Goal: Task Accomplishment & Management: Use online tool/utility

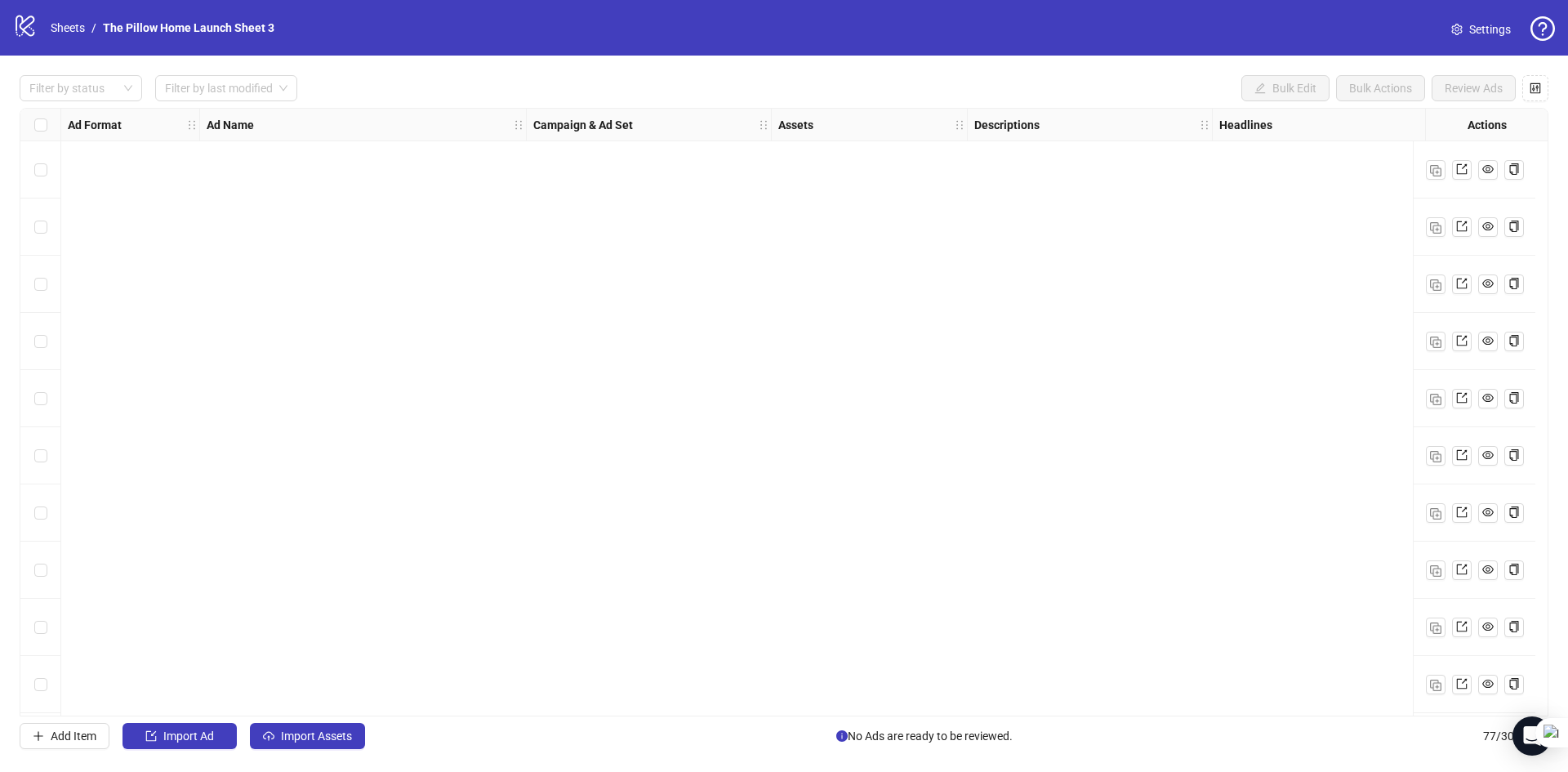
scroll to position [3834, 0]
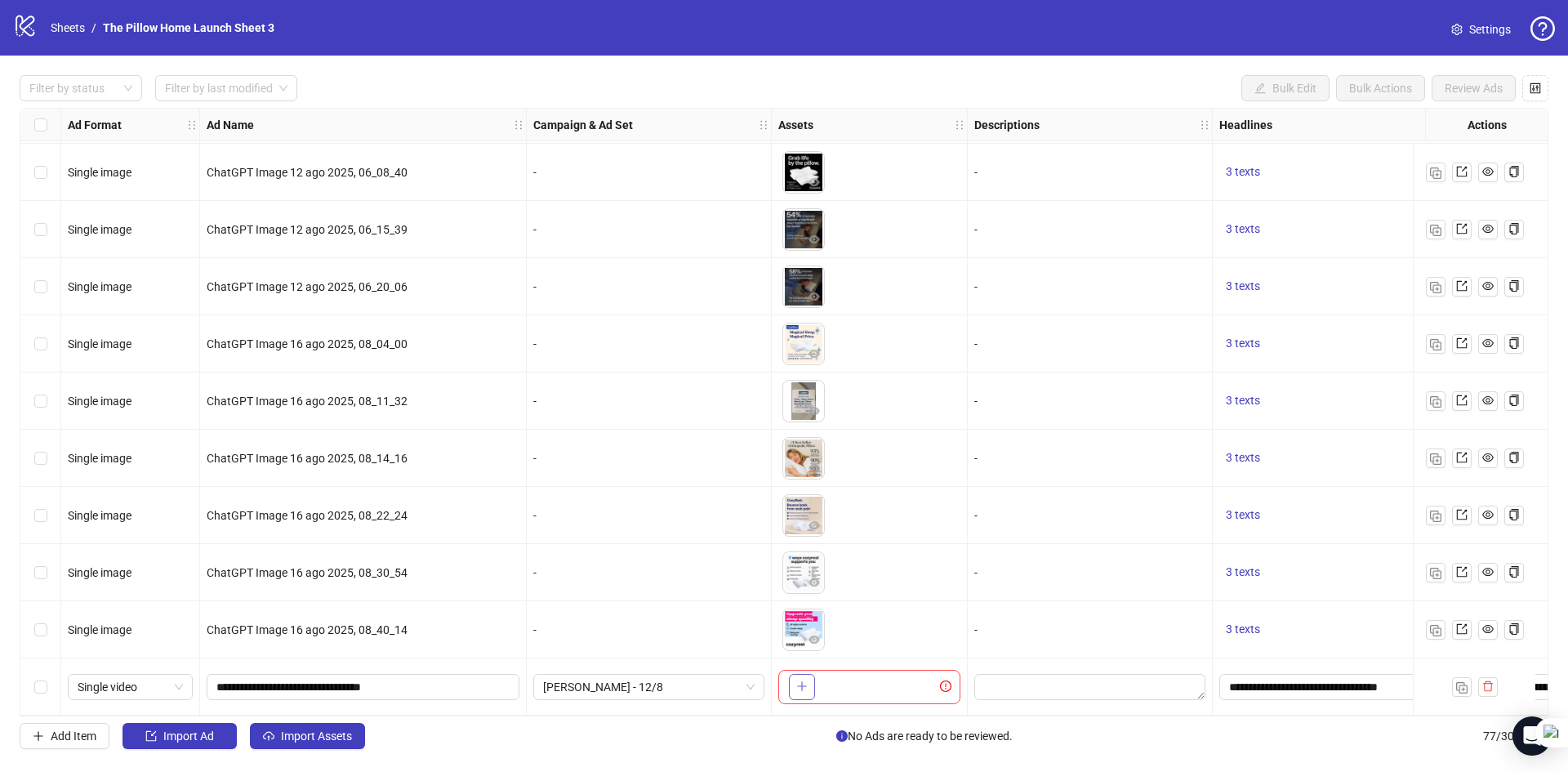
click at [807, 690] on button "button" at bounding box center [801, 686] width 26 height 26
click at [653, 684] on span "[PERSON_NAME] - 12/8" at bounding box center [648, 686] width 211 height 24
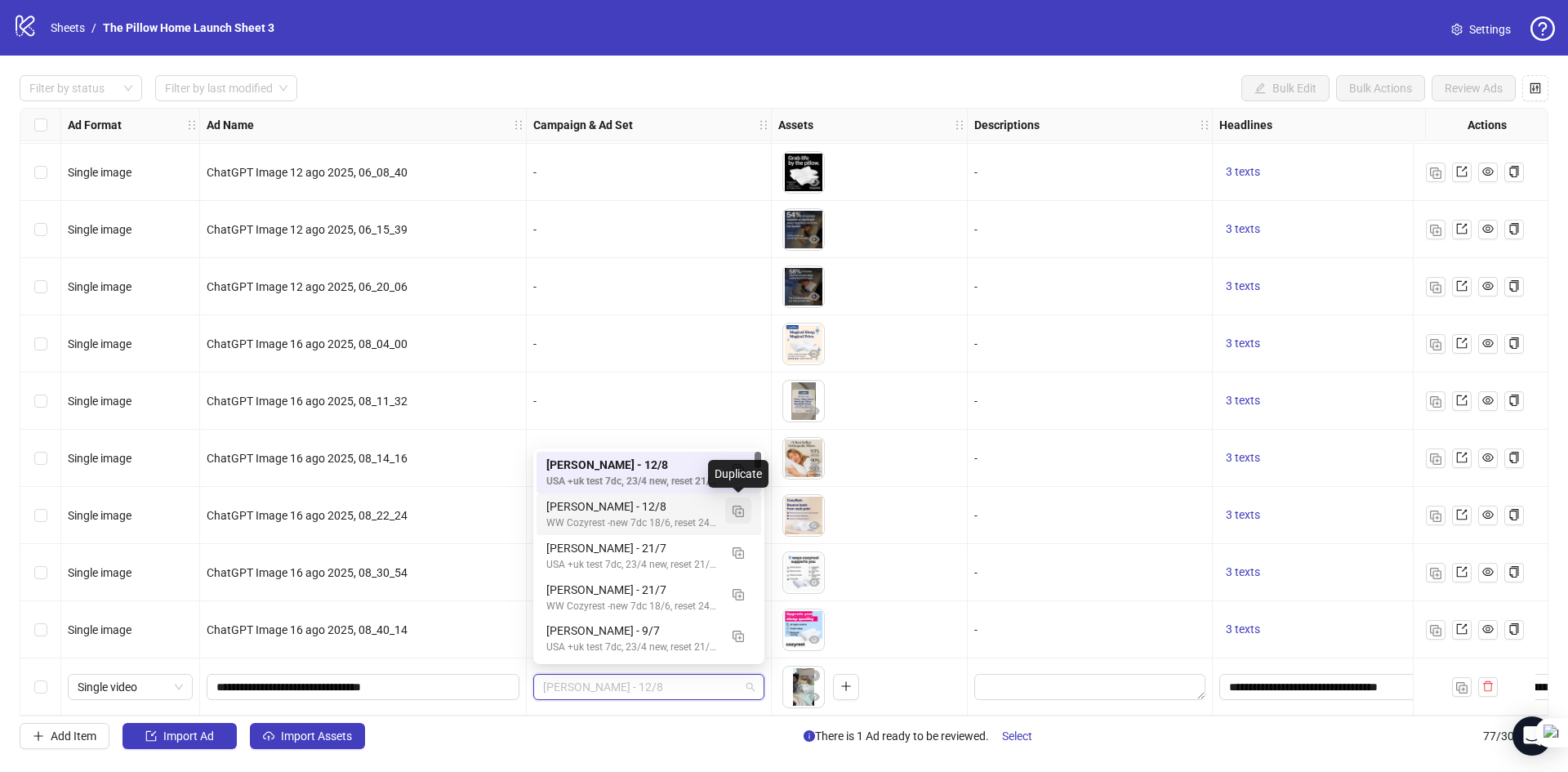
click at [735, 517] on button "button" at bounding box center [738, 510] width 26 height 26
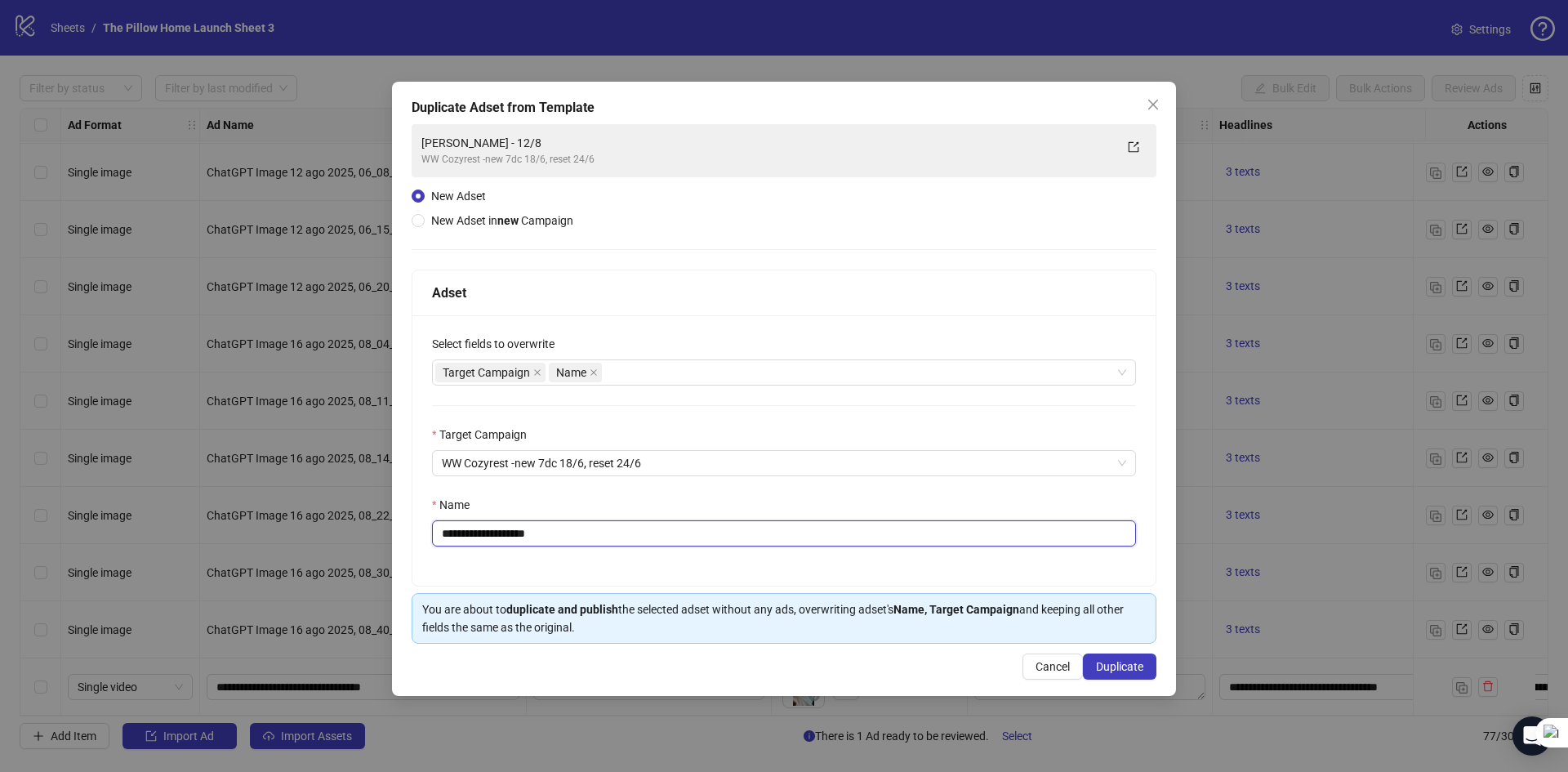
drag, startPoint x: 590, startPoint y: 532, endPoint x: 346, endPoint y: 535, distance: 244.0
click at [346, 535] on div "**********" at bounding box center [784, 386] width 1568 height 772
type input "**********"
click at [1108, 661] on span "Duplicate" at bounding box center [1119, 667] width 48 height 13
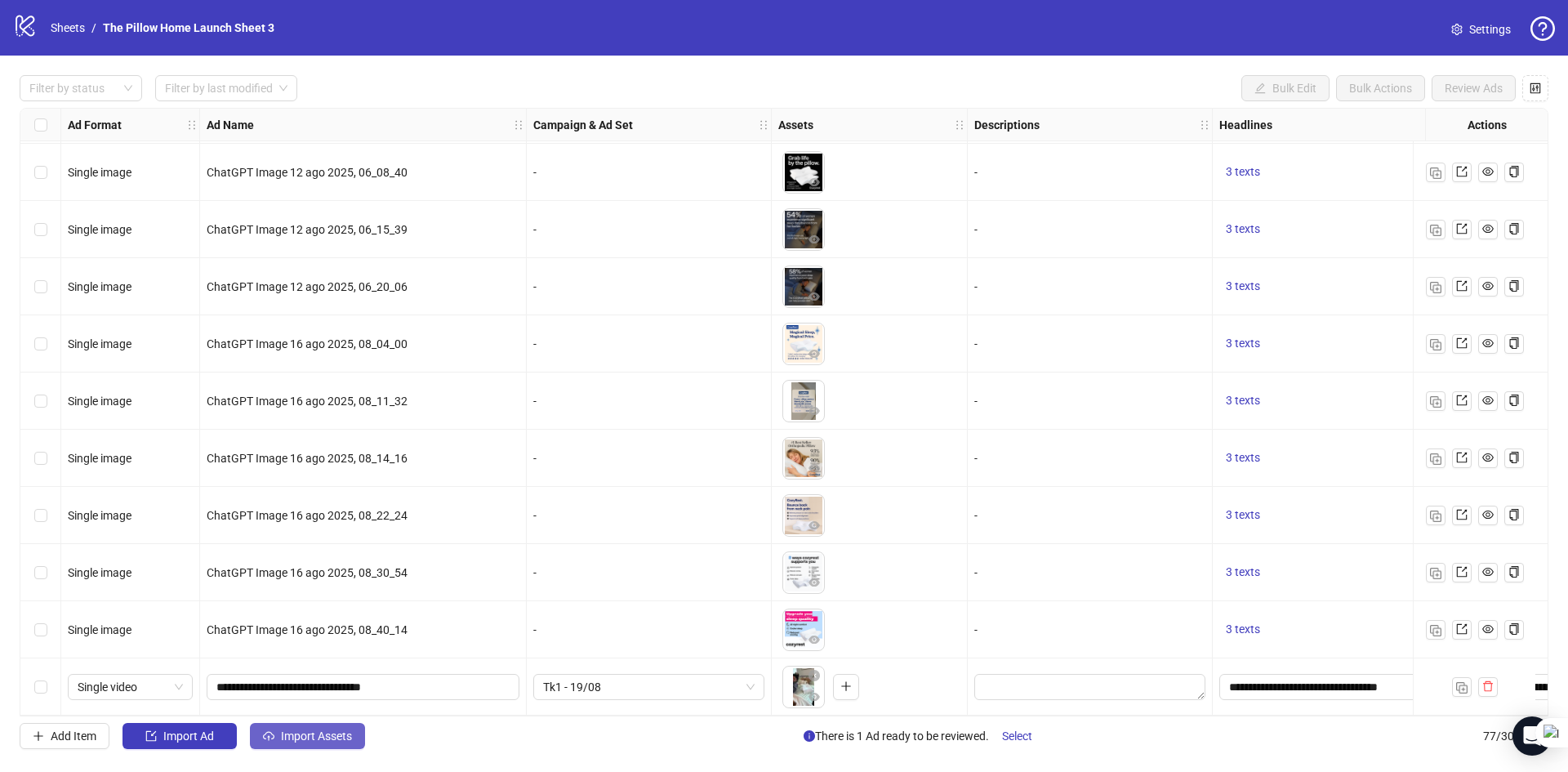
click at [300, 748] on button "Import Assets" at bounding box center [307, 735] width 115 height 26
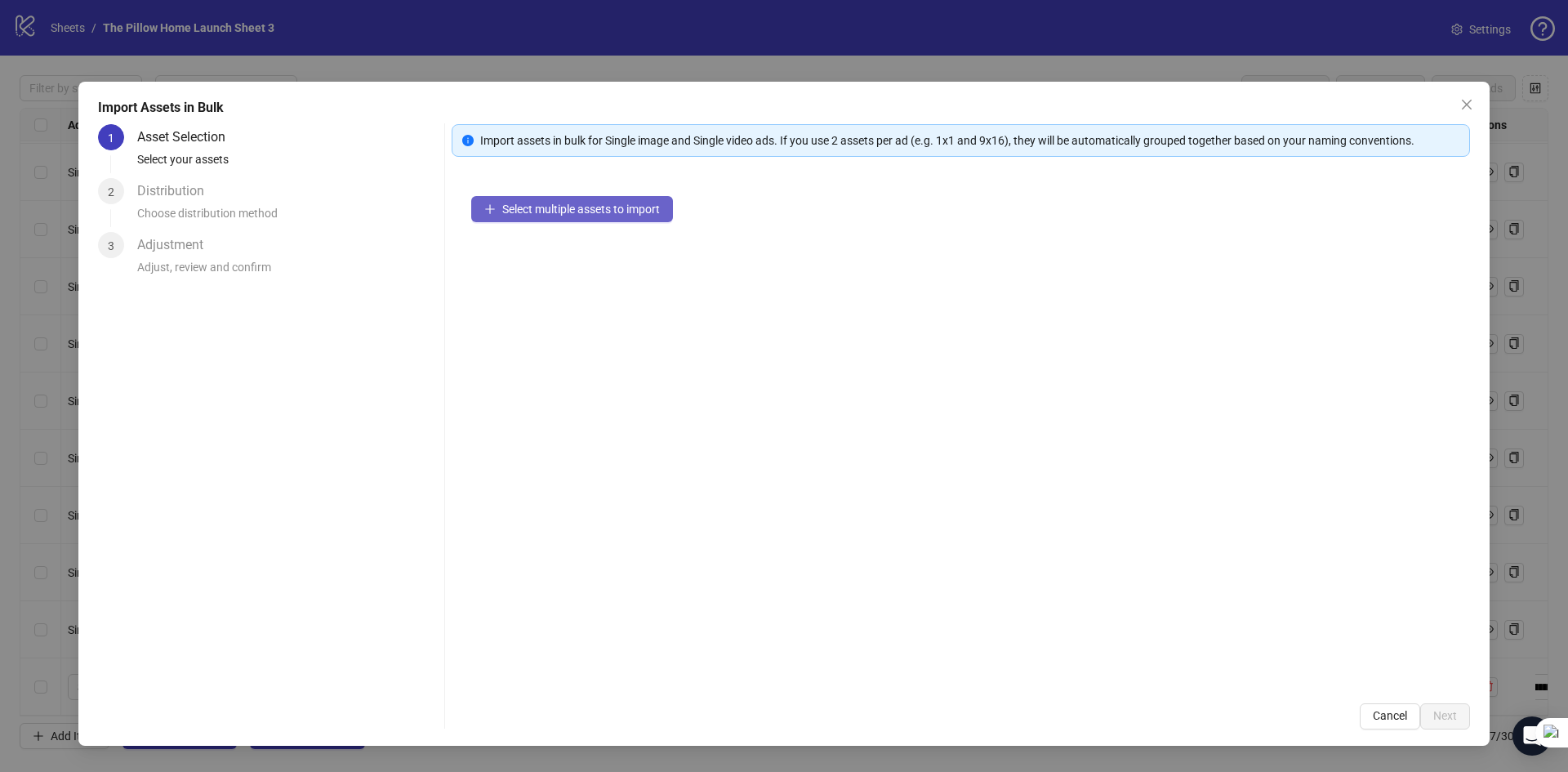
click at [532, 209] on span "Select multiple assets to import" at bounding box center [581, 209] width 158 height 13
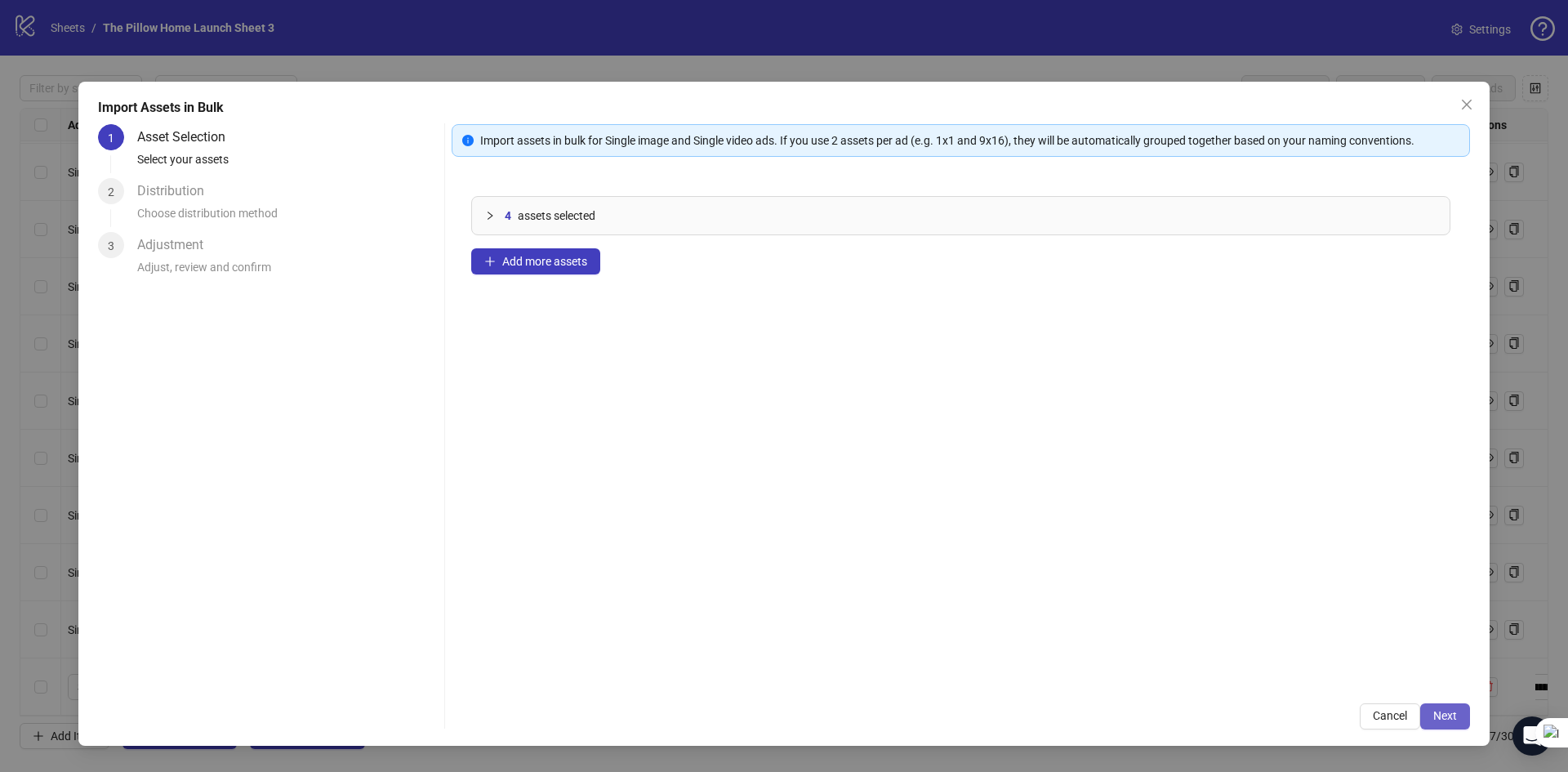
click at [1435, 704] on button "Next" at bounding box center [1445, 716] width 50 height 26
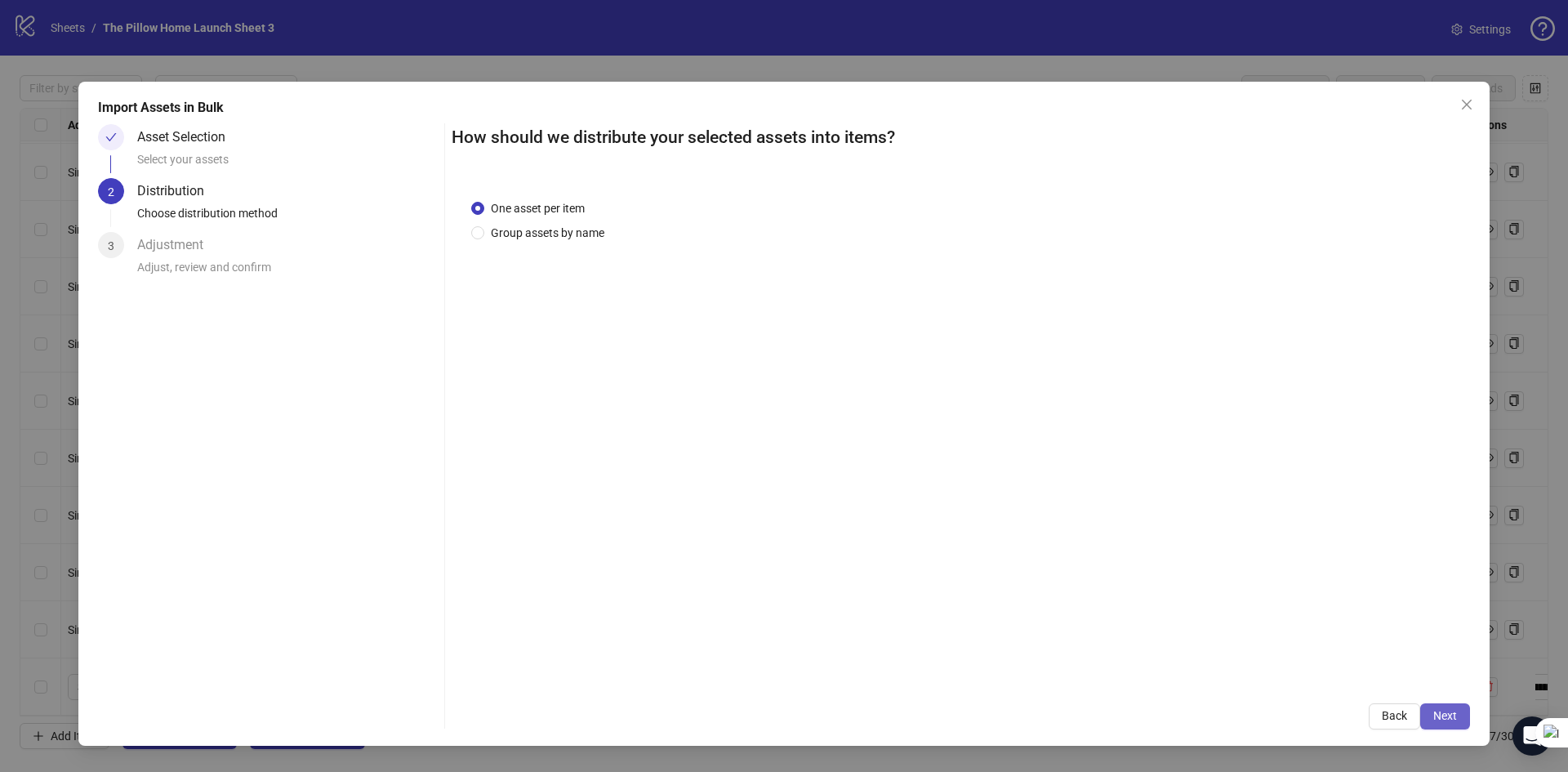
click at [1427, 709] on button "Next" at bounding box center [1445, 716] width 50 height 26
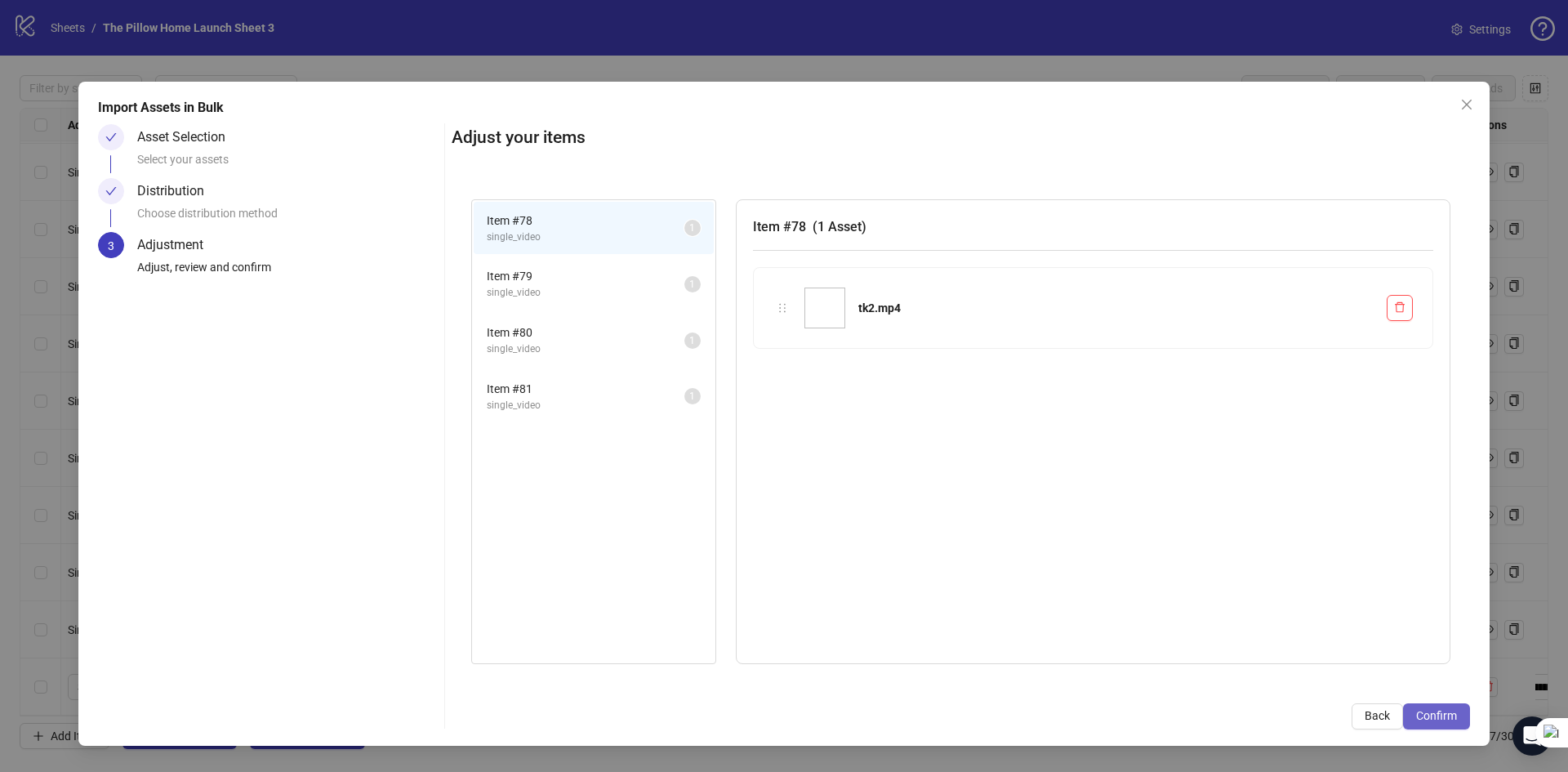
click at [1434, 718] on span "Confirm" at bounding box center [1436, 715] width 41 height 13
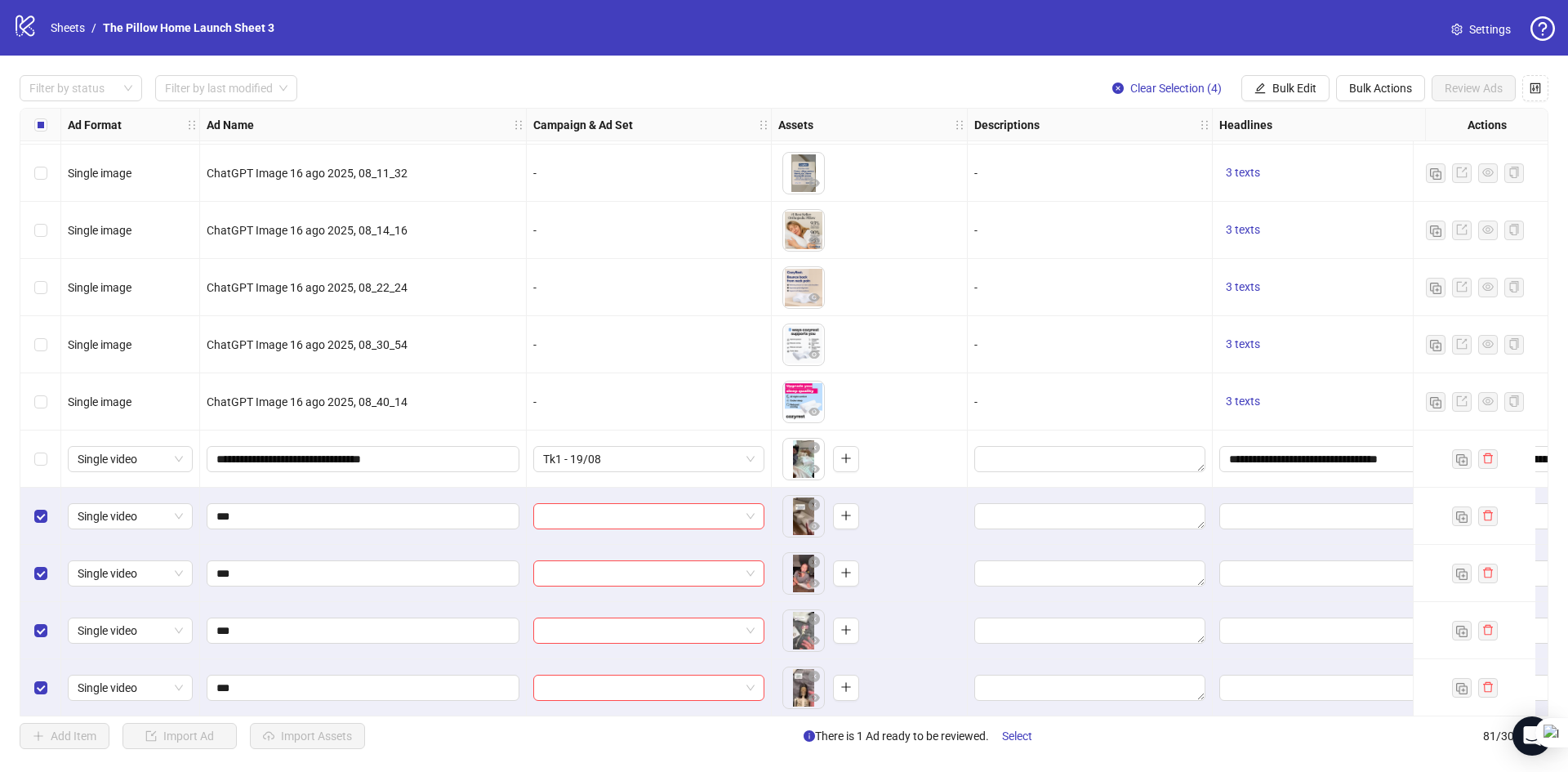
scroll to position [4063, 0]
drag, startPoint x: 1375, startPoint y: 87, endPoint x: 1334, endPoint y: 60, distance: 49.1
click at [1359, 53] on div "logo/logo-mobile Sheets / The Pillow Home Launch Sheet 3 Settings Filter by sta…" at bounding box center [784, 386] width 1568 height 772
click at [1273, 83] on span "Bulk Edit" at bounding box center [1294, 88] width 44 height 13
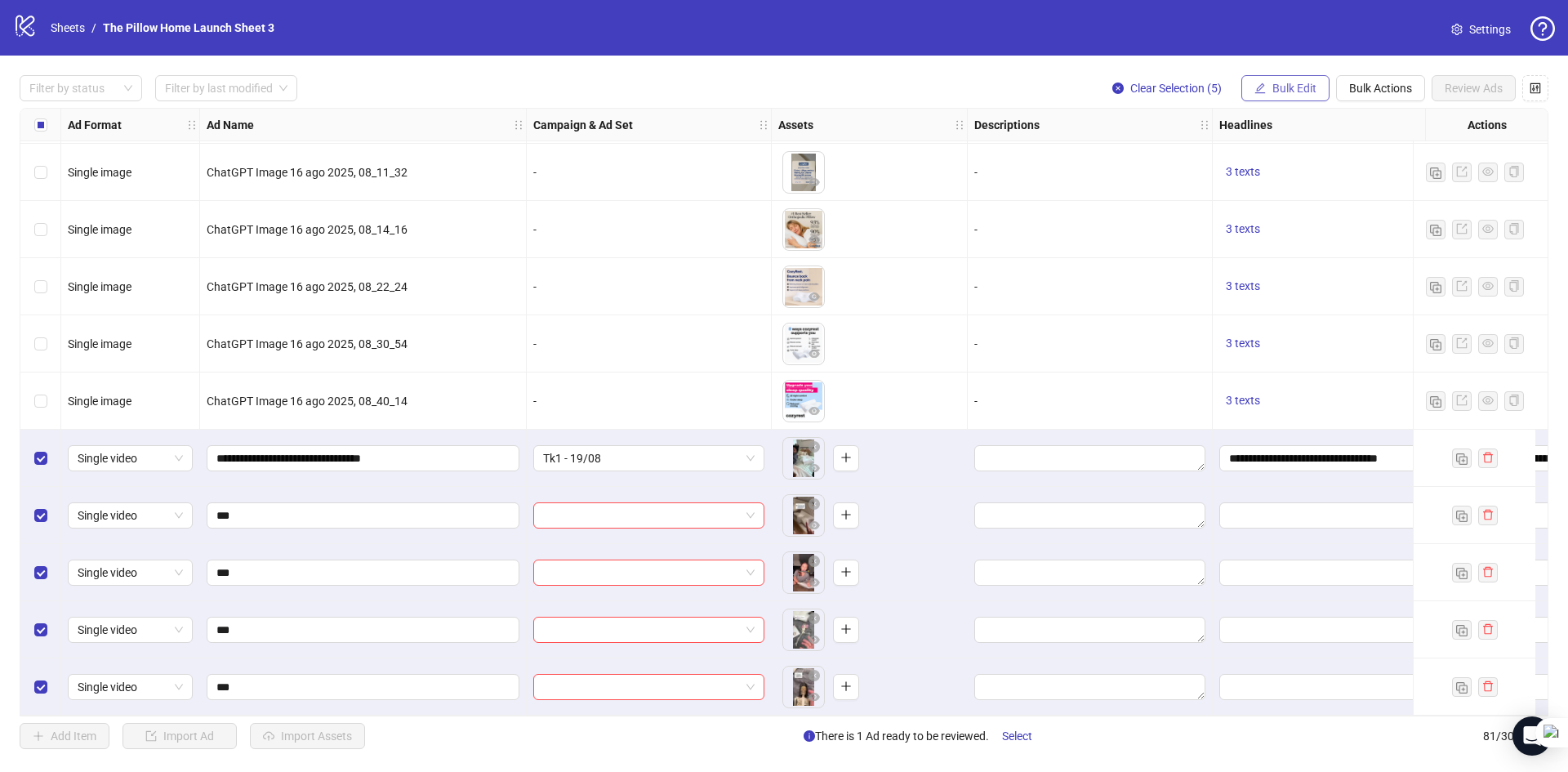
click at [1297, 83] on span "Bulk Edit" at bounding box center [1294, 88] width 44 height 13
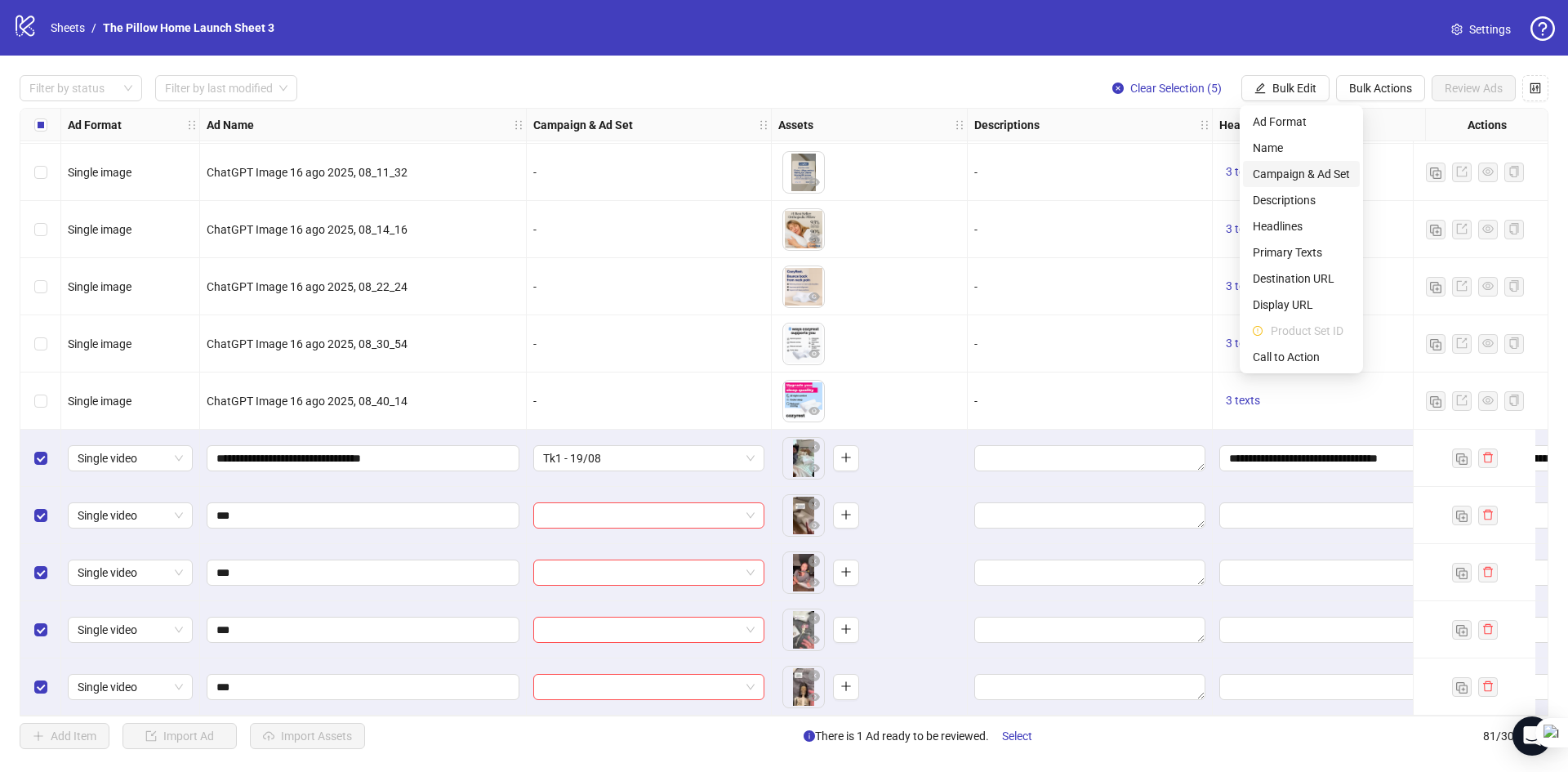
click at [1288, 169] on span "Campaign & Ad Set" at bounding box center [1301, 174] width 97 height 18
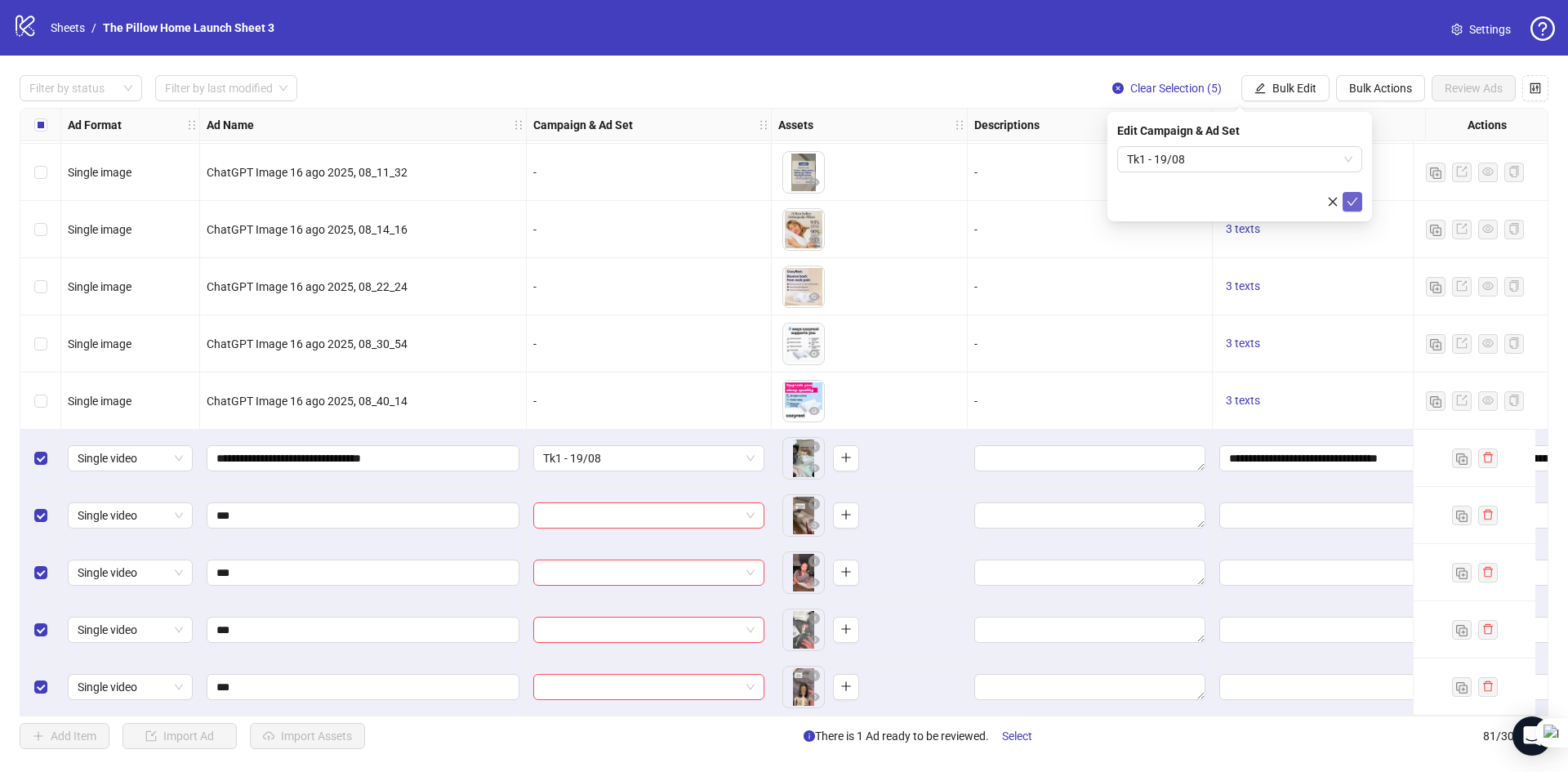
click at [1345, 201] on button "submit" at bounding box center [1352, 201] width 19 height 19
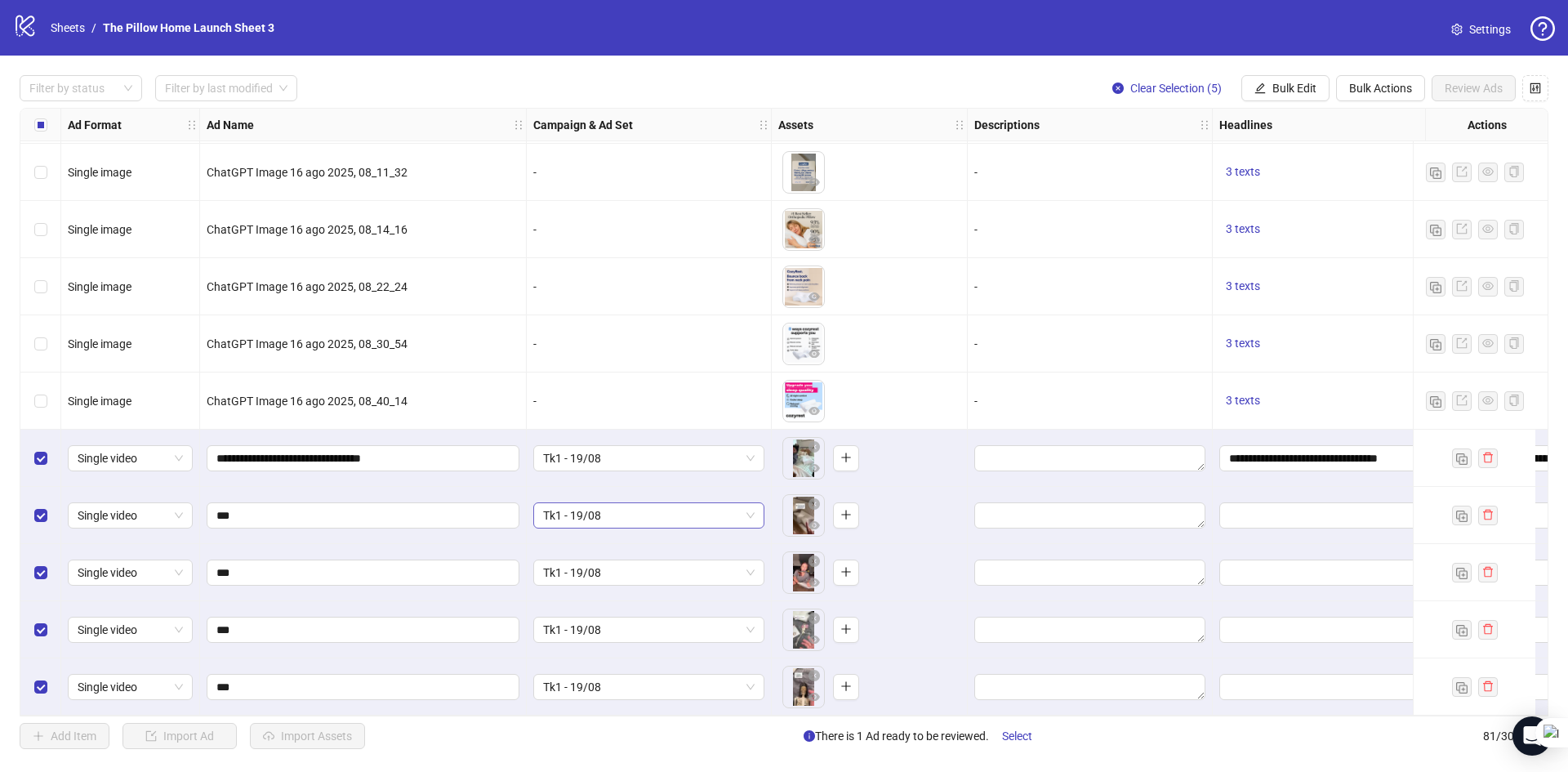
click at [697, 507] on span "Tk1 - 19/08" at bounding box center [648, 515] width 211 height 24
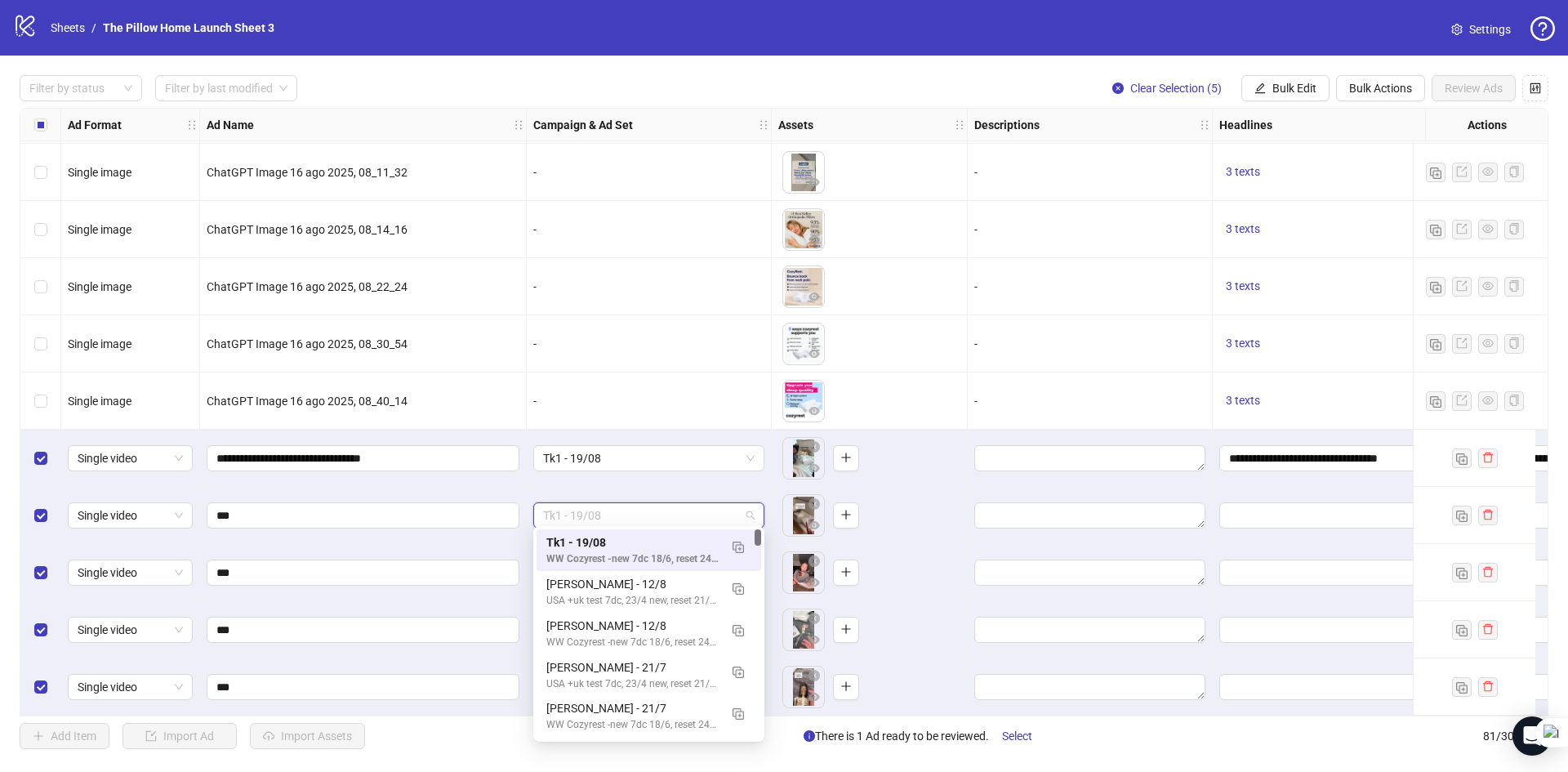
click at [697, 507] on span "Tk1 - 19/08" at bounding box center [648, 515] width 211 height 24
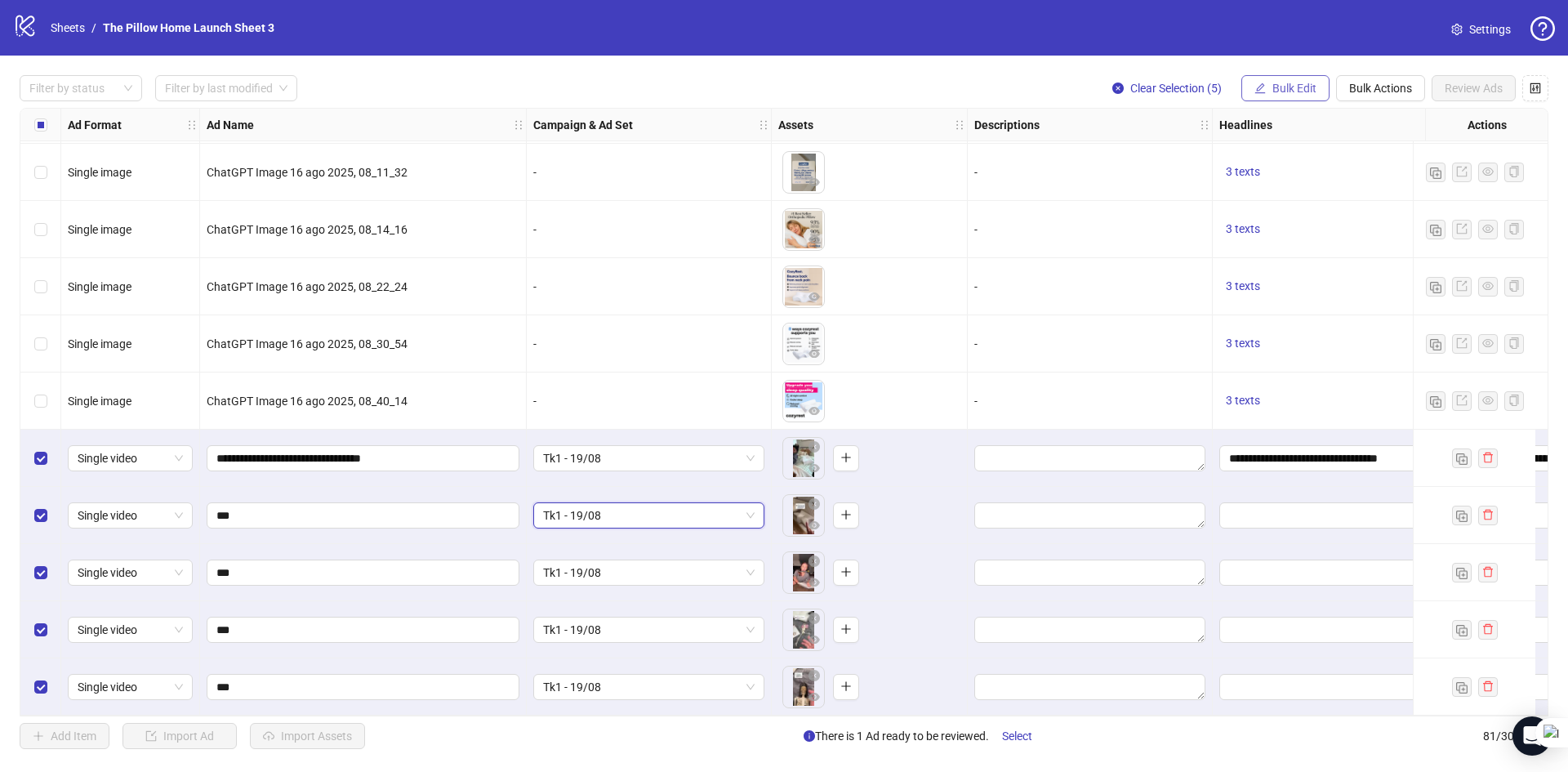
click at [1297, 99] on button "Bulk Edit" at bounding box center [1285, 88] width 88 height 26
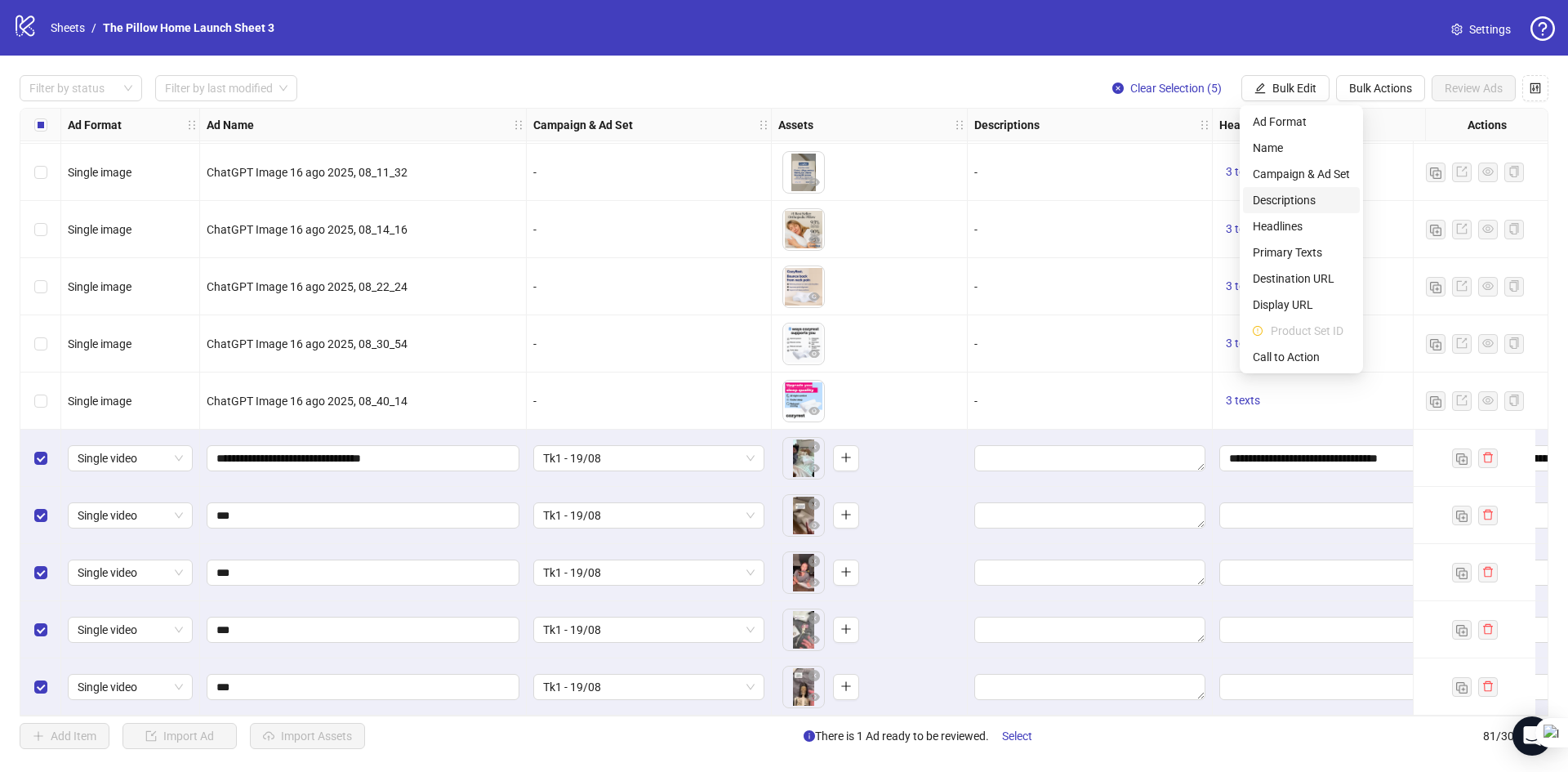
click at [1282, 194] on span "Descriptions" at bounding box center [1301, 200] width 97 height 18
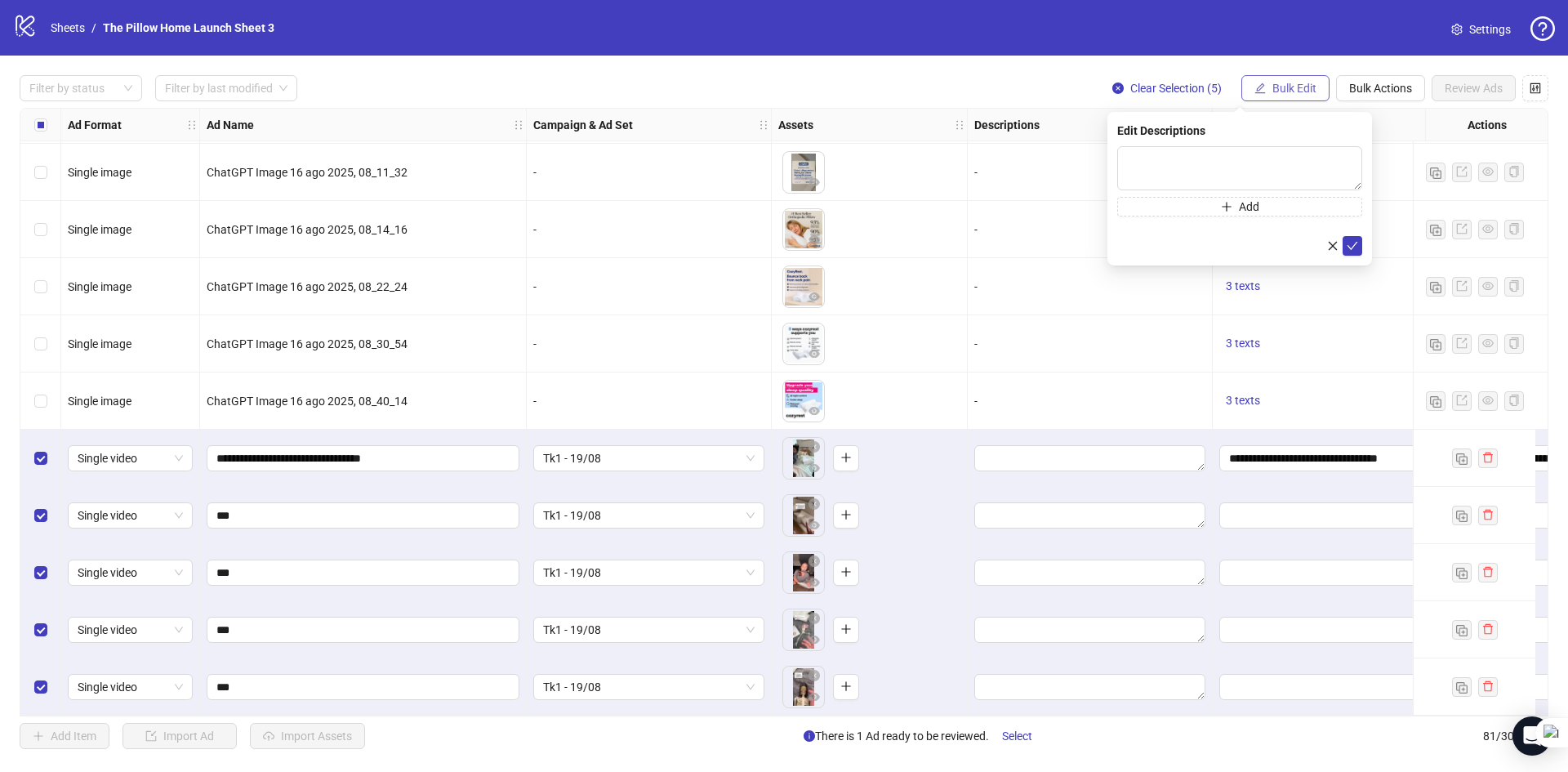
click at [1309, 98] on button "Bulk Edit" at bounding box center [1285, 88] width 88 height 26
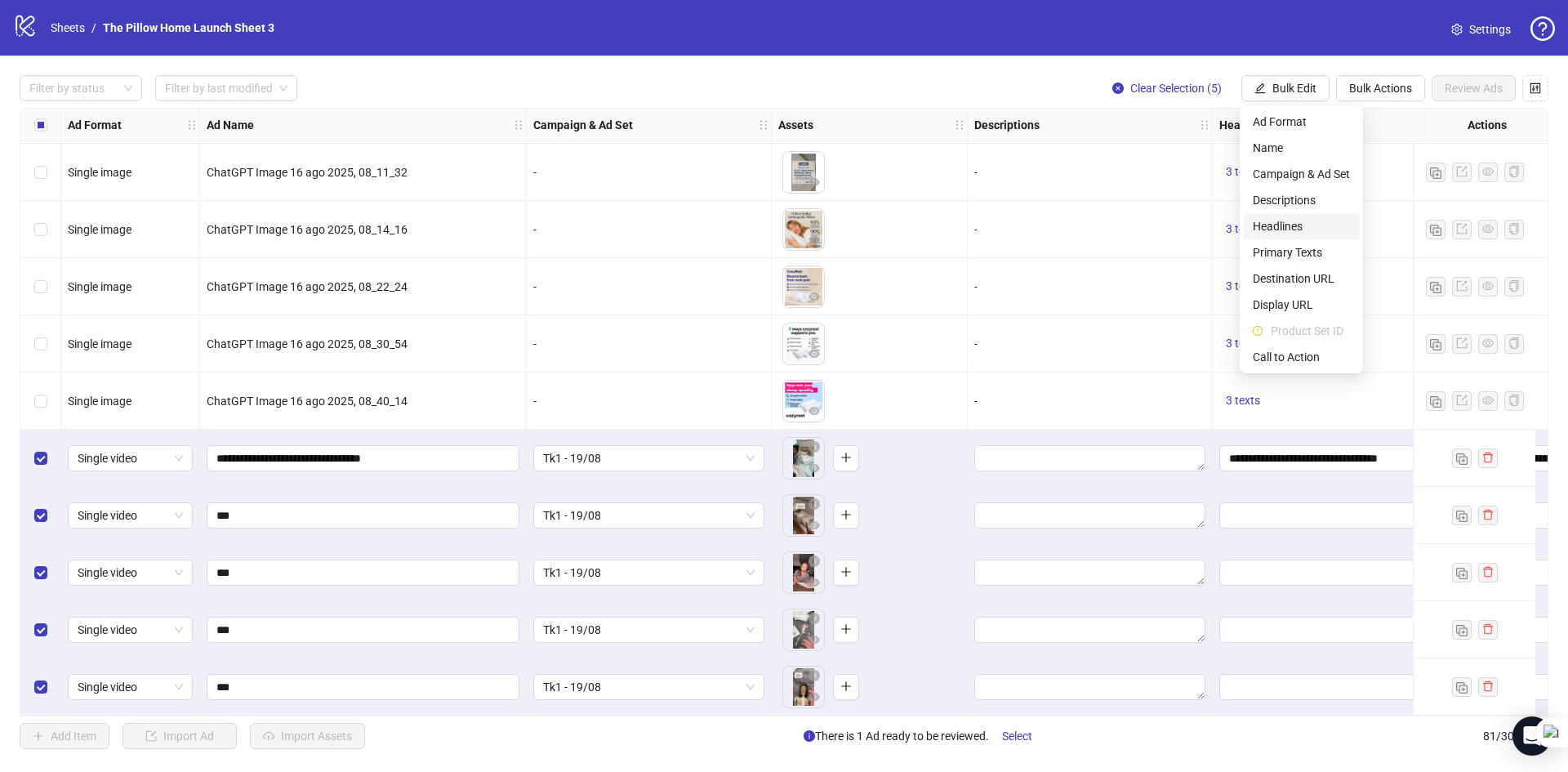
click at [1274, 226] on span "Headlines" at bounding box center [1301, 226] width 97 height 18
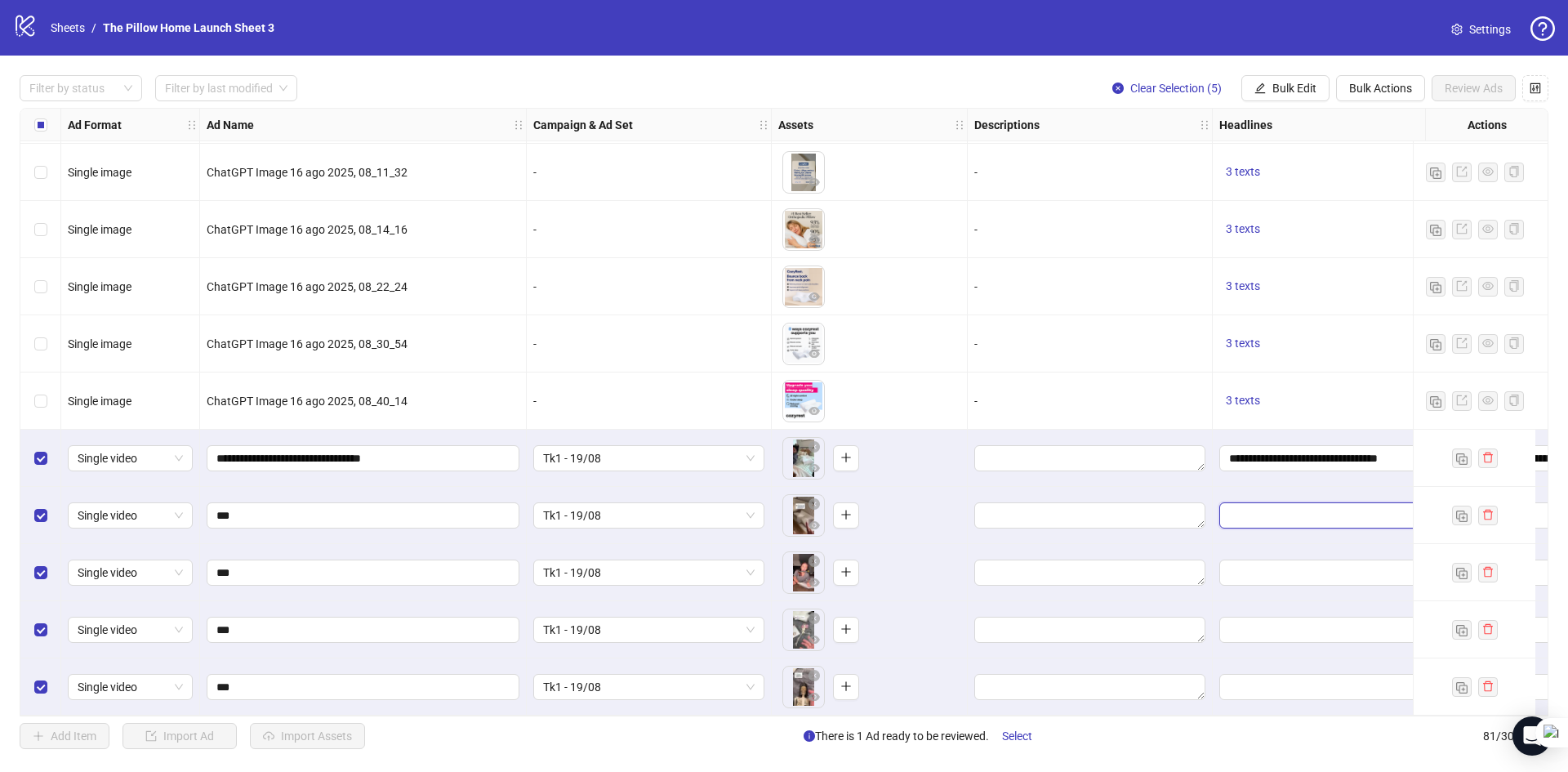
click at [1269, 507] on input "Edit values" at bounding box center [1334, 516] width 209 height 18
click at [1270, 449] on input "**********" at bounding box center [1323, 458] width 188 height 18
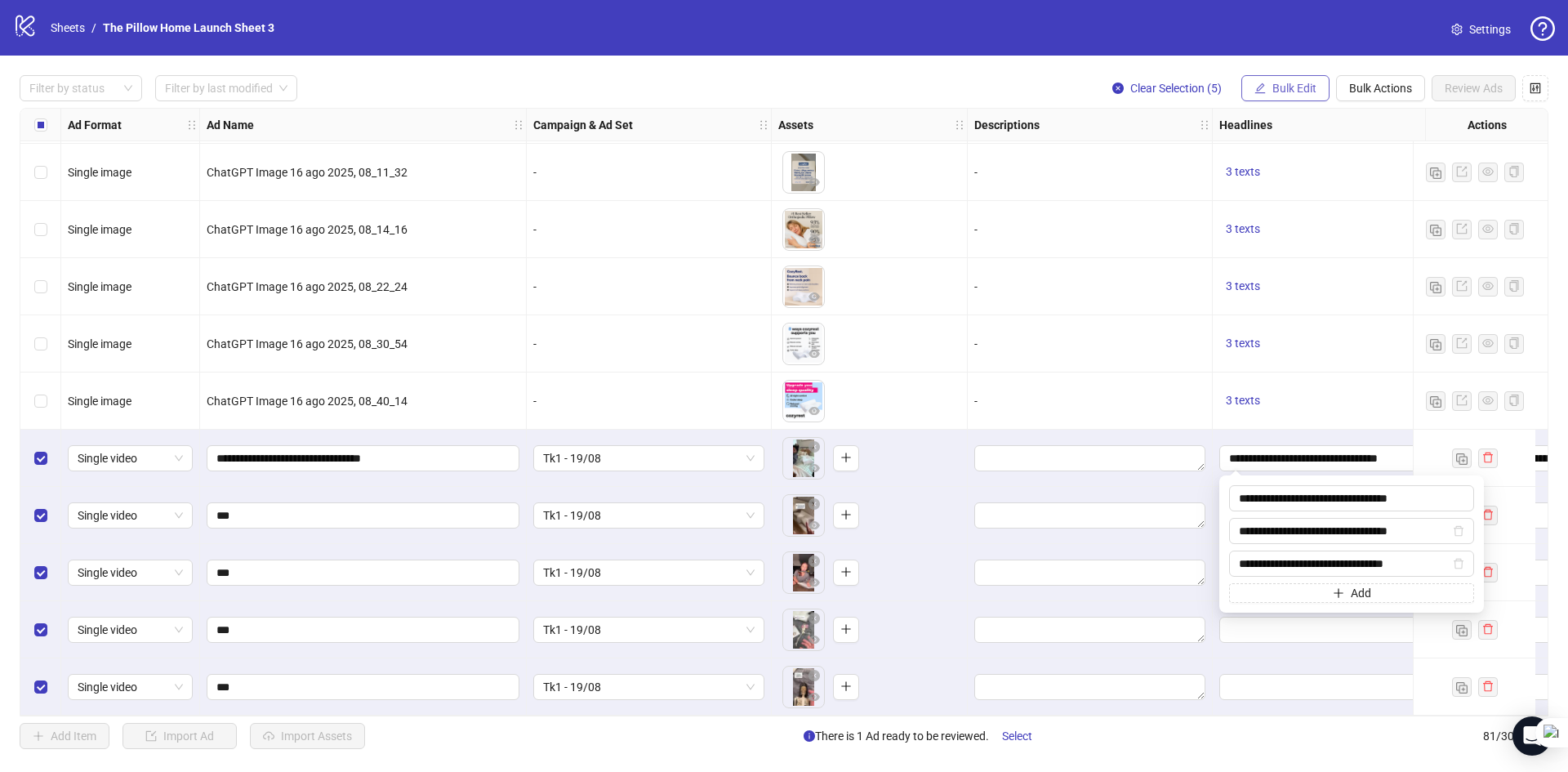
click at [1275, 82] on span "Bulk Edit" at bounding box center [1294, 88] width 44 height 13
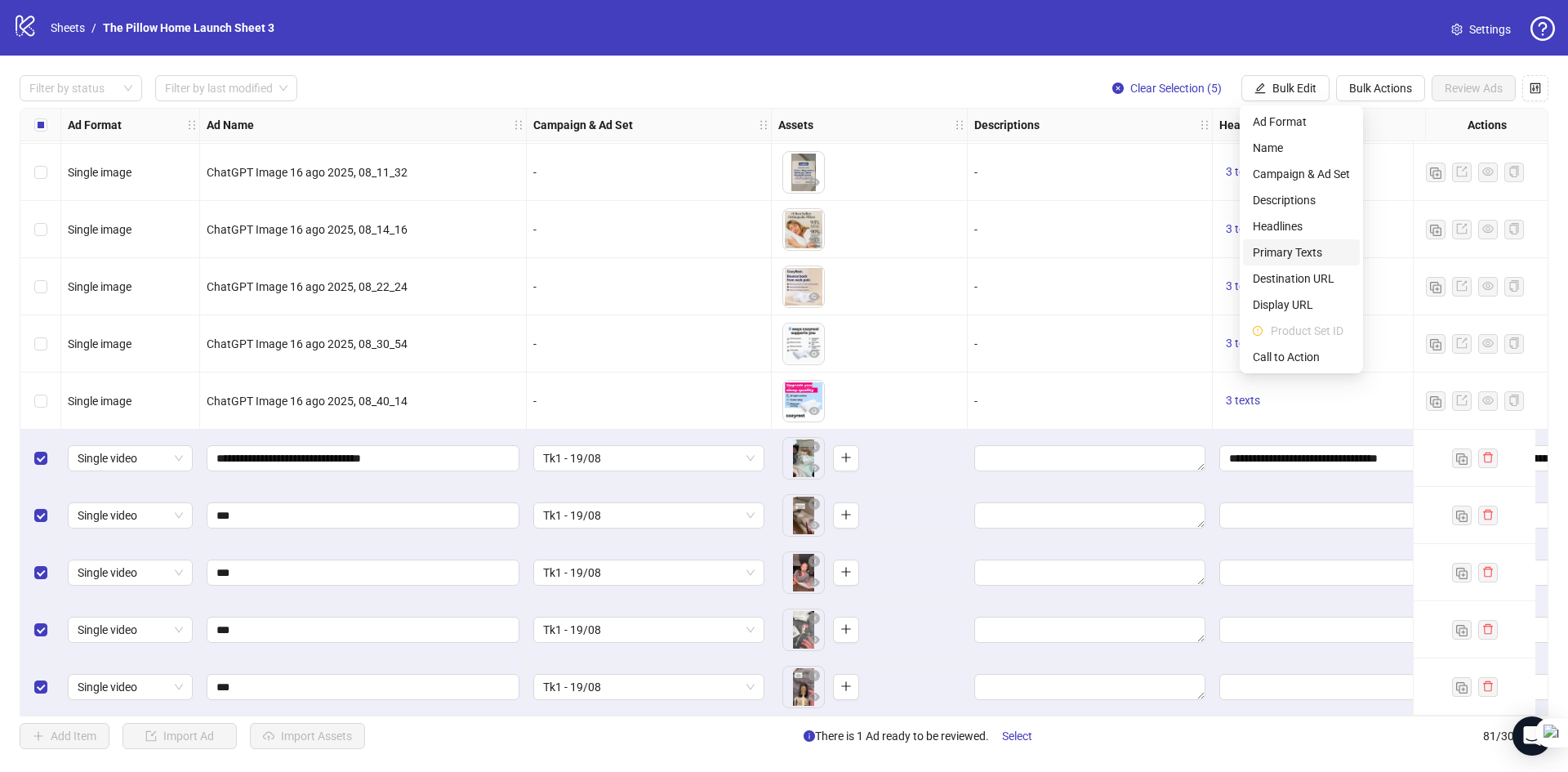
click at [1274, 248] on span "Primary Texts" at bounding box center [1301, 253] width 97 height 18
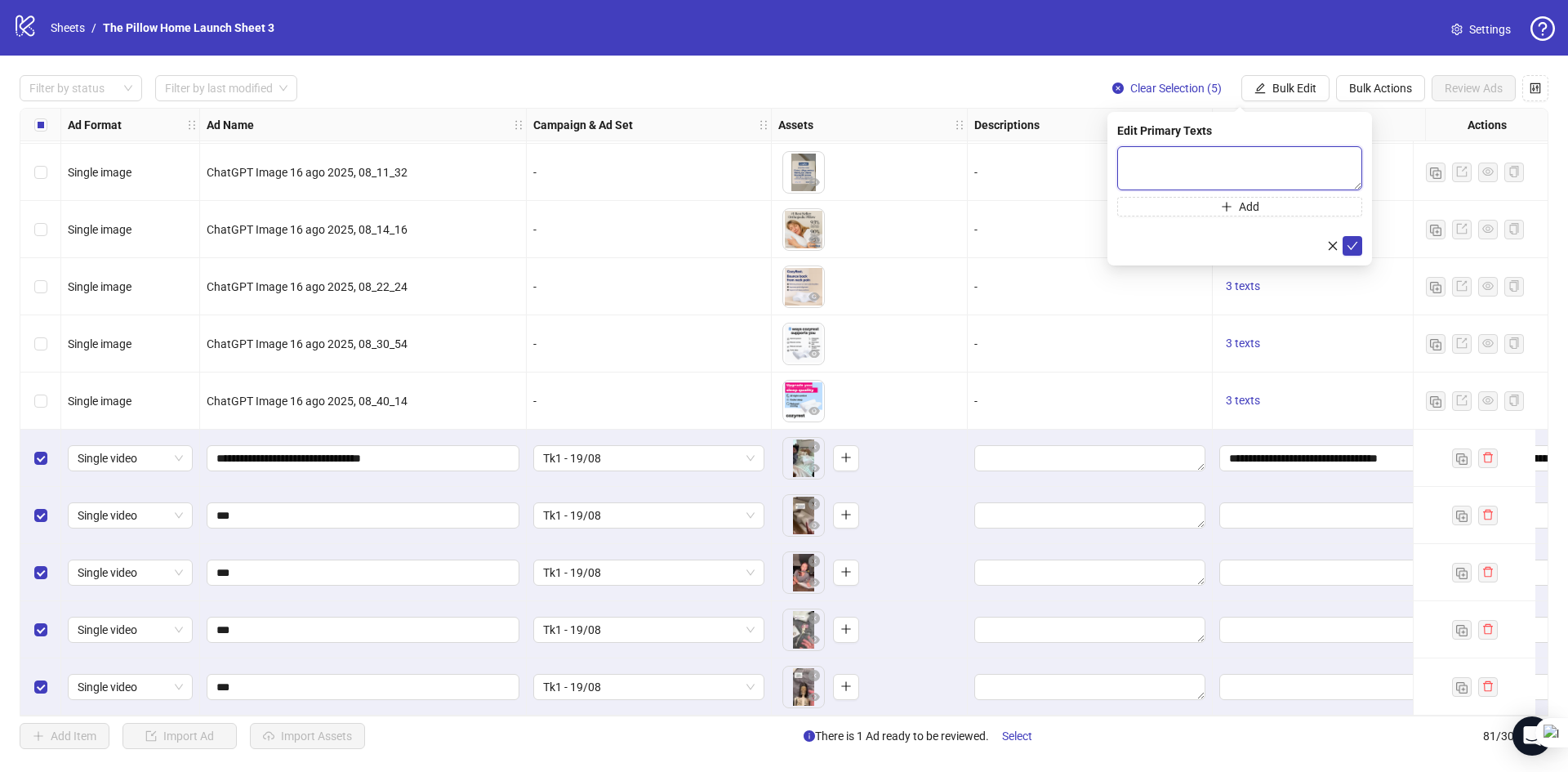
click at [1309, 164] on textarea at bounding box center [1240, 168] width 245 height 44
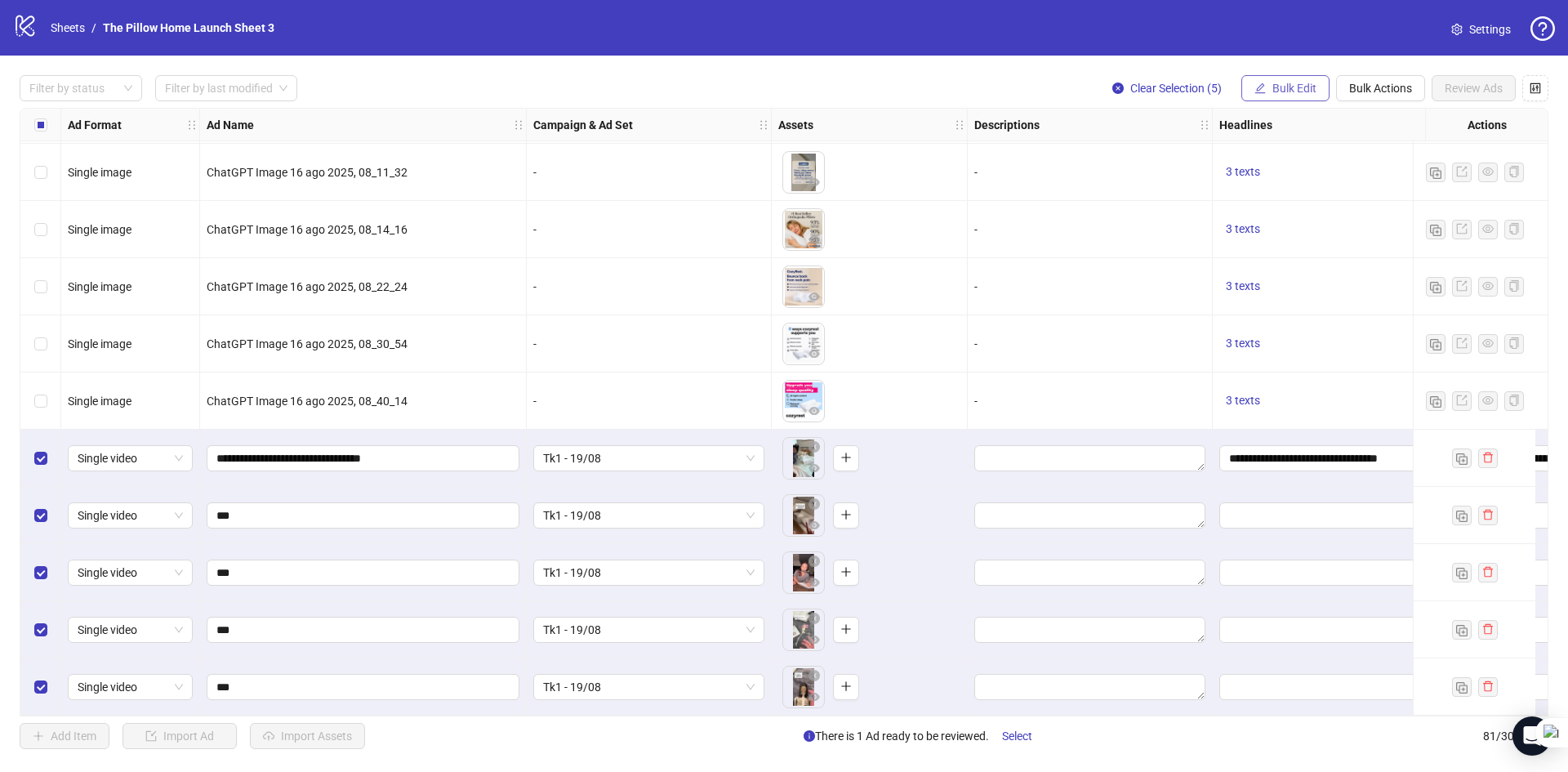
click at [1296, 92] on span "Bulk Edit" at bounding box center [1294, 88] width 44 height 13
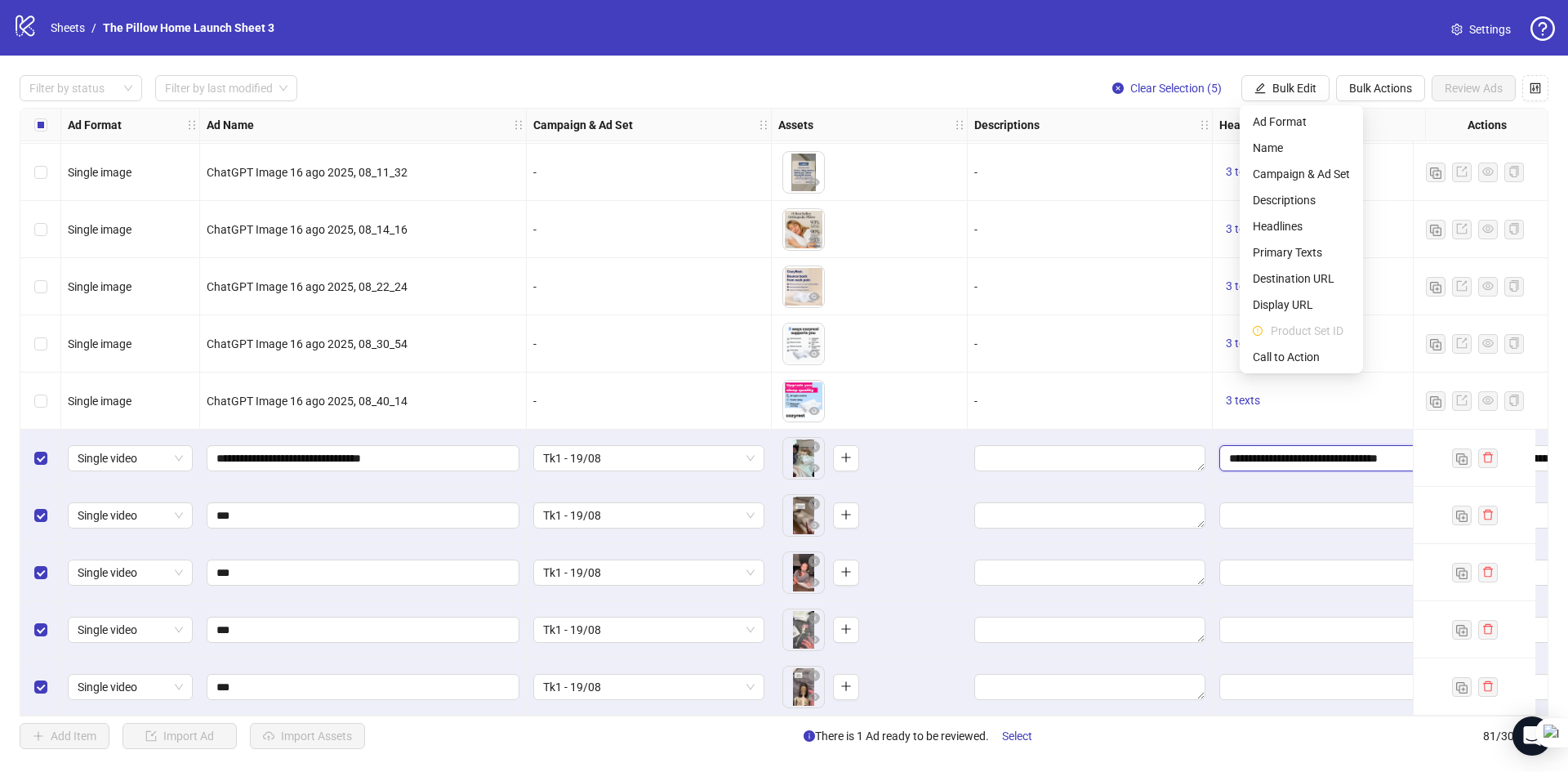
click at [1268, 451] on input "**********" at bounding box center [1323, 458] width 188 height 18
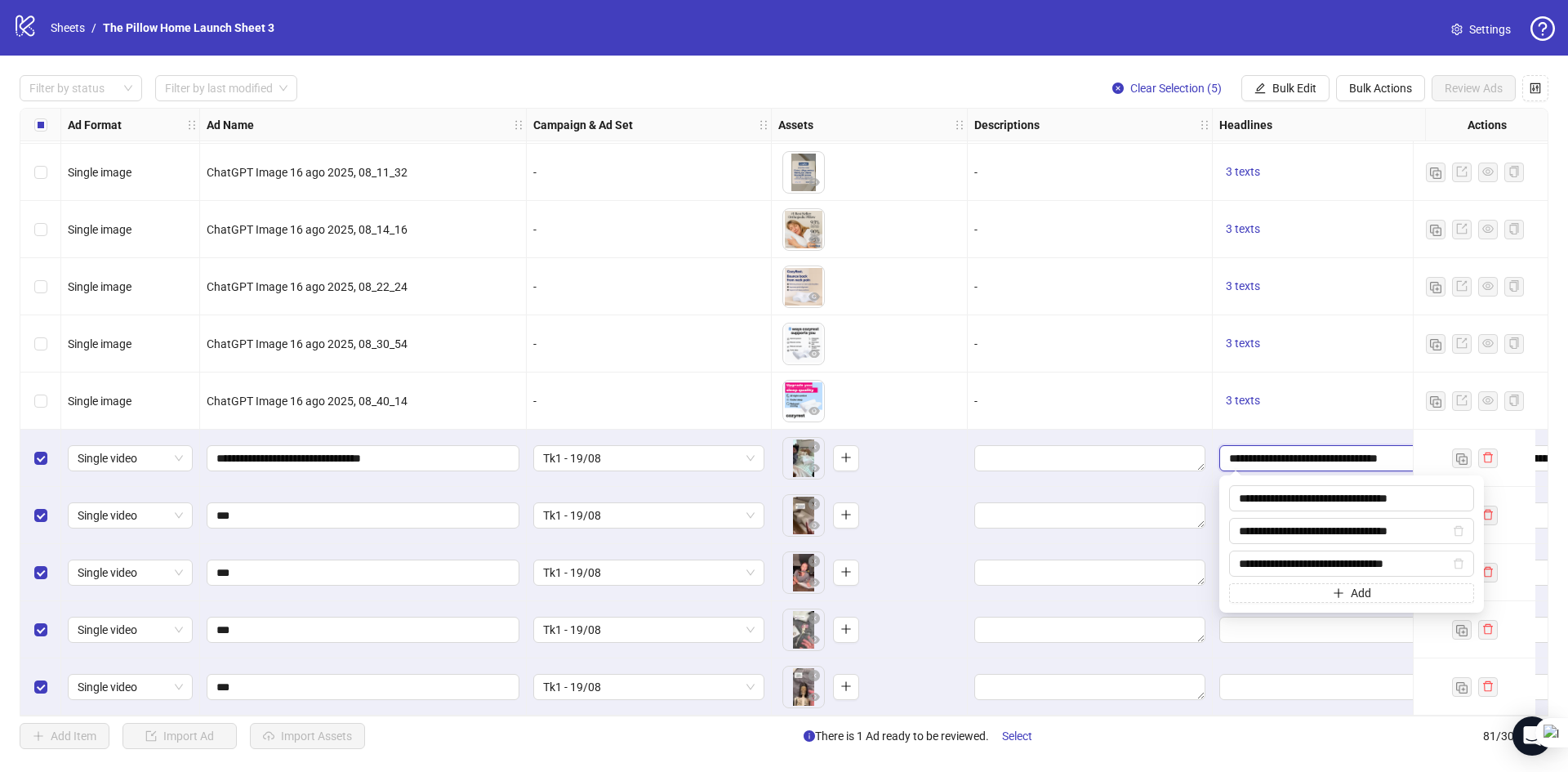
click at [1268, 451] on input "**********" at bounding box center [1323, 458] width 188 height 18
click at [1278, 492] on input "**********" at bounding box center [1352, 497] width 245 height 26
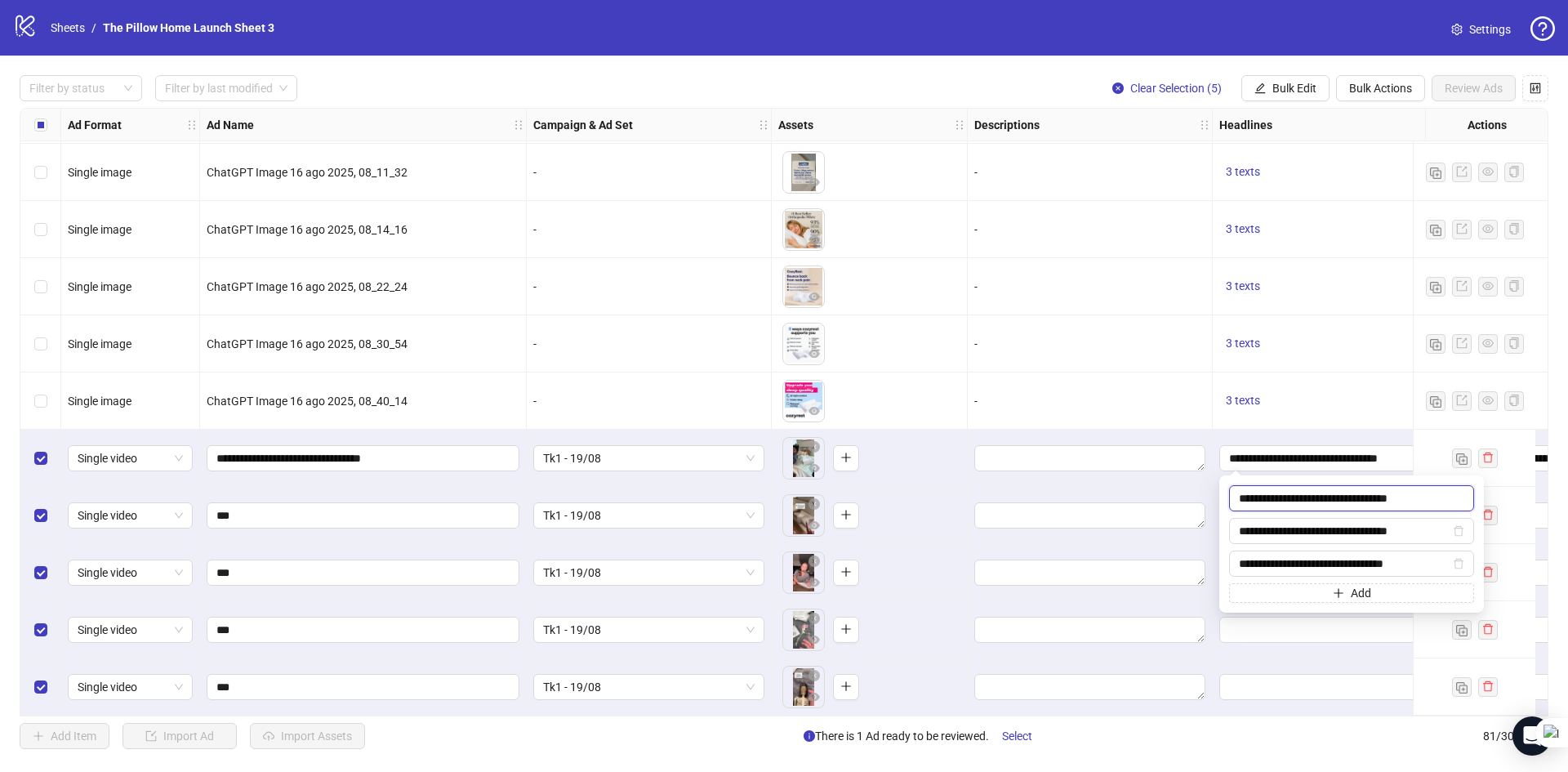
click at [1278, 492] on input "**********" at bounding box center [1352, 497] width 245 height 26
click at [1337, 522] on input "**********" at bounding box center [1344, 531] width 210 height 18
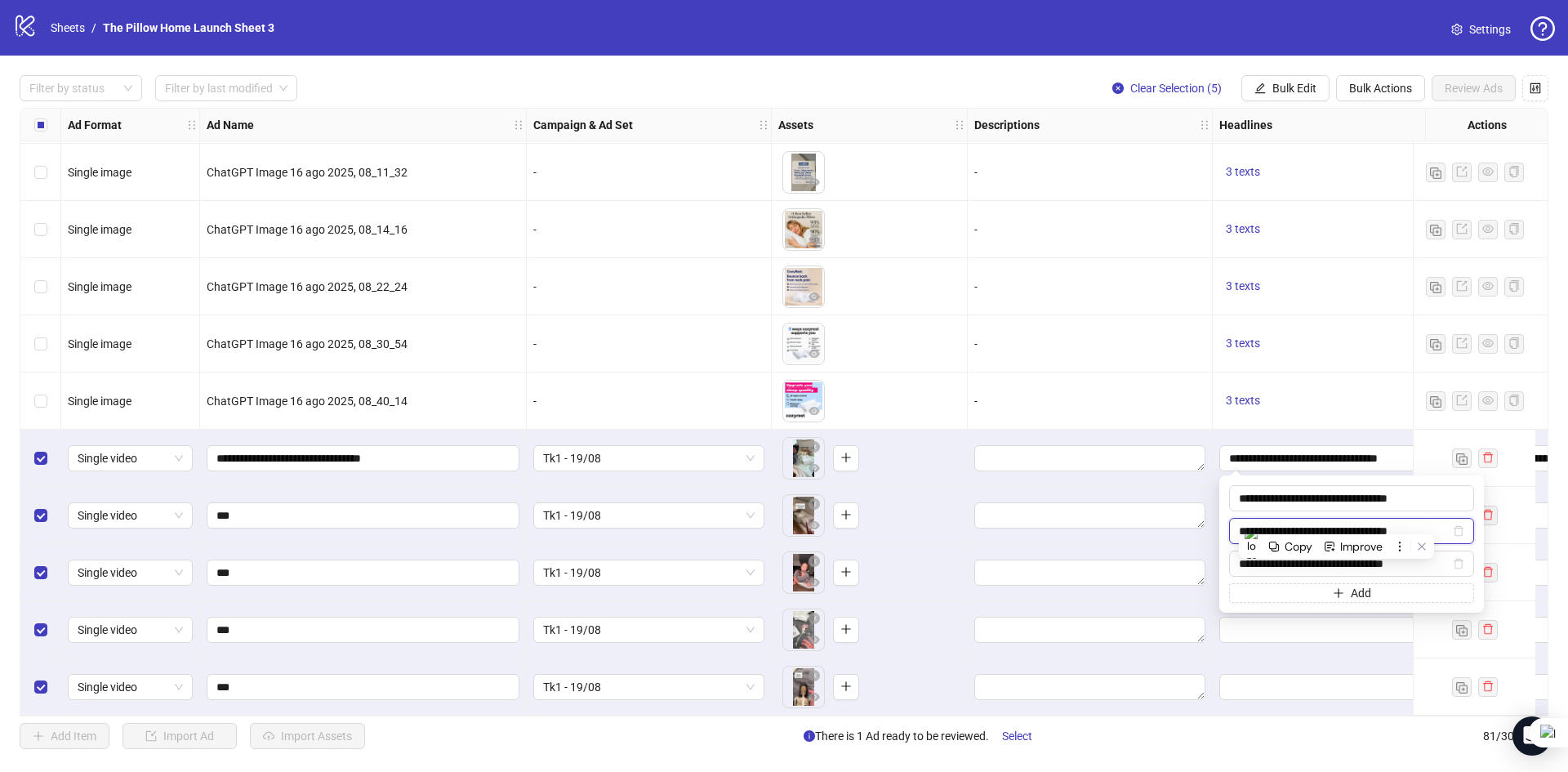
click at [1337, 522] on input "**********" at bounding box center [1344, 531] width 210 height 18
click at [1273, 563] on input "**********" at bounding box center [1344, 563] width 210 height 18
click at [1261, 88] on icon "edit" at bounding box center [1260, 88] width 11 height 11
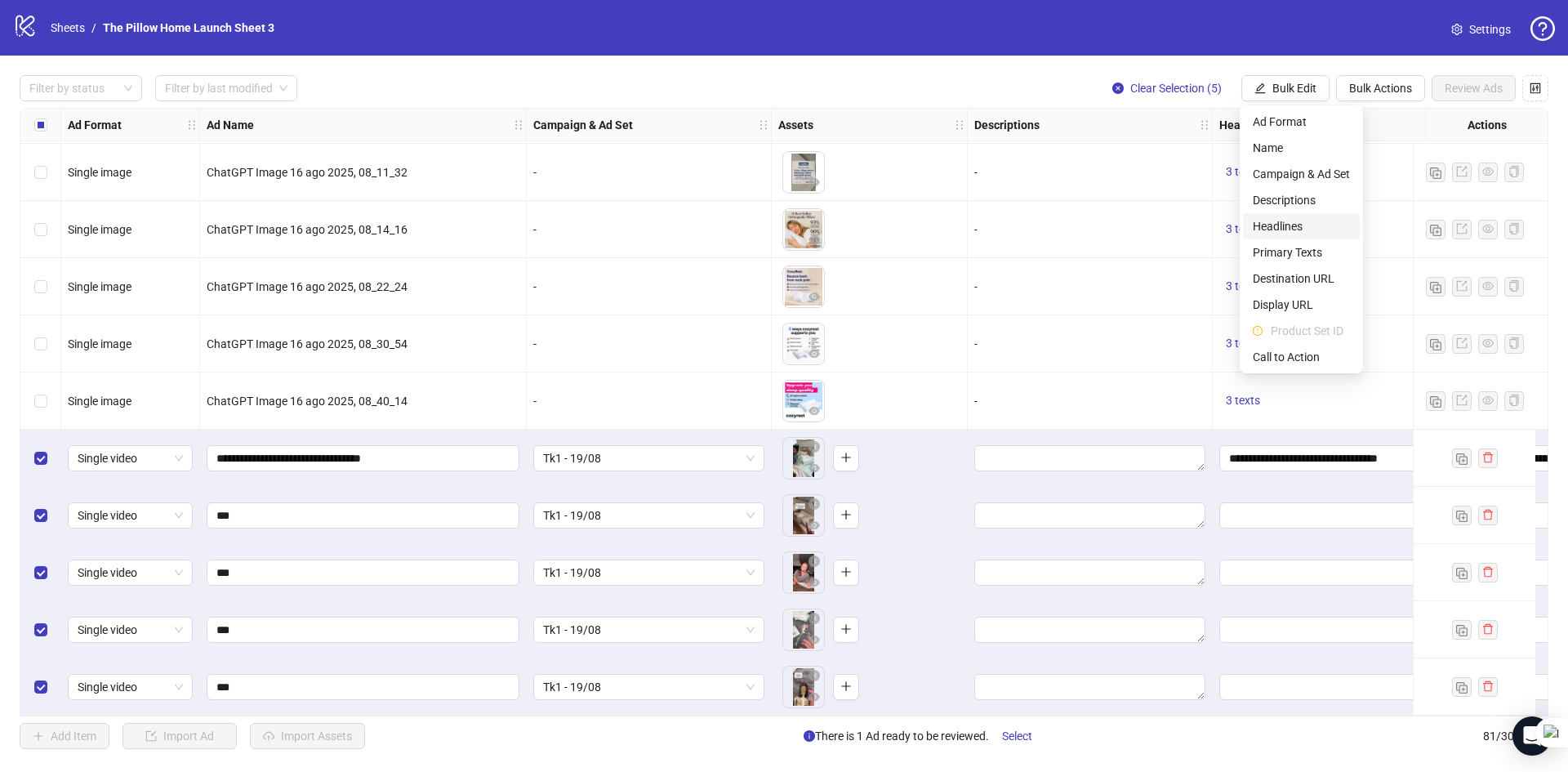
click at [1274, 224] on span "Headlines" at bounding box center [1301, 226] width 97 height 18
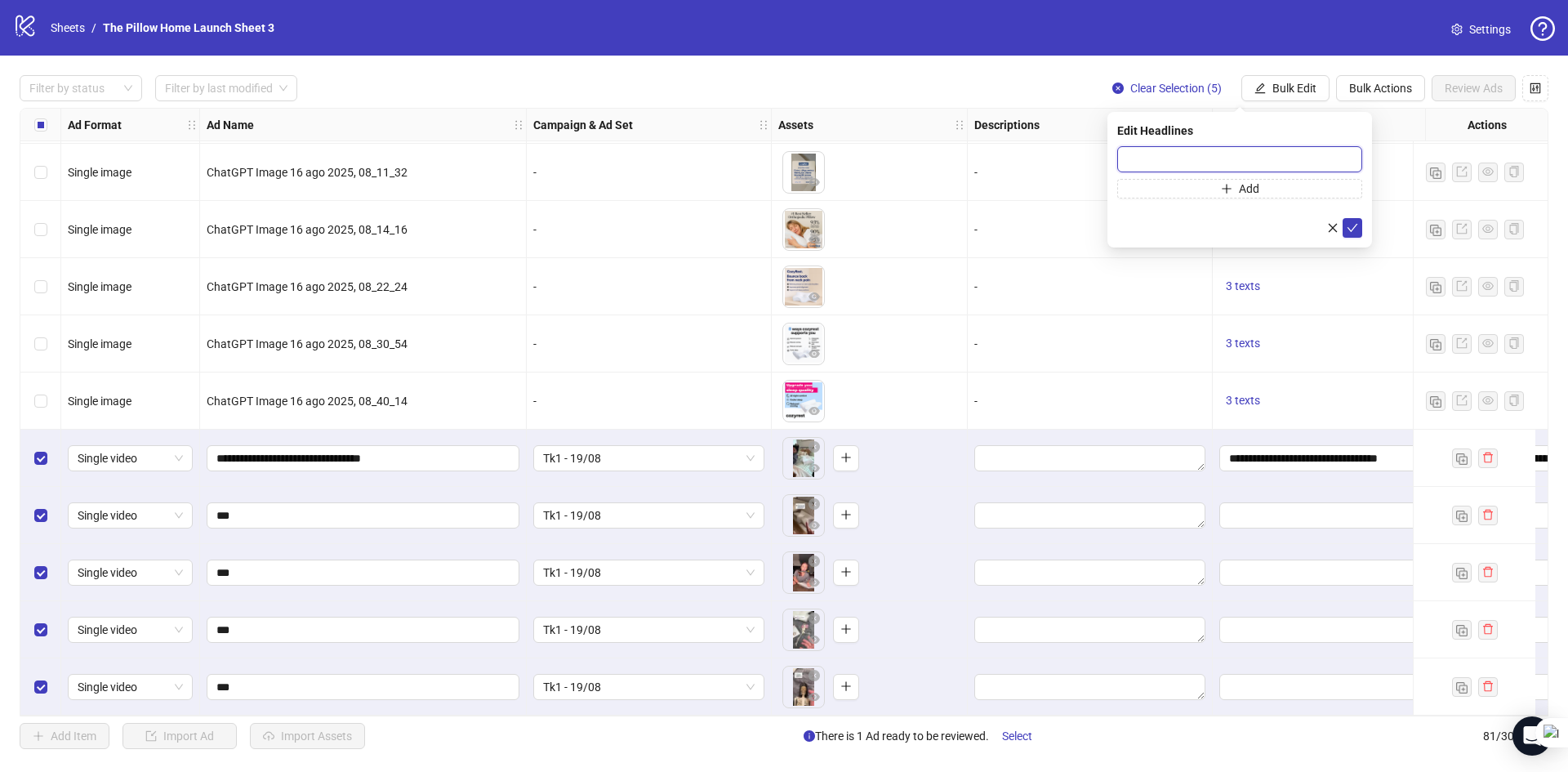
click at [1199, 149] on input "text" at bounding box center [1240, 159] width 245 height 26
paste input "**********"
type input "**********"
click at [1156, 198] on button "Add" at bounding box center [1240, 188] width 245 height 19
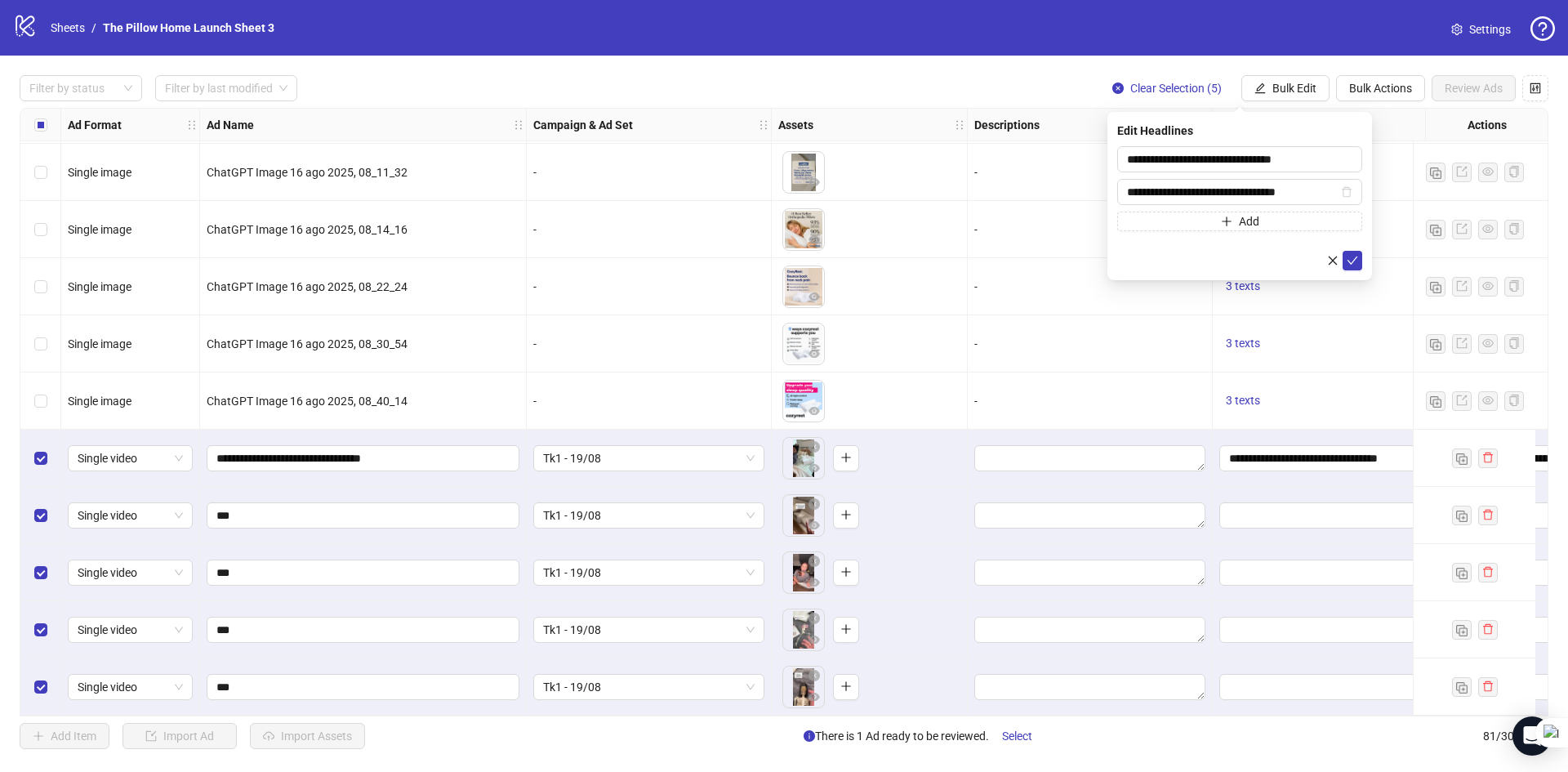
type input "**********"
click at [1206, 225] on button "Add" at bounding box center [1240, 220] width 245 height 19
type input "**********"
click at [1351, 292] on icon "check" at bounding box center [1353, 293] width 12 height 12
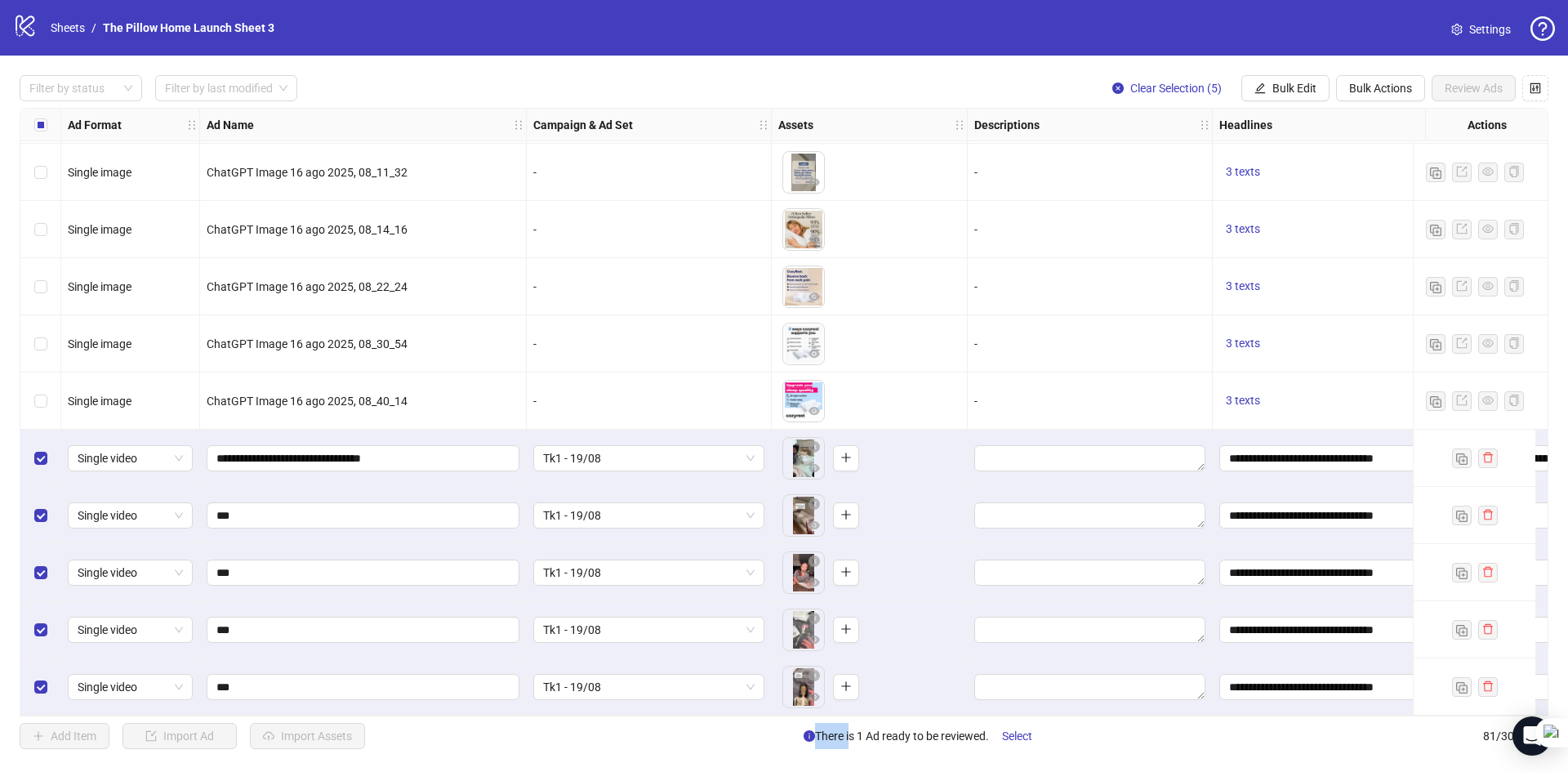
drag, startPoint x: 846, startPoint y: 718, endPoint x: 861, endPoint y: 714, distance: 15.5
click at [861, 714] on div "Filter by status Filter by last modified Clear Selection (5) Bulk Edit Bulk Act…" at bounding box center [784, 412] width 1568 height 713
drag, startPoint x: 860, startPoint y: 709, endPoint x: 928, endPoint y: 715, distance: 68.3
click at [928, 715] on div "Ad Format Ad Name Campaign & Ad Set Assets Descriptions Headlines Primary Texts…" at bounding box center [784, 411] width 1529 height 608
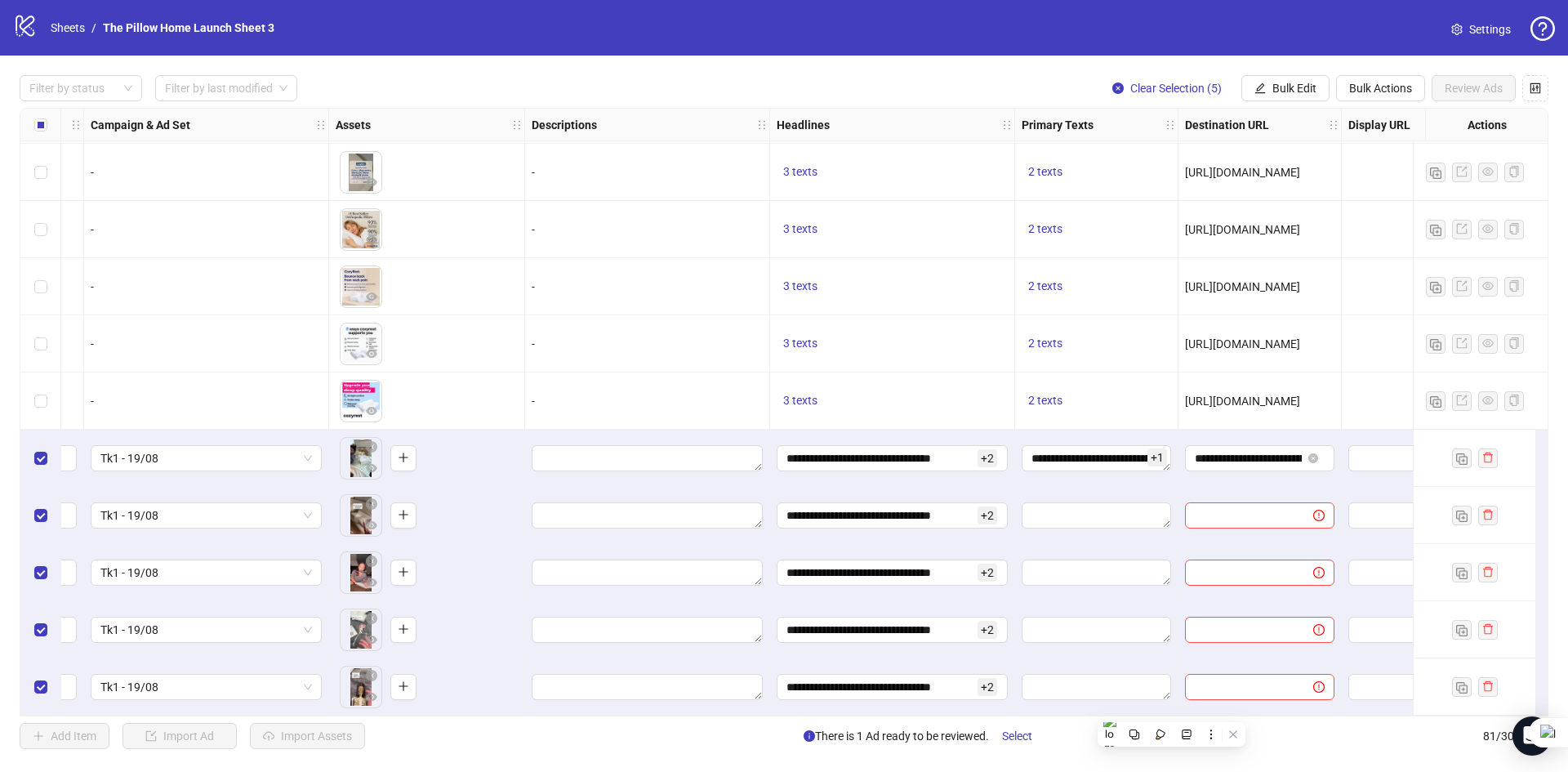
click at [1063, 527] on div at bounding box center [1097, 515] width 164 height 58
click at [1074, 457] on textarea "**********" at bounding box center [1096, 457] width 149 height 26
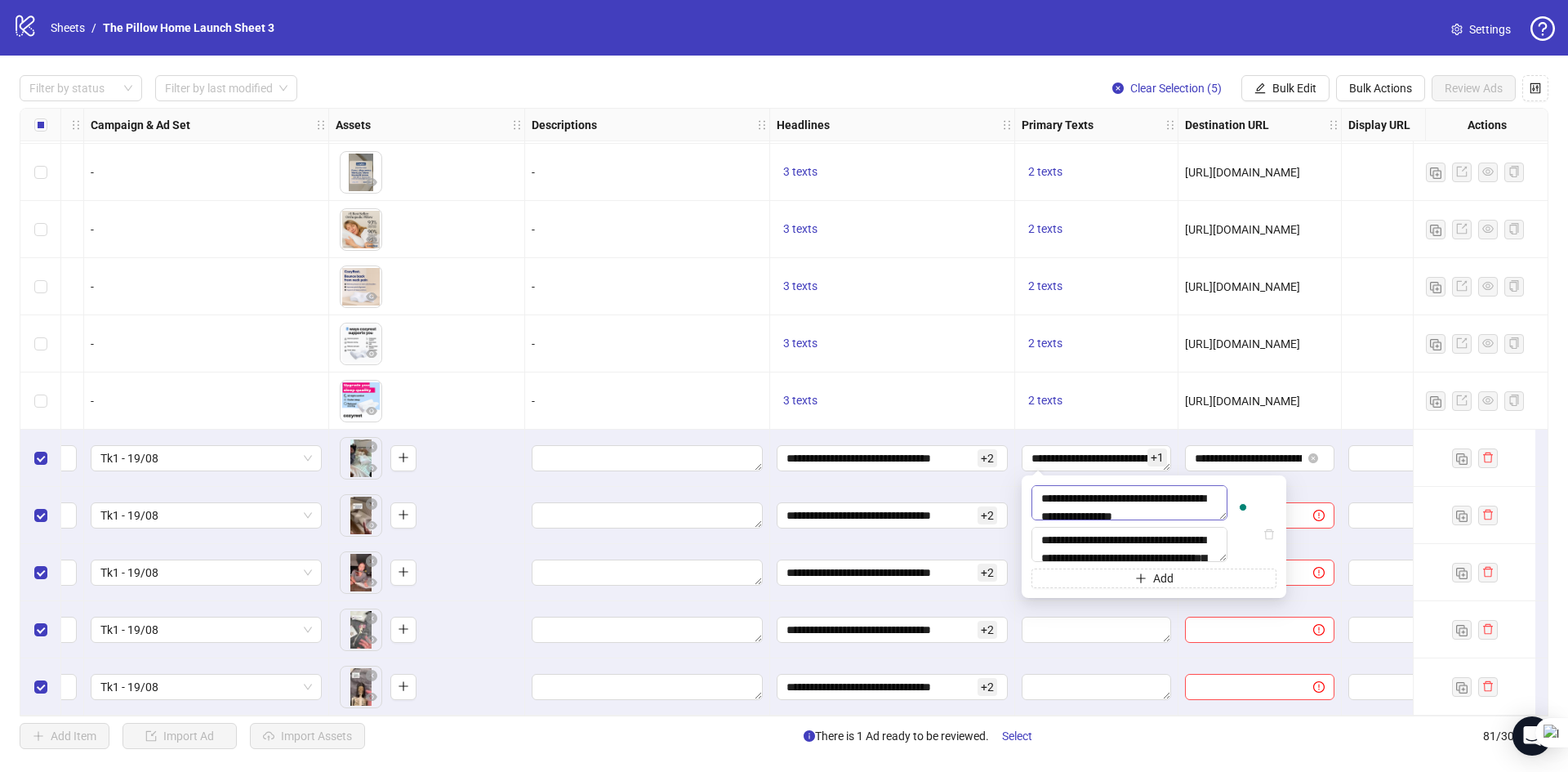
click at [1142, 515] on textarea "**********" at bounding box center [1129, 502] width 196 height 35
click at [1063, 520] on textarea "**********" at bounding box center [1129, 502] width 196 height 35
click at [1066, 520] on textarea "**********" at bounding box center [1129, 502] width 196 height 35
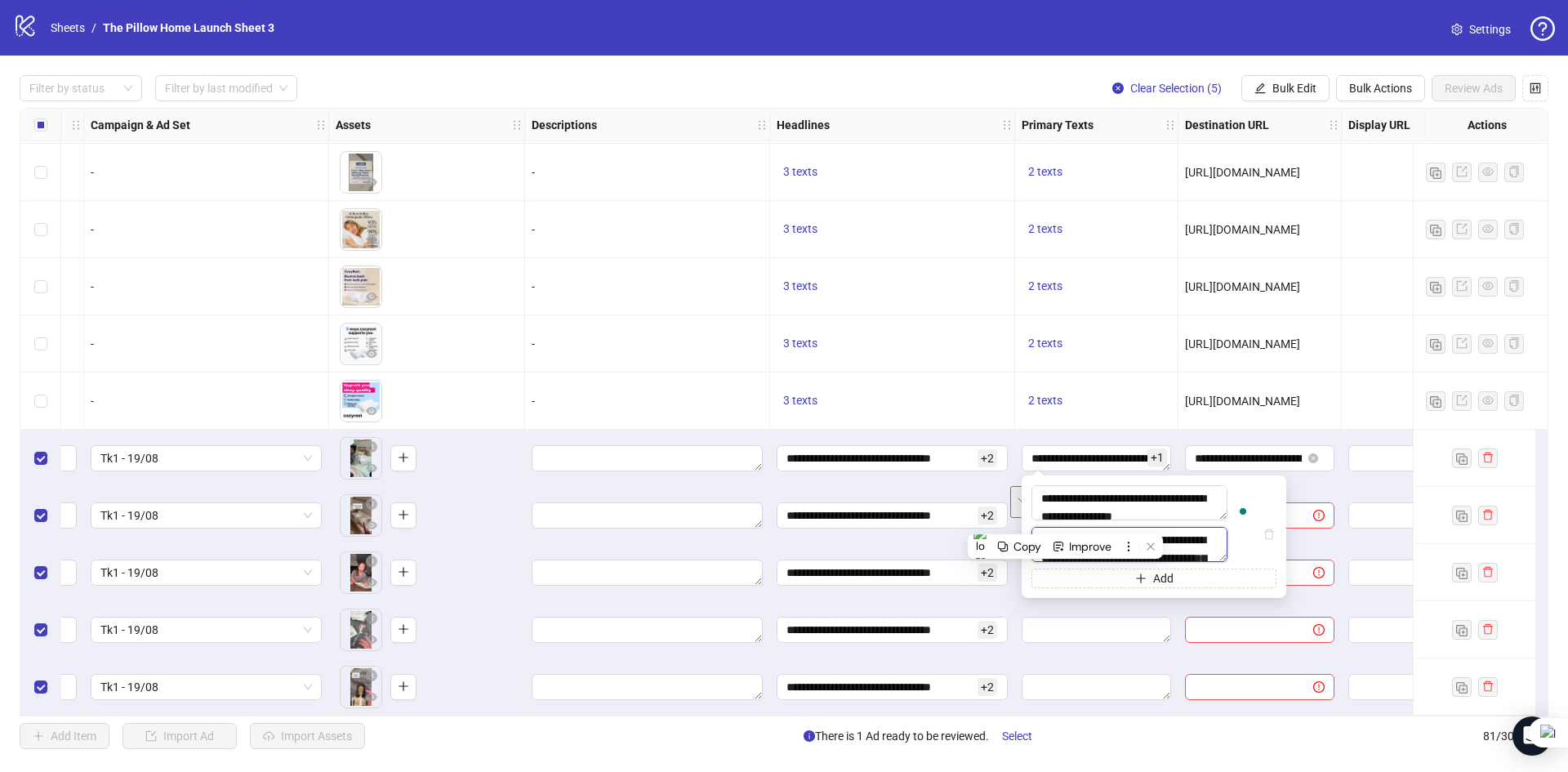
click at [1205, 562] on textarea "**********" at bounding box center [1129, 544] width 196 height 35
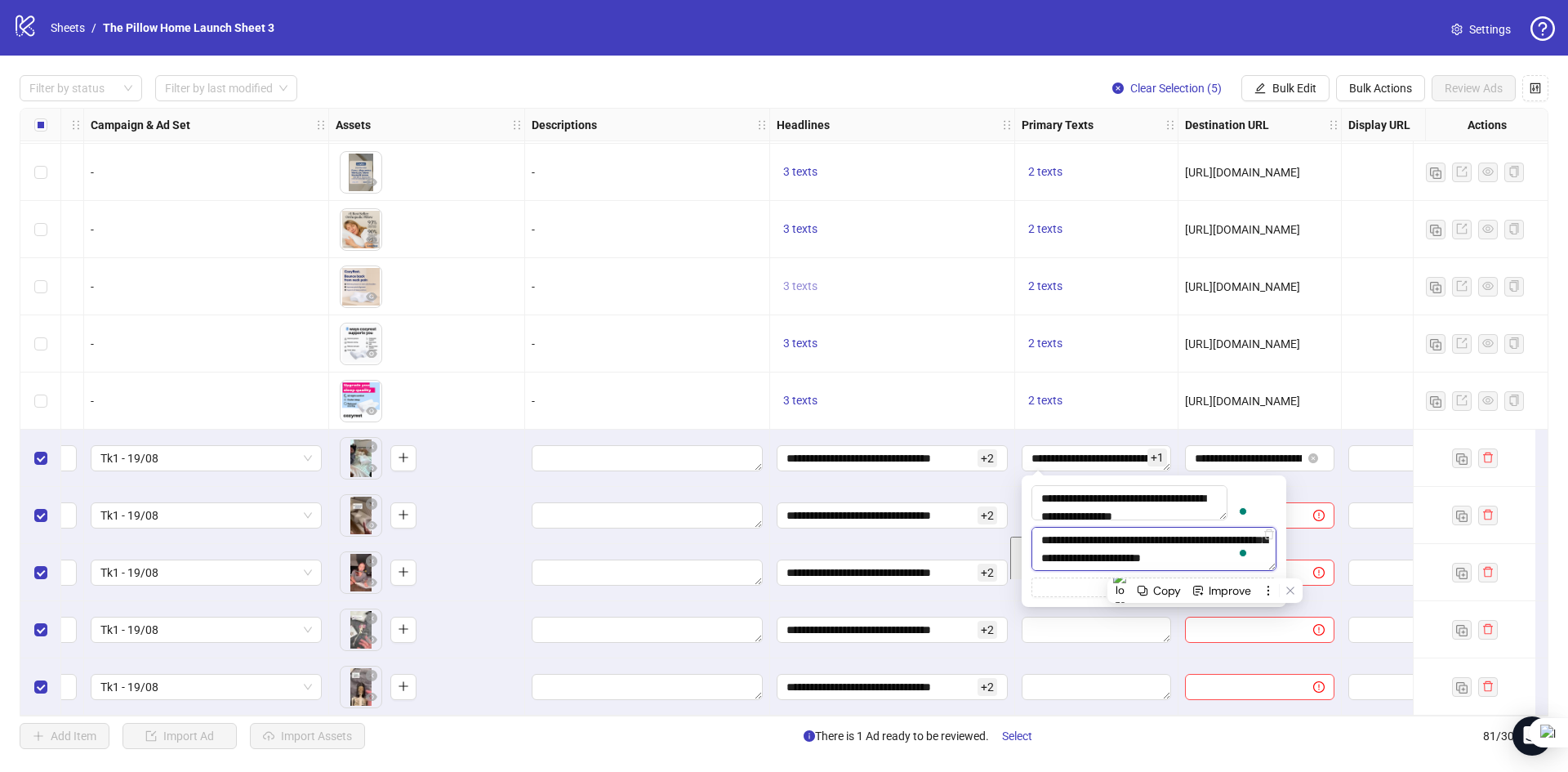
scroll to position [72, 0]
drag, startPoint x: 708, startPoint y: 512, endPoint x: 1123, endPoint y: 209, distance: 513.8
click at [708, 512] on textarea "Edit values" at bounding box center [647, 515] width 231 height 26
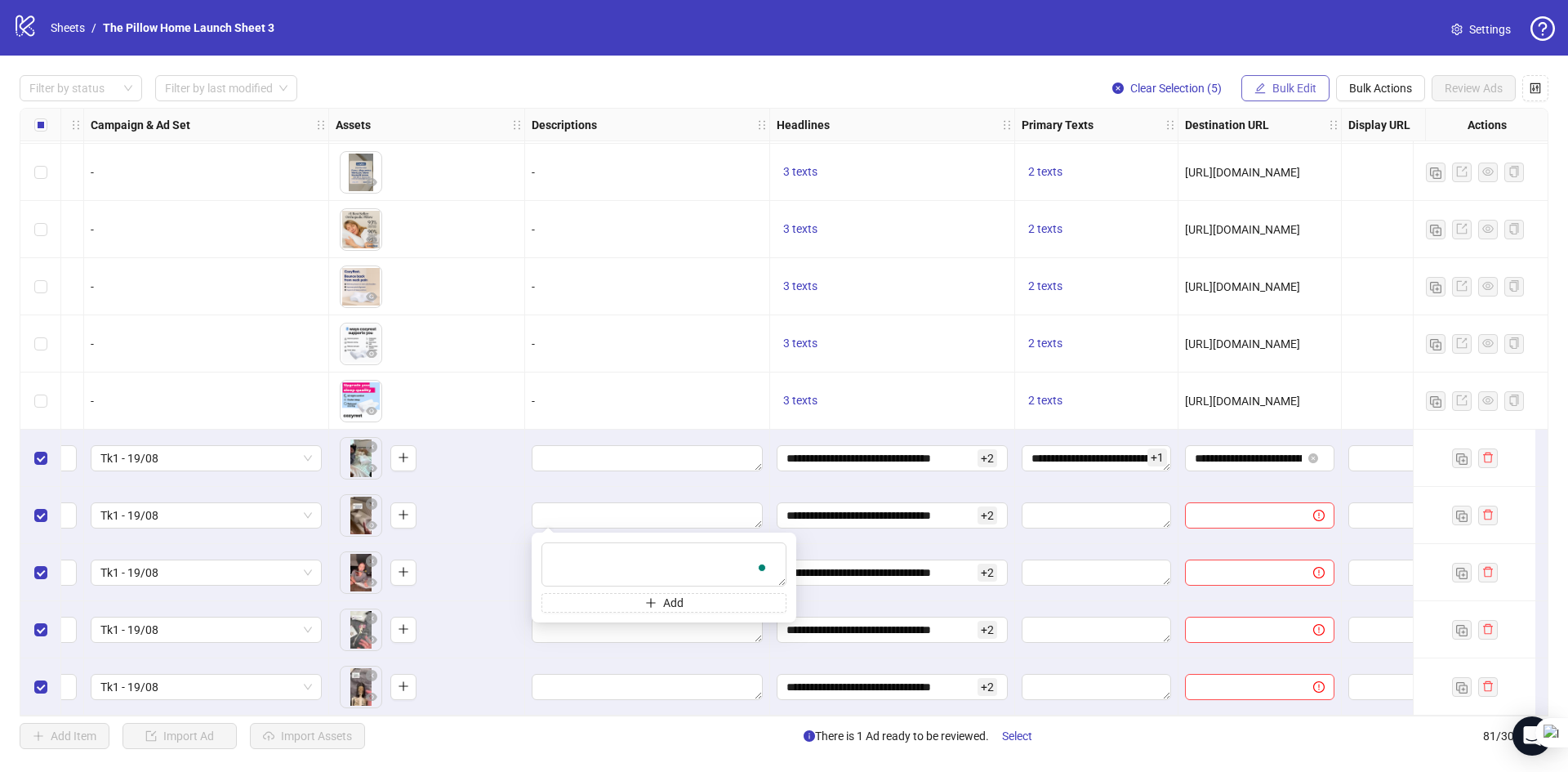
click at [1274, 86] on span "Bulk Edit" at bounding box center [1294, 88] width 44 height 13
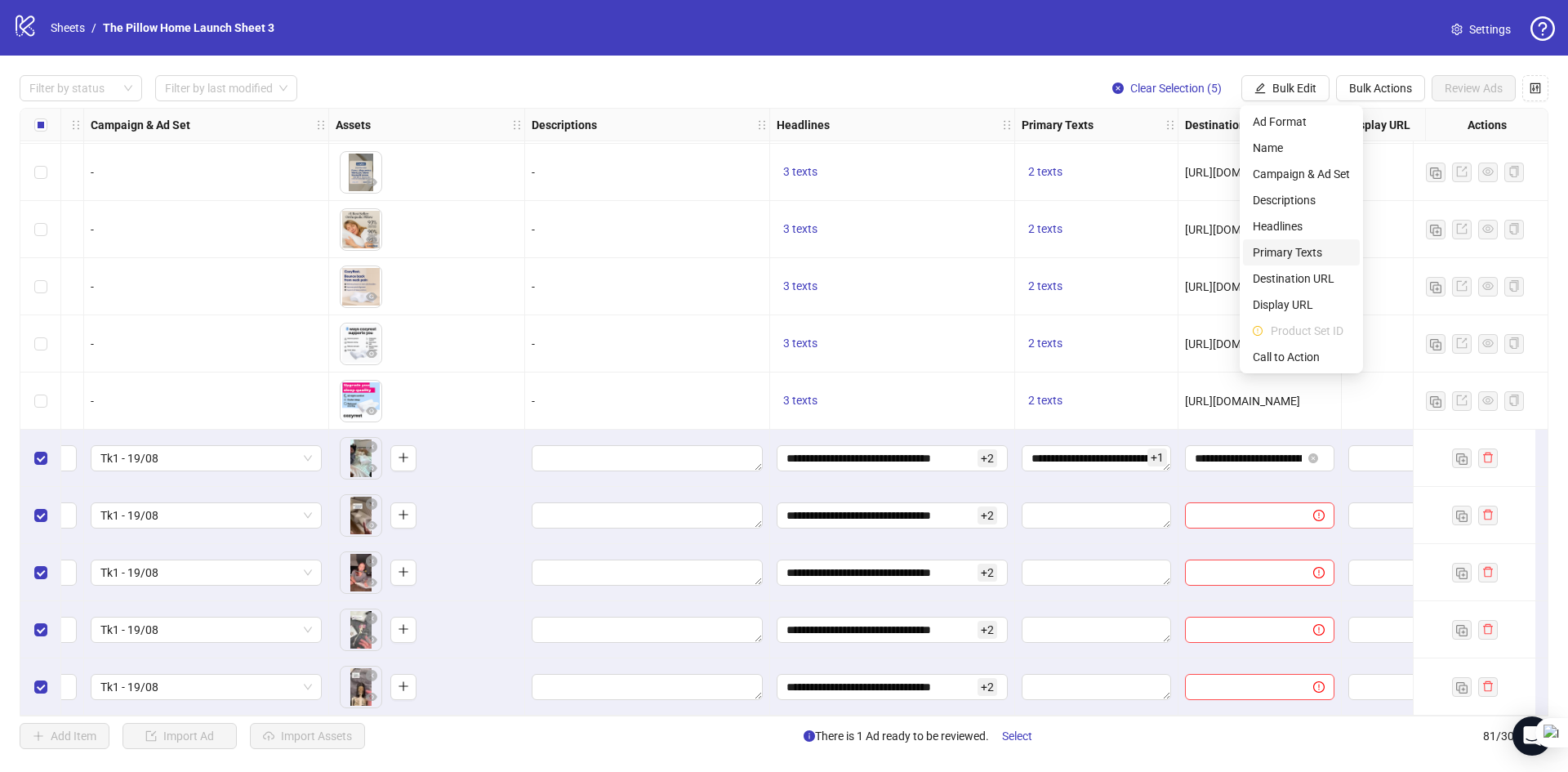
click at [1294, 255] on span "Primary Texts" at bounding box center [1301, 253] width 97 height 18
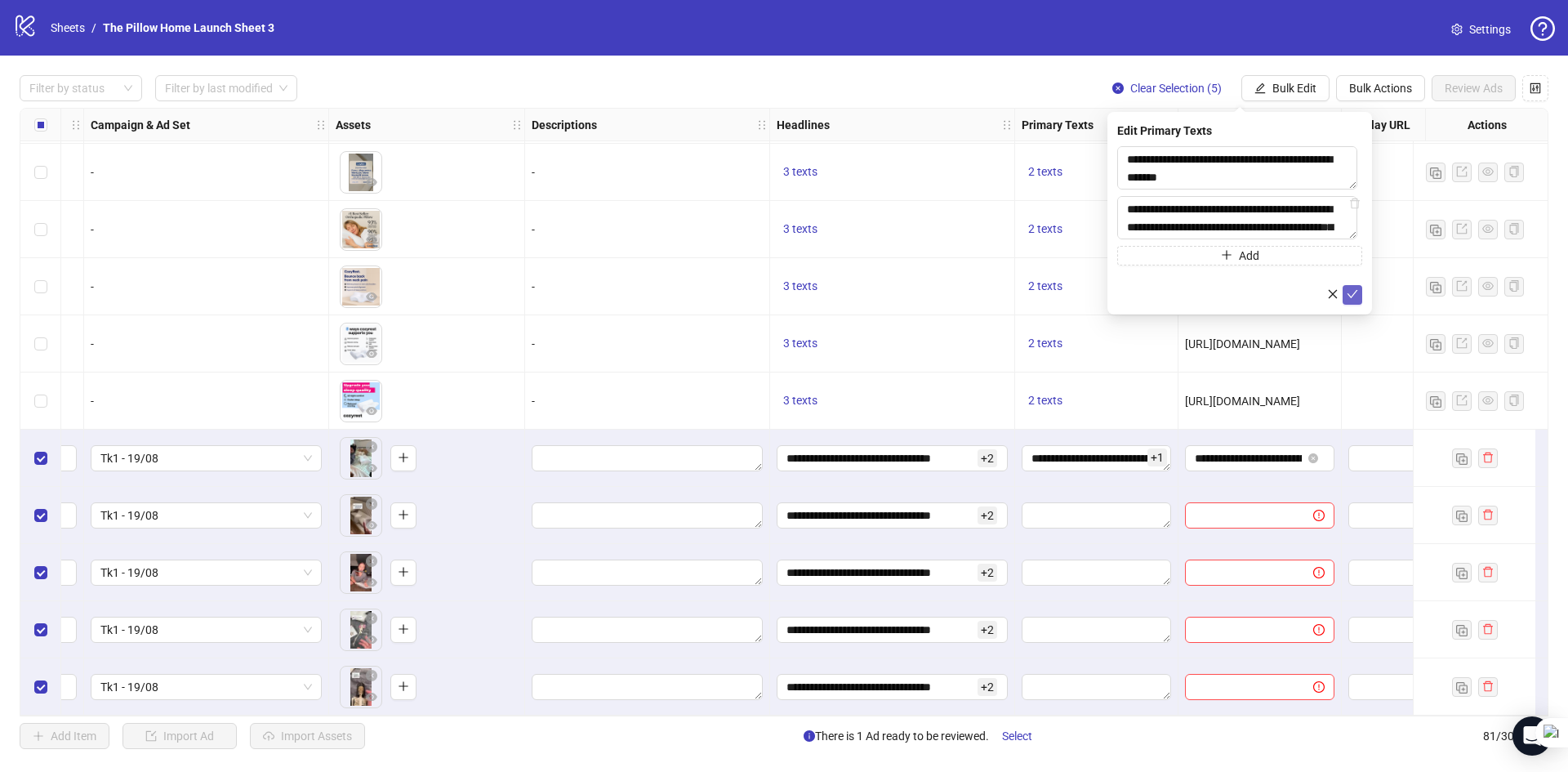
click at [1350, 288] on button "submit" at bounding box center [1352, 295] width 19 height 19
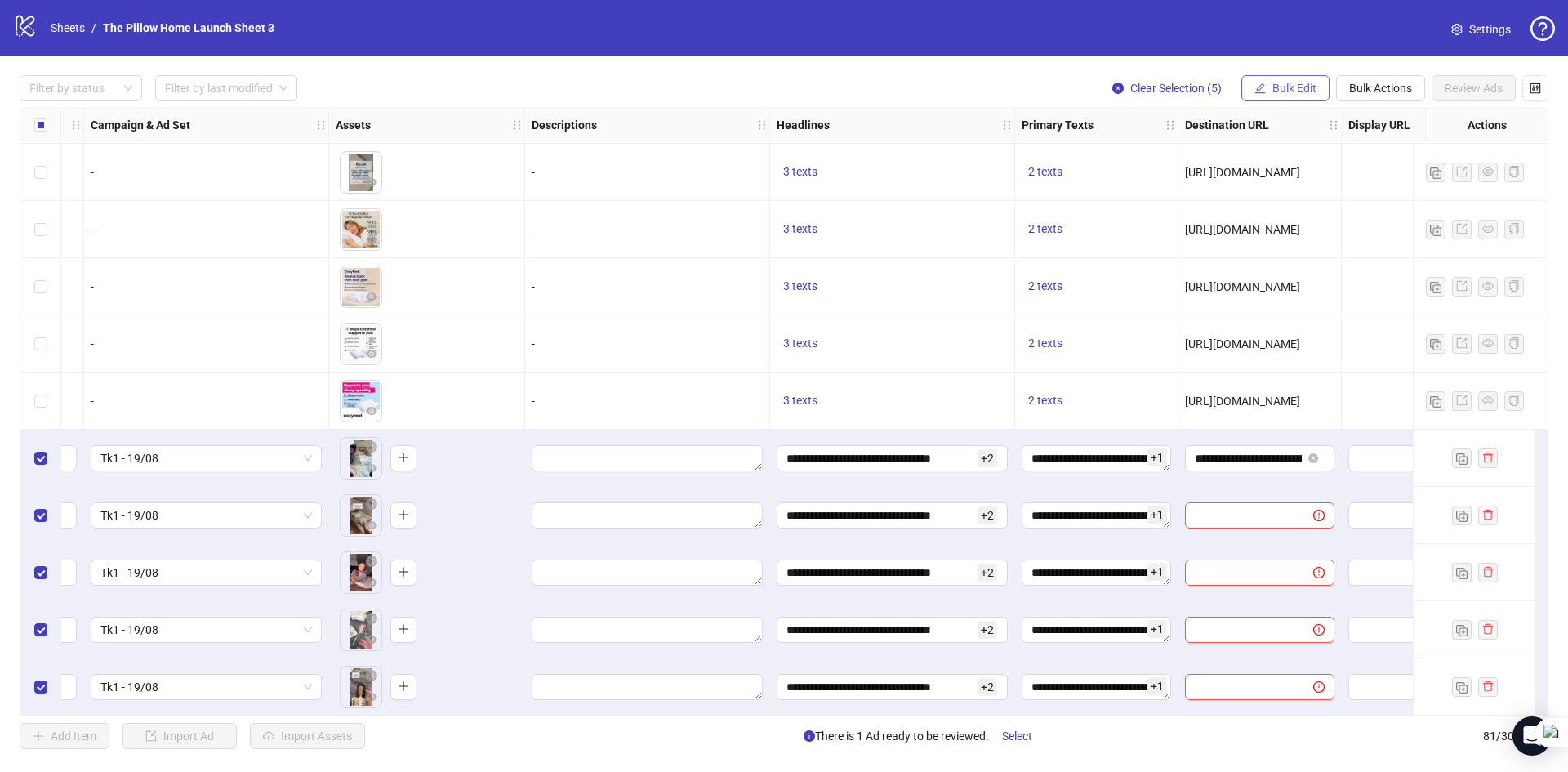
click at [1315, 83] on span "Bulk Edit" at bounding box center [1294, 88] width 44 height 13
click at [1273, 270] on span "Destination URL" at bounding box center [1301, 279] width 97 height 18
click at [1340, 202] on button "button" at bounding box center [1332, 201] width 19 height 19
click at [1306, 79] on button "Bulk Edit" at bounding box center [1285, 88] width 88 height 26
click at [1278, 275] on span "Destination URL" at bounding box center [1301, 279] width 97 height 18
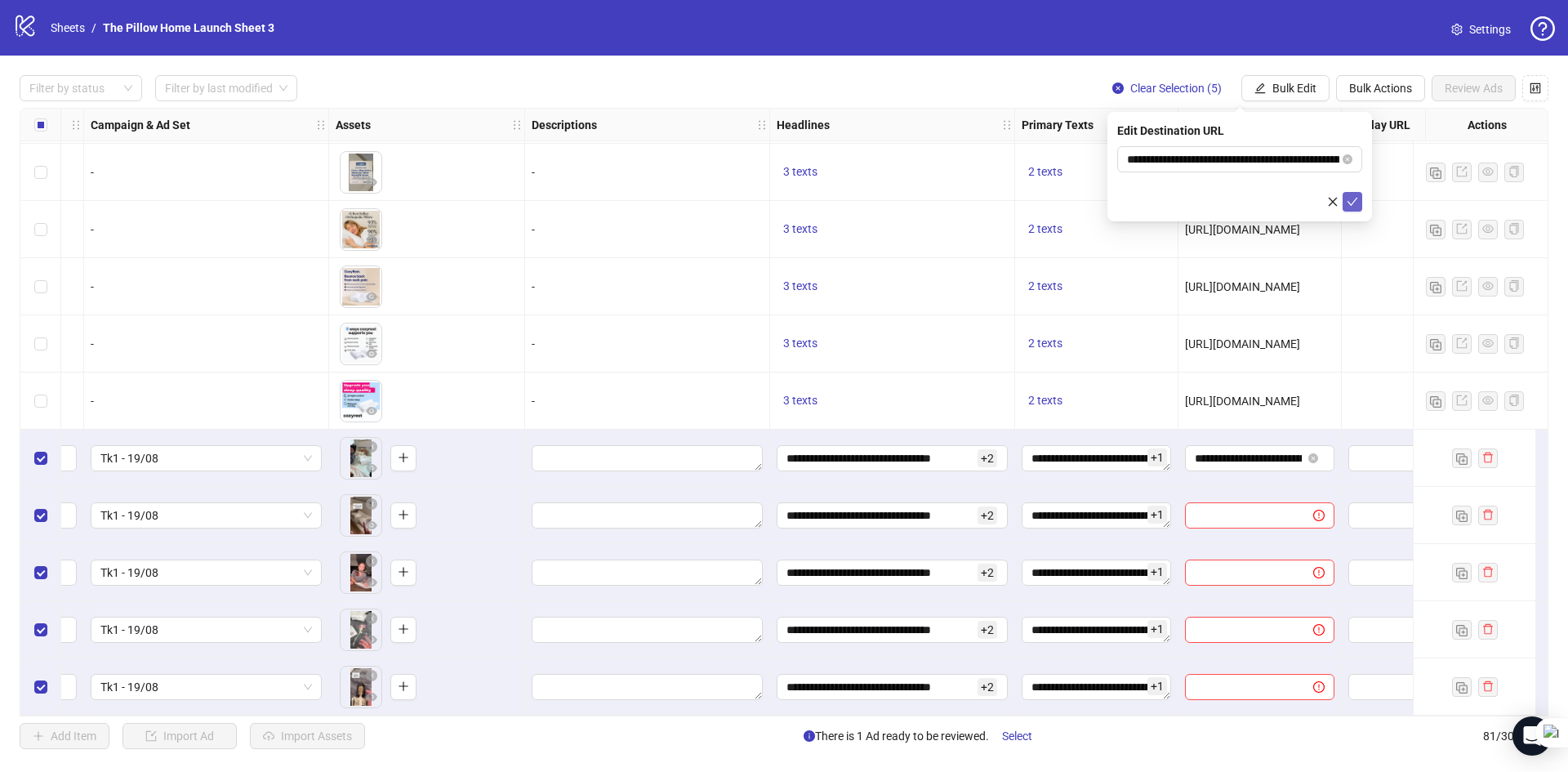
click at [1350, 200] on icon "check" at bounding box center [1353, 202] width 12 height 12
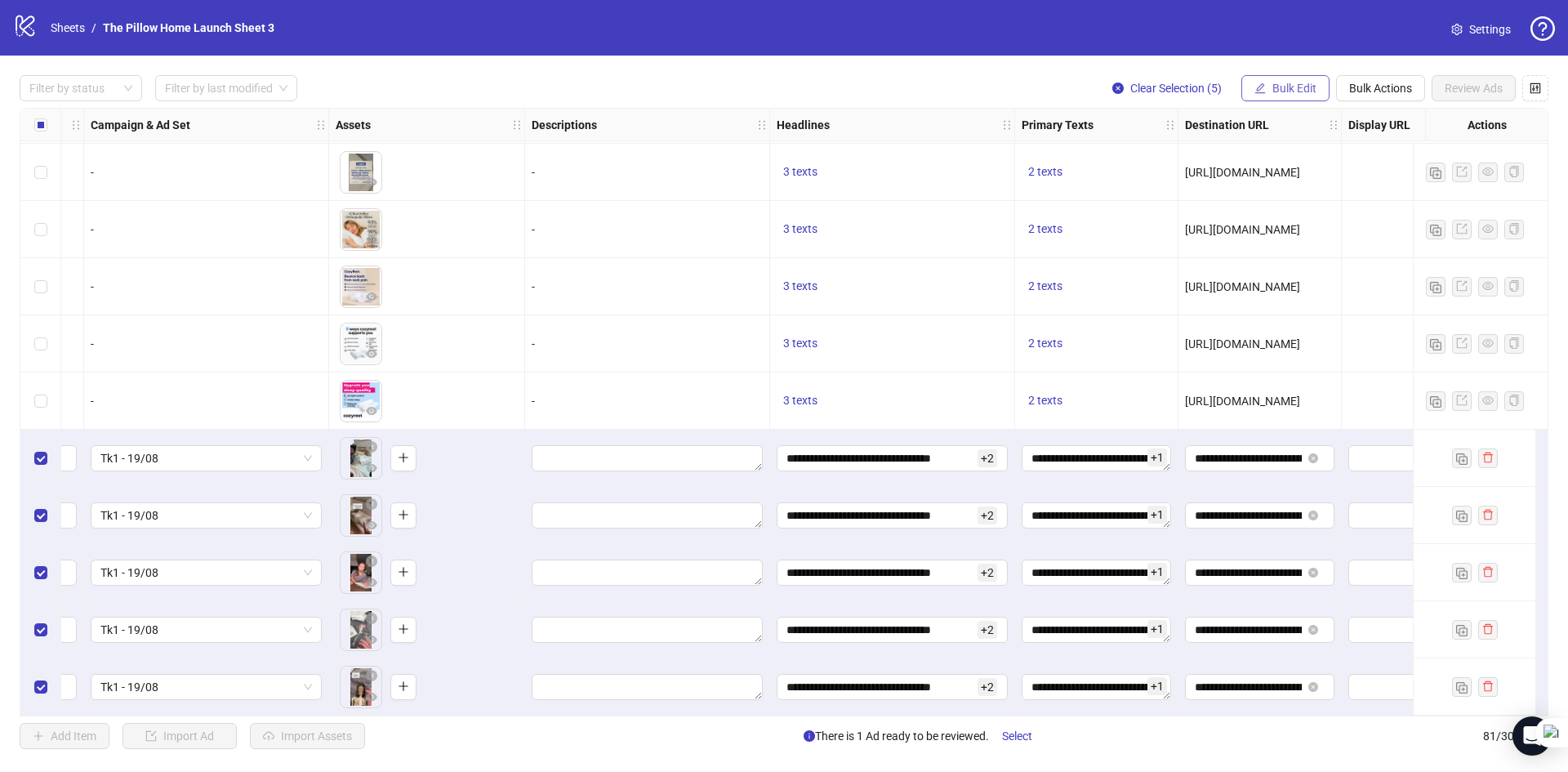
click at [1266, 94] on button "Bulk Edit" at bounding box center [1285, 88] width 88 height 26
click at [1295, 355] on span "Call to Action" at bounding box center [1301, 357] width 97 height 18
click at [1356, 193] on button "submit" at bounding box center [1352, 201] width 19 height 19
click at [1454, 90] on span "Review Ads" at bounding box center [1473, 88] width 58 height 13
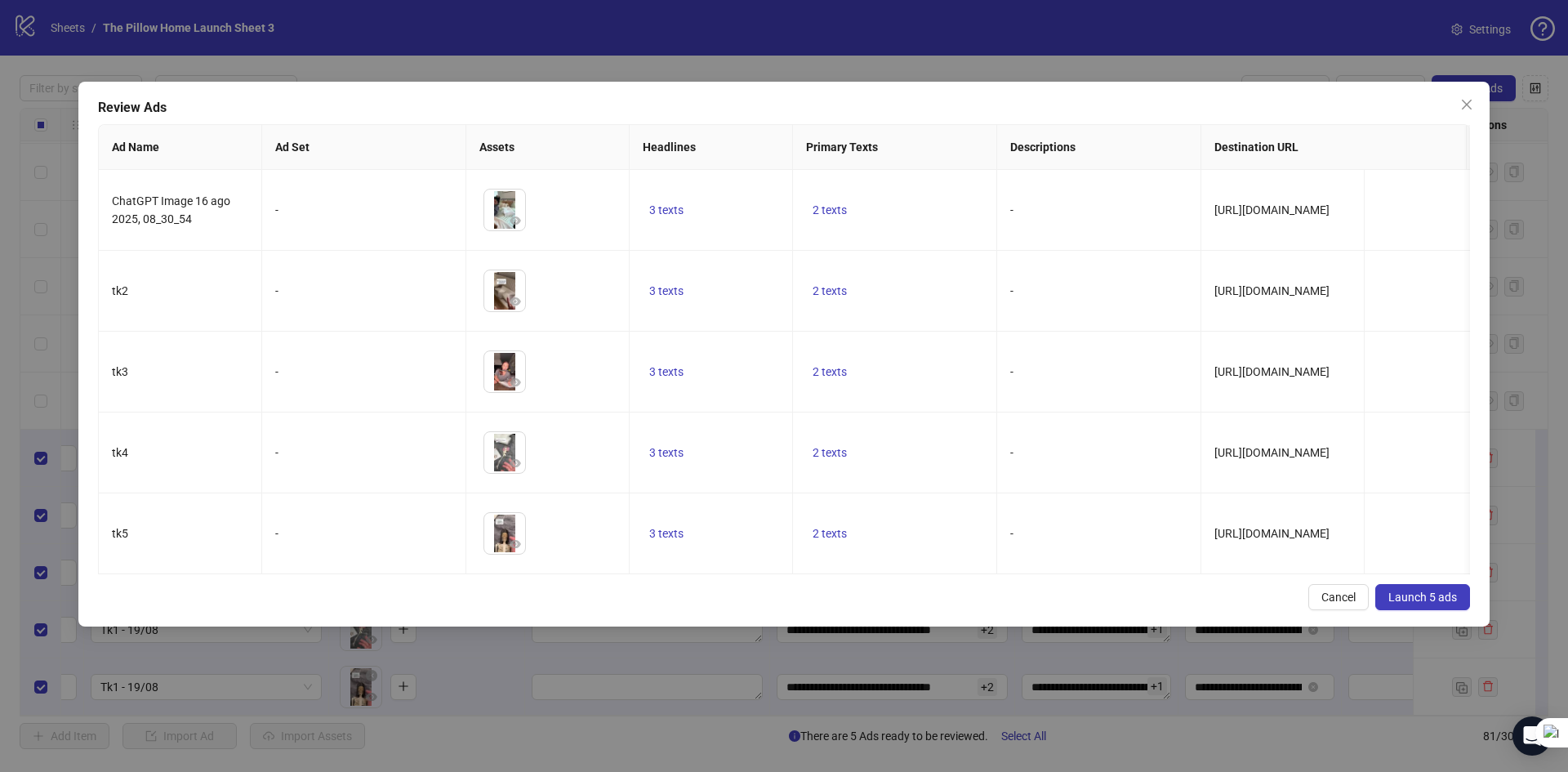
click at [1407, 603] on span "Launch 5 ads" at bounding box center [1423, 598] width 68 height 13
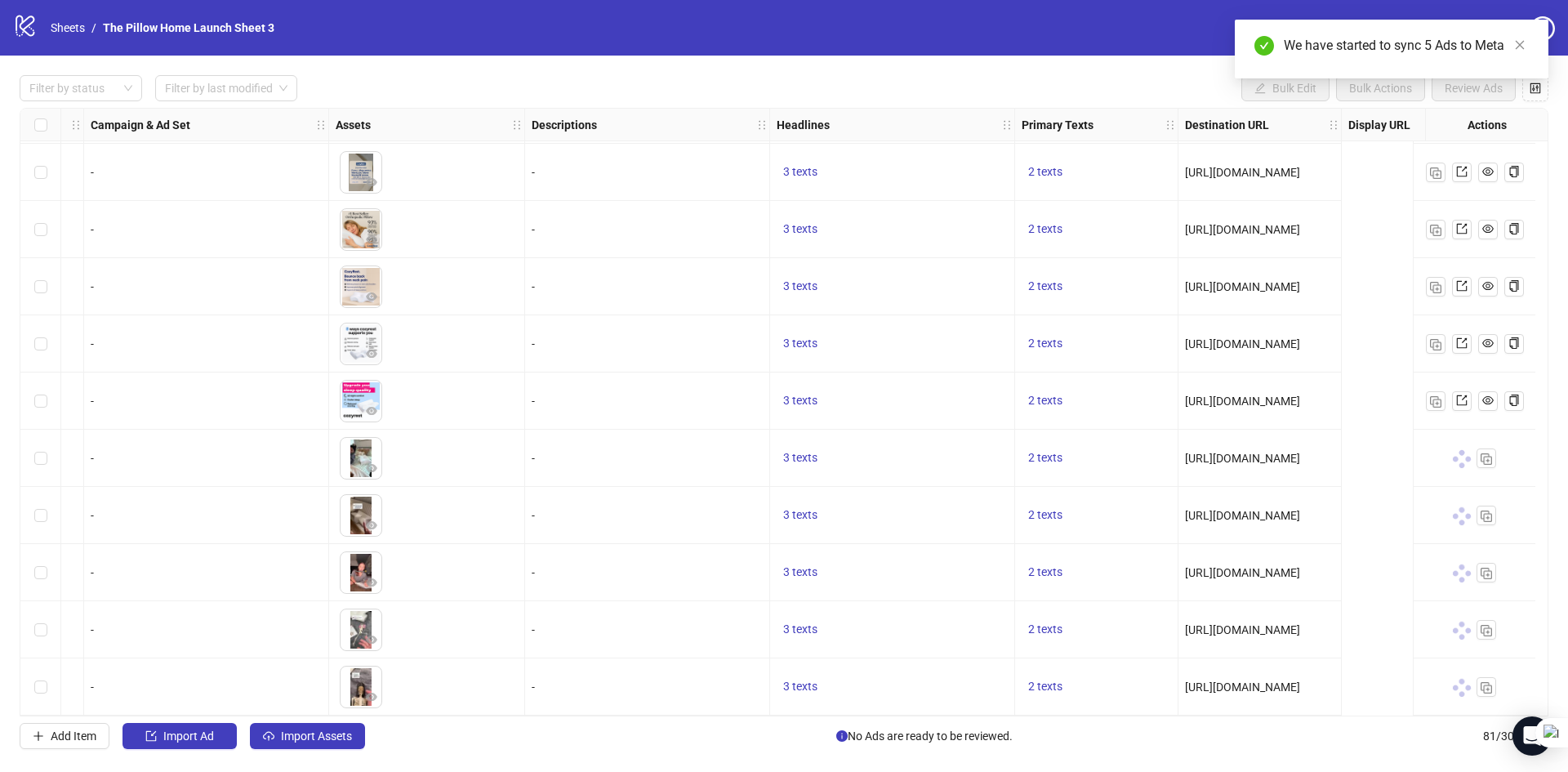
scroll to position [4063, 0]
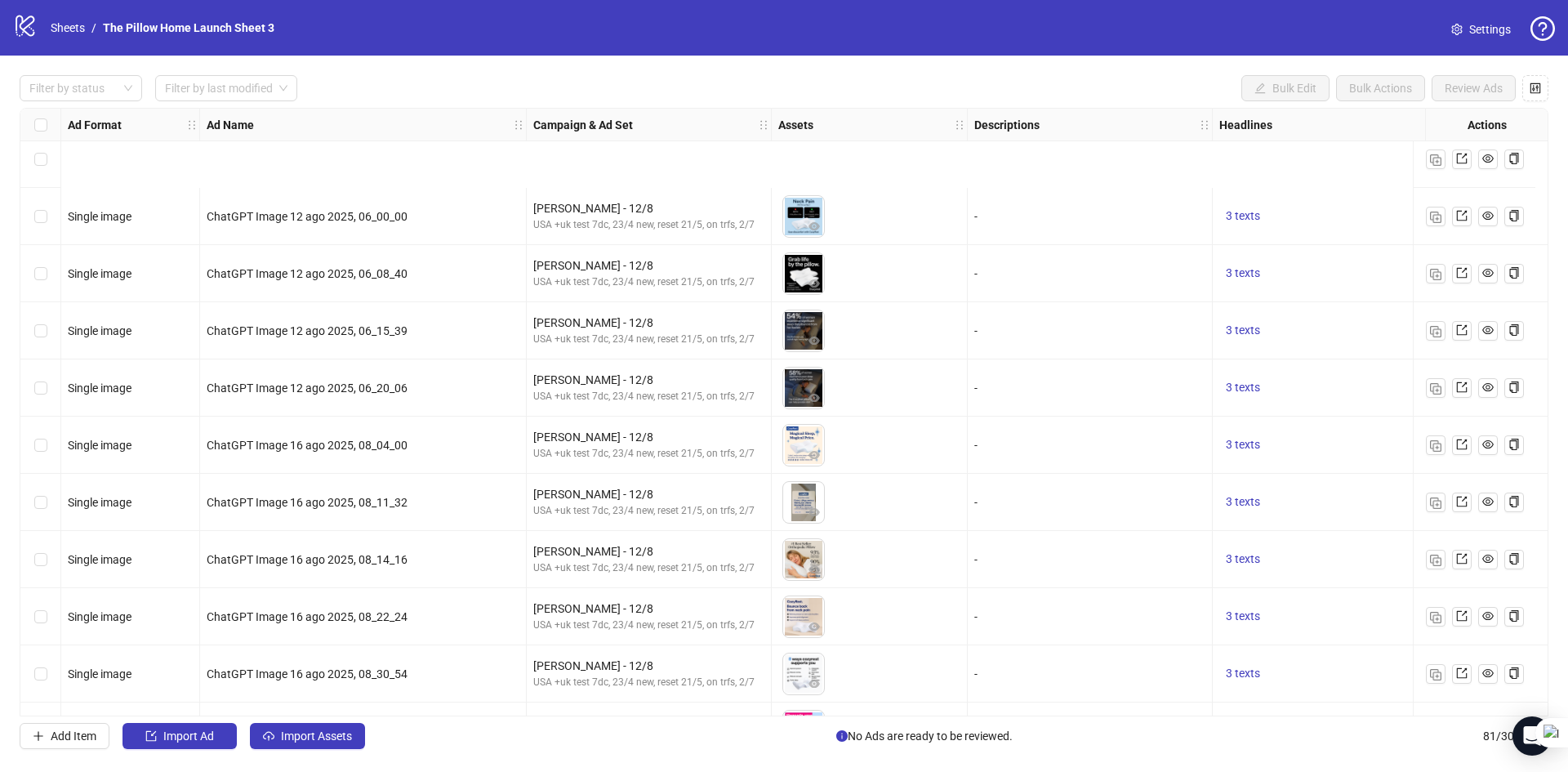
scroll to position [4063, 0]
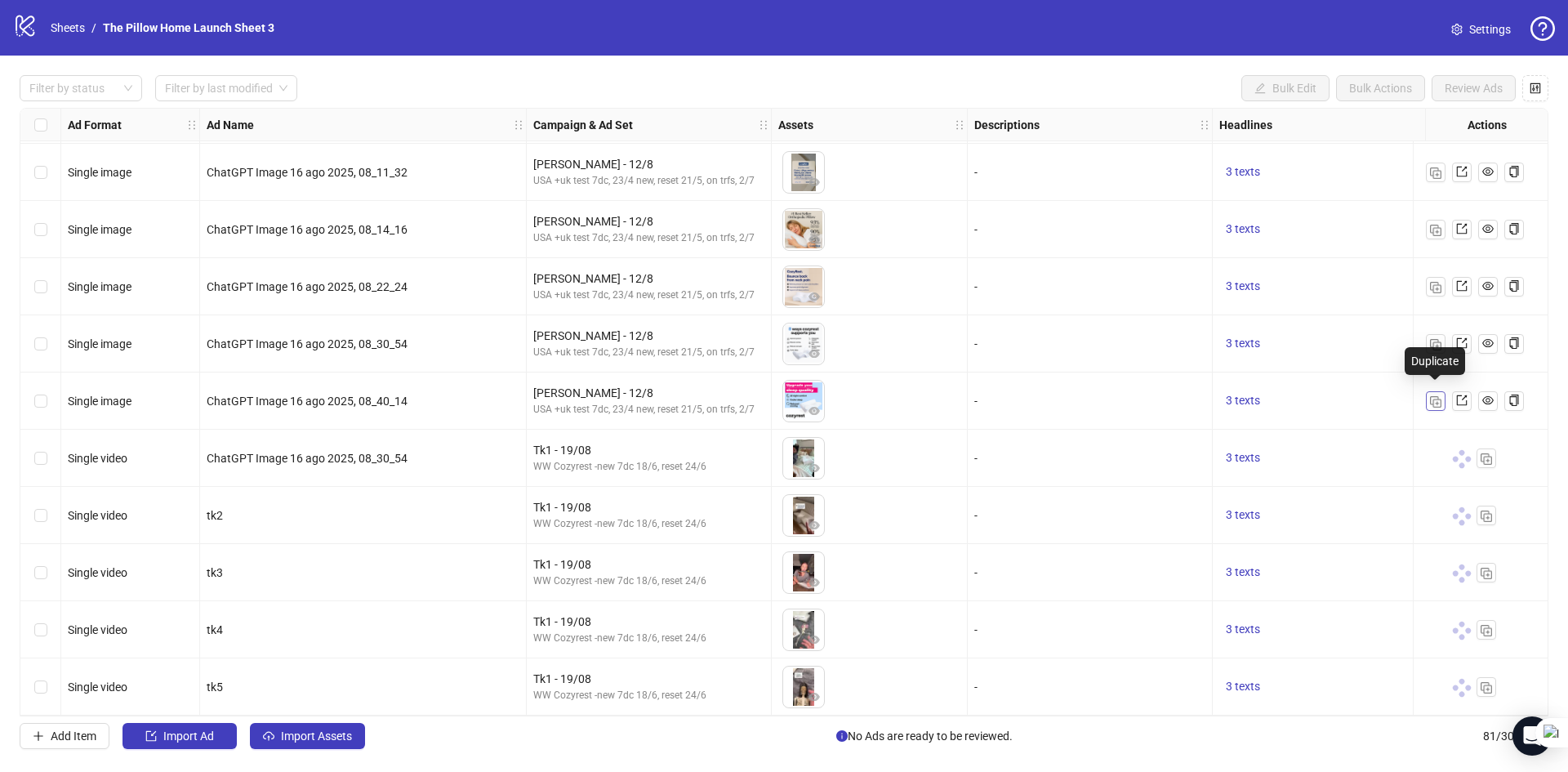
click at [1428, 391] on button "button" at bounding box center [1435, 401] width 19 height 19
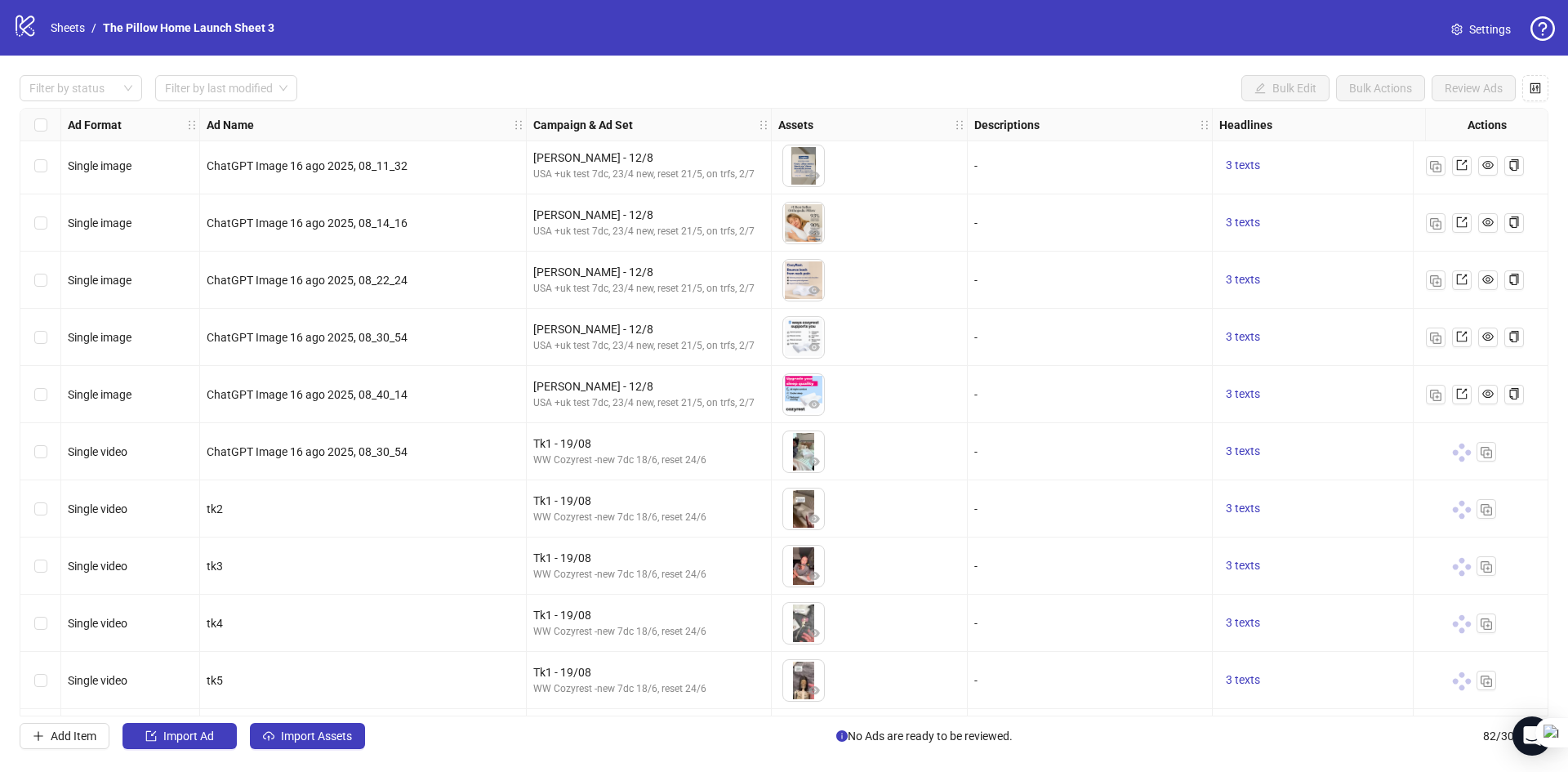
scroll to position [4120, 0]
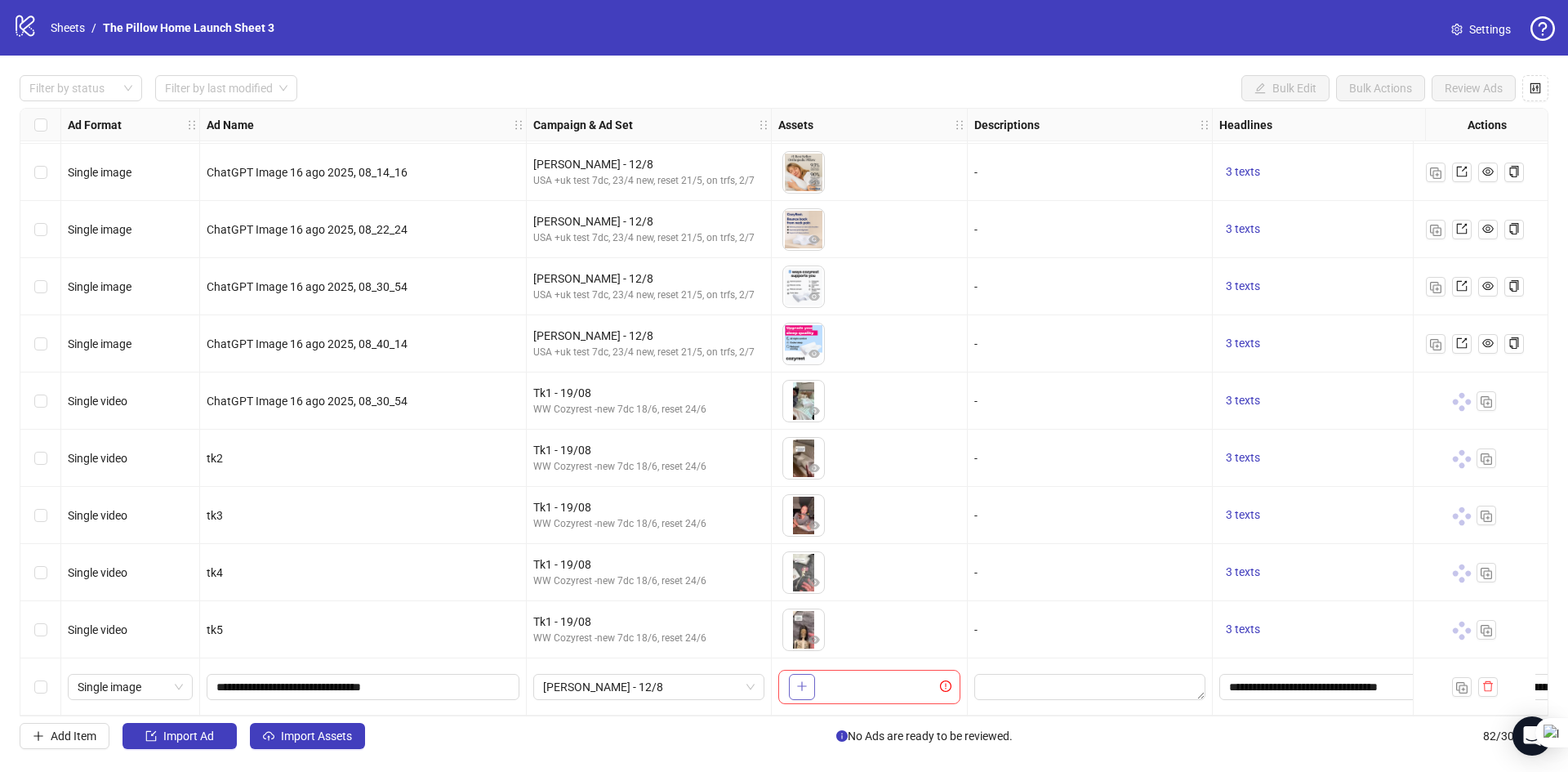
click at [801, 686] on span "button" at bounding box center [802, 686] width 12 height 13
drag, startPoint x: 433, startPoint y: 689, endPoint x: 0, endPoint y: 749, distance: 437.1
click at [0, 749] on div "Filter by status Filter by last modified Bulk Edit Bulk Actions Review Ads Ad F…" at bounding box center [784, 412] width 1568 height 713
type input "***"
click at [582, 679] on span "[PERSON_NAME] - 12/8" at bounding box center [648, 686] width 211 height 24
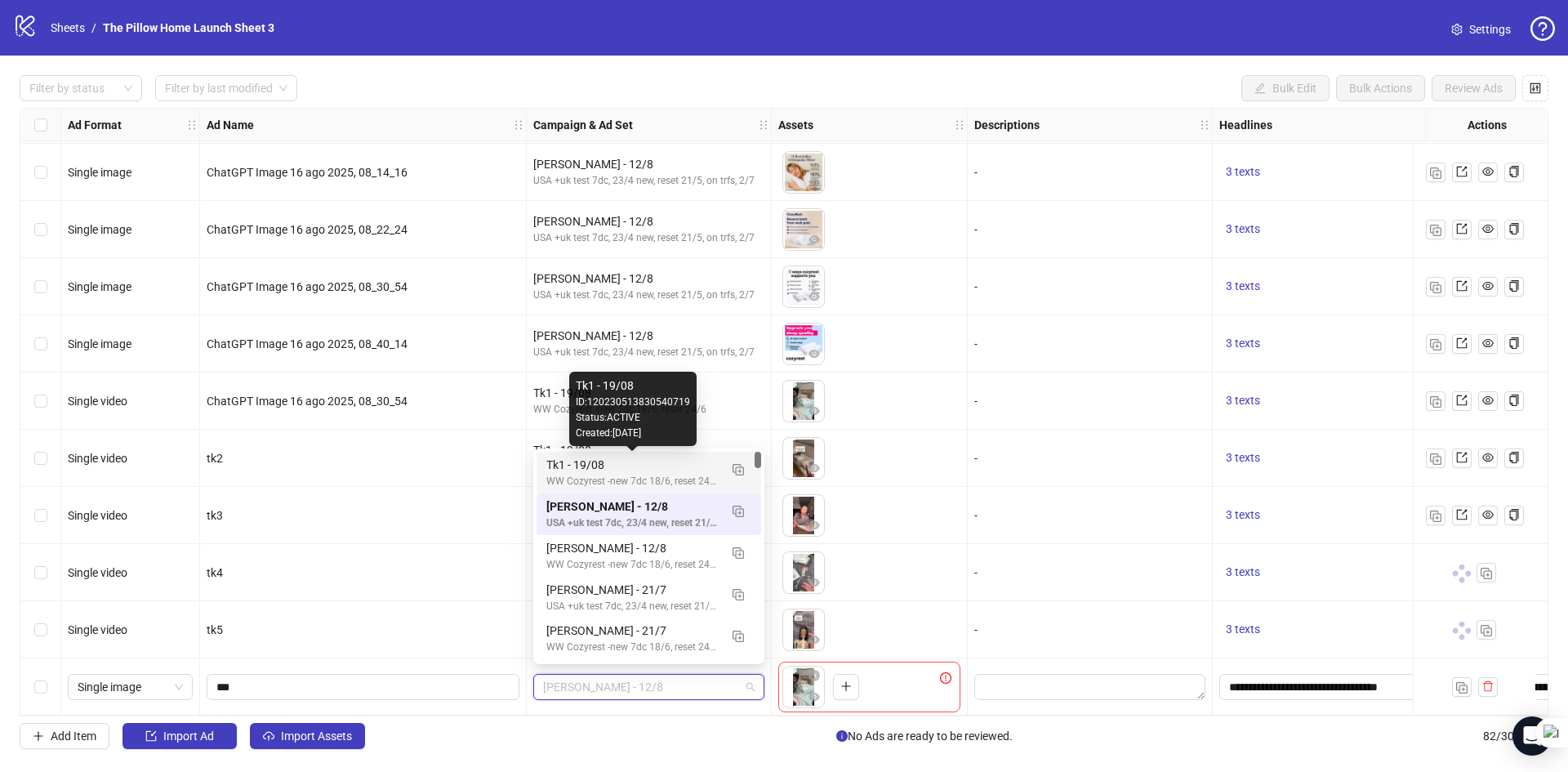
drag, startPoint x: 552, startPoint y: 467, endPoint x: 552, endPoint y: 664, distance: 197.0
click at [552, 467] on div "Tk1 - 19/08" at bounding box center [633, 465] width 172 height 18
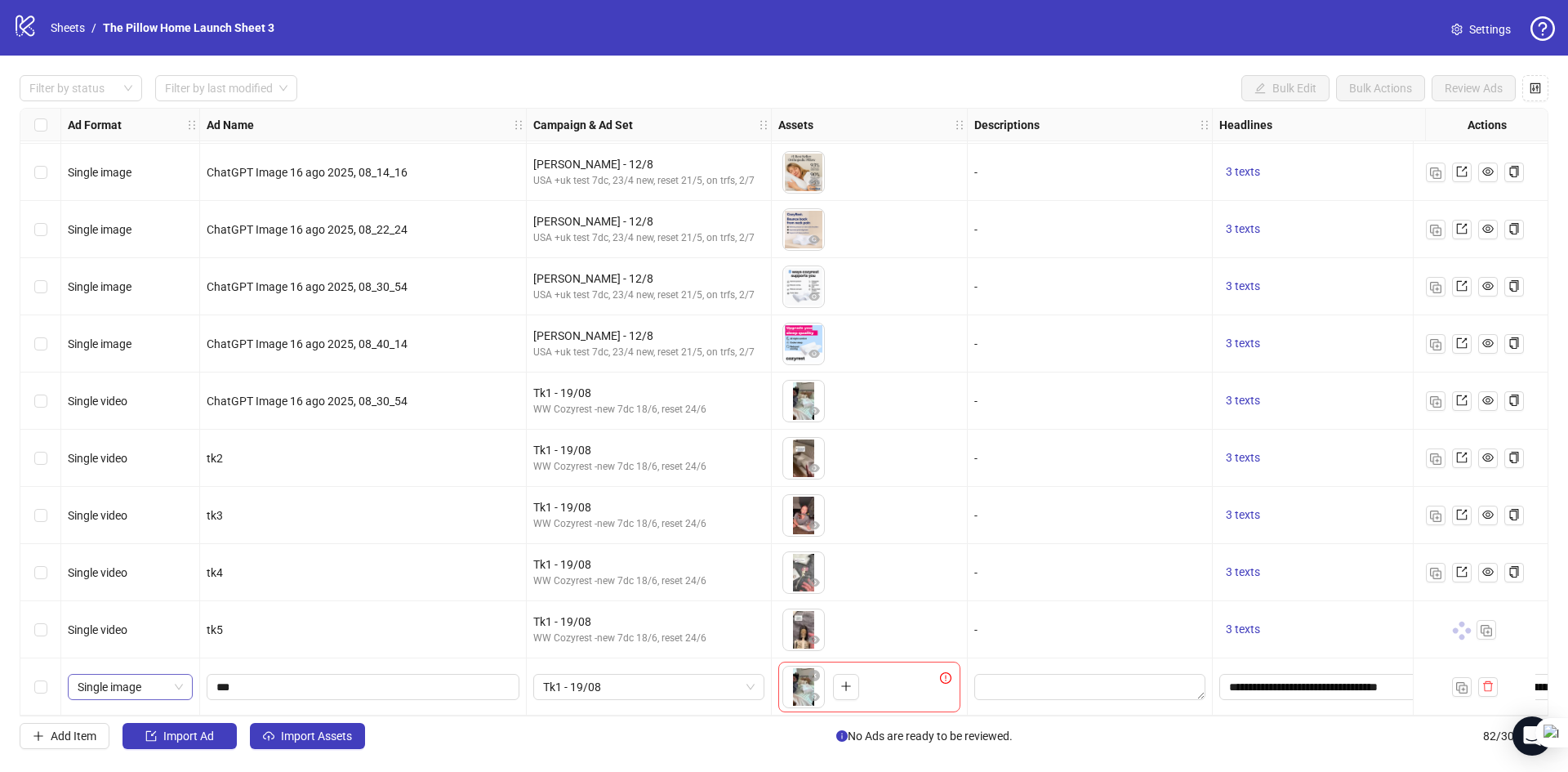
click at [118, 691] on span "Single image" at bounding box center [130, 686] width 105 height 24
click at [142, 545] on div "Single video" at bounding box center [130, 543] width 98 height 18
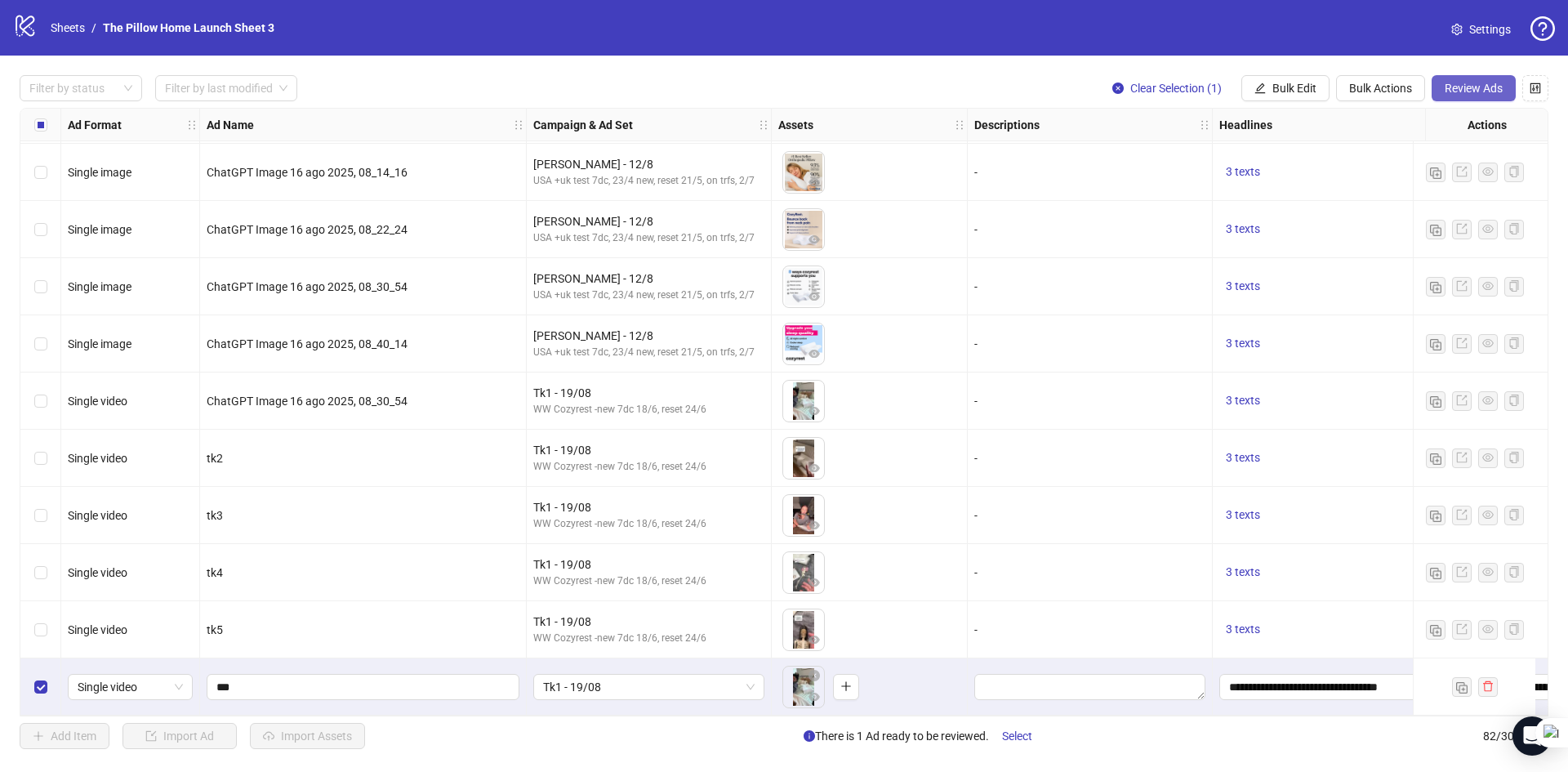
click at [1455, 83] on span "Review Ads" at bounding box center [1473, 88] width 58 height 13
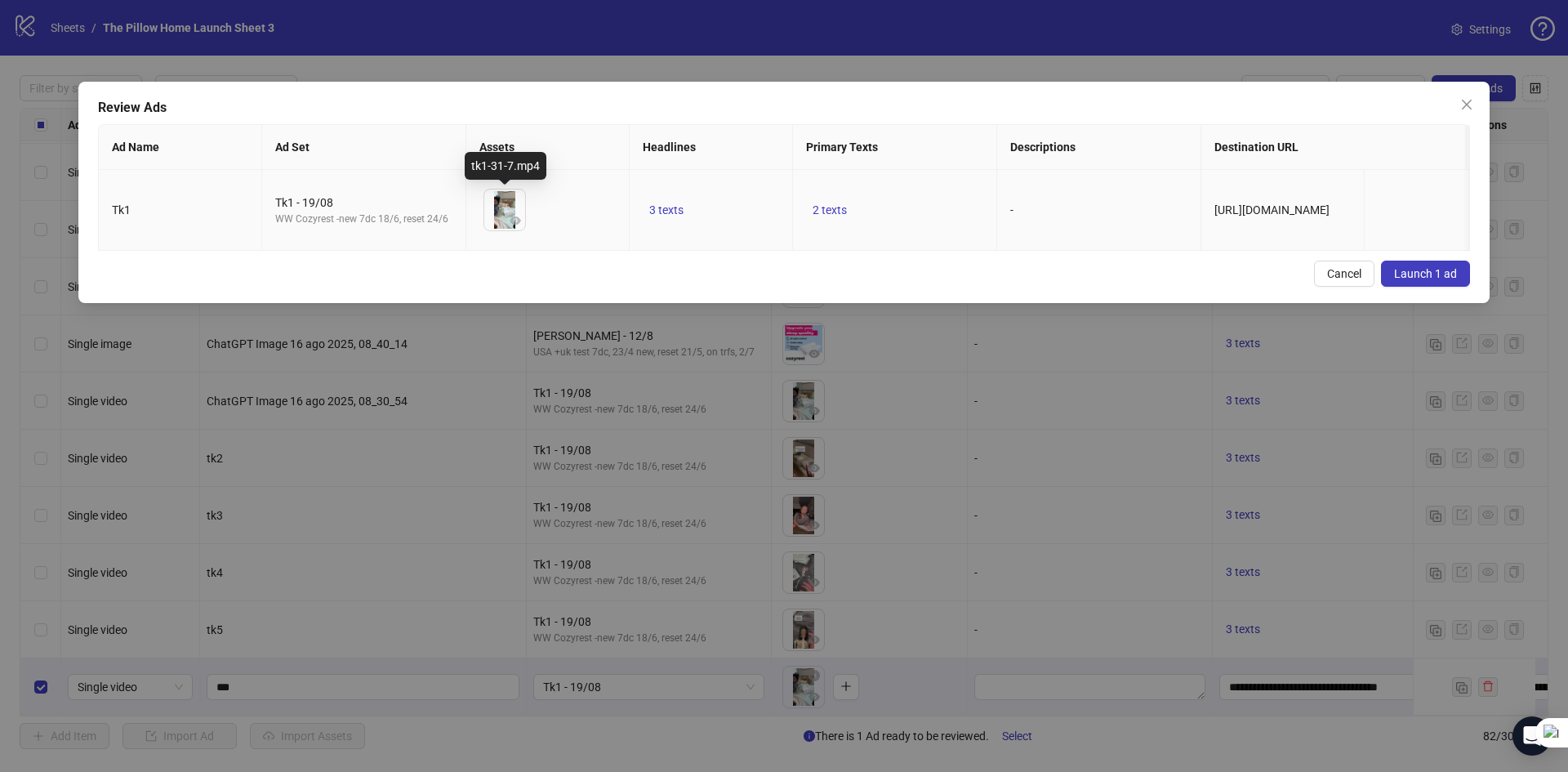
click at [497, 213] on img at bounding box center [504, 209] width 41 height 41
click at [1418, 280] on span "Launch 1 ad" at bounding box center [1424, 274] width 63 height 13
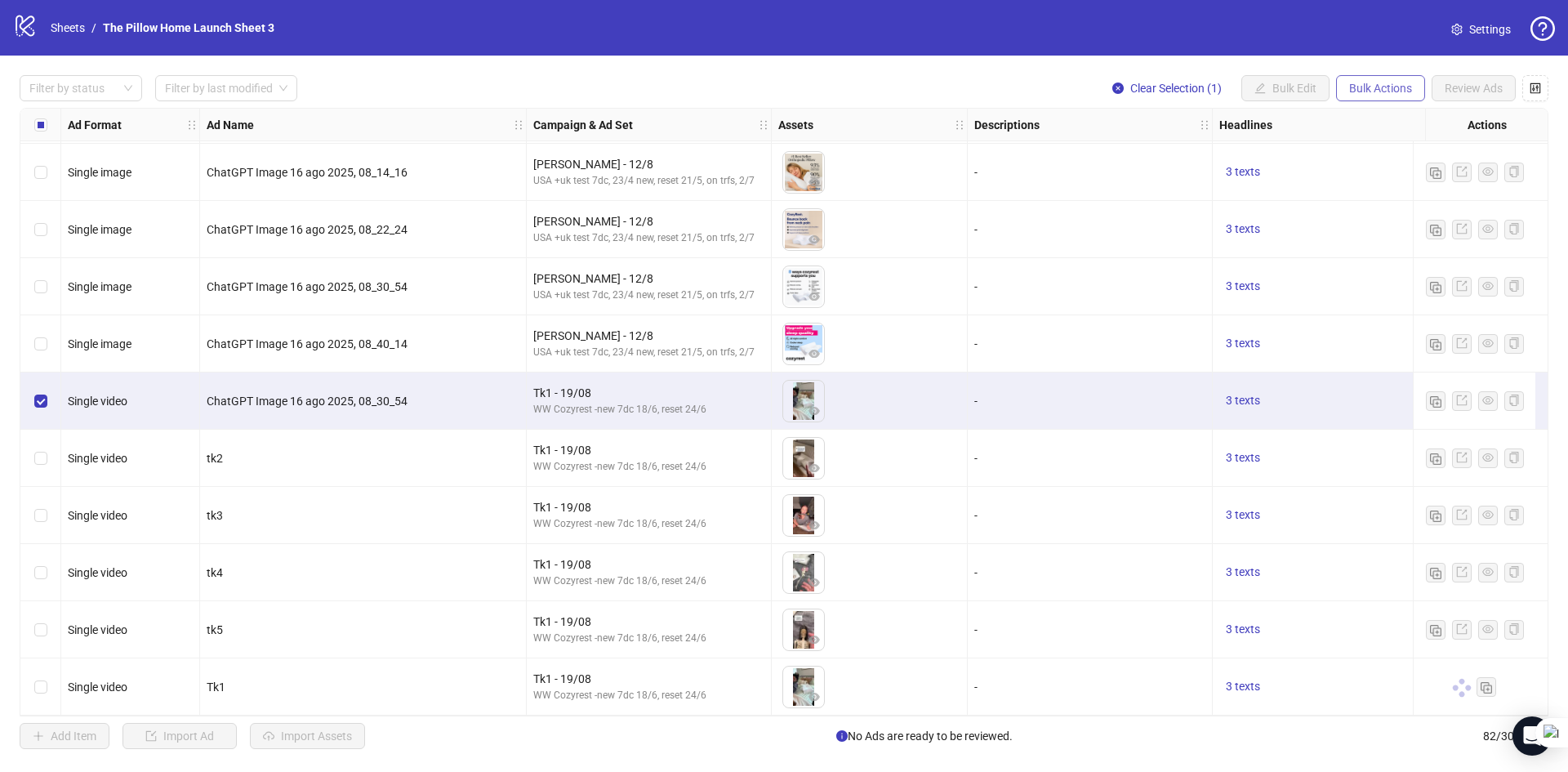
click at [1388, 87] on span "Bulk Actions" at bounding box center [1380, 88] width 63 height 13
click at [1364, 119] on span "Delete" at bounding box center [1404, 122] width 112 height 18
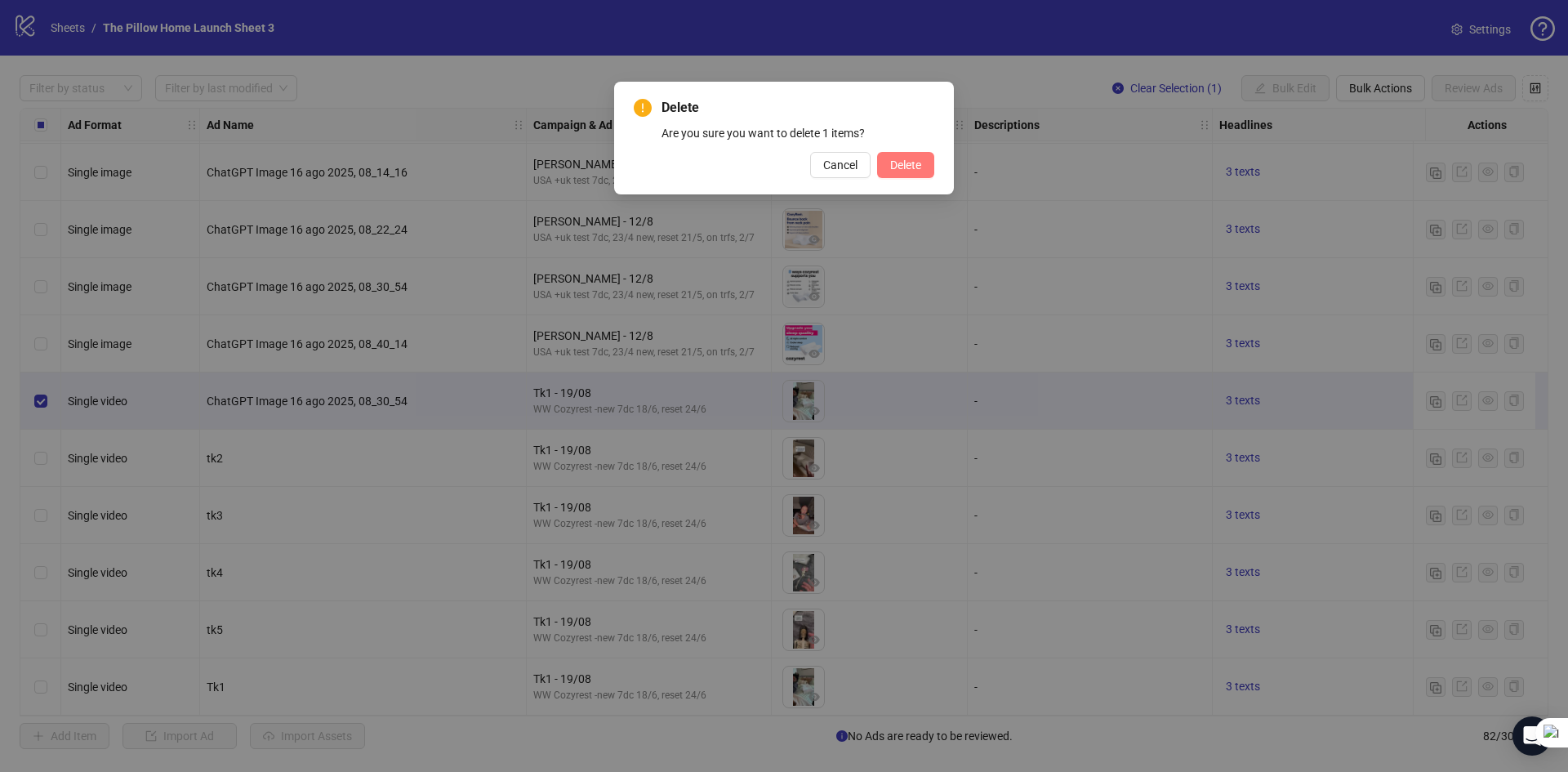
click at [906, 156] on button "Delete" at bounding box center [905, 164] width 58 height 26
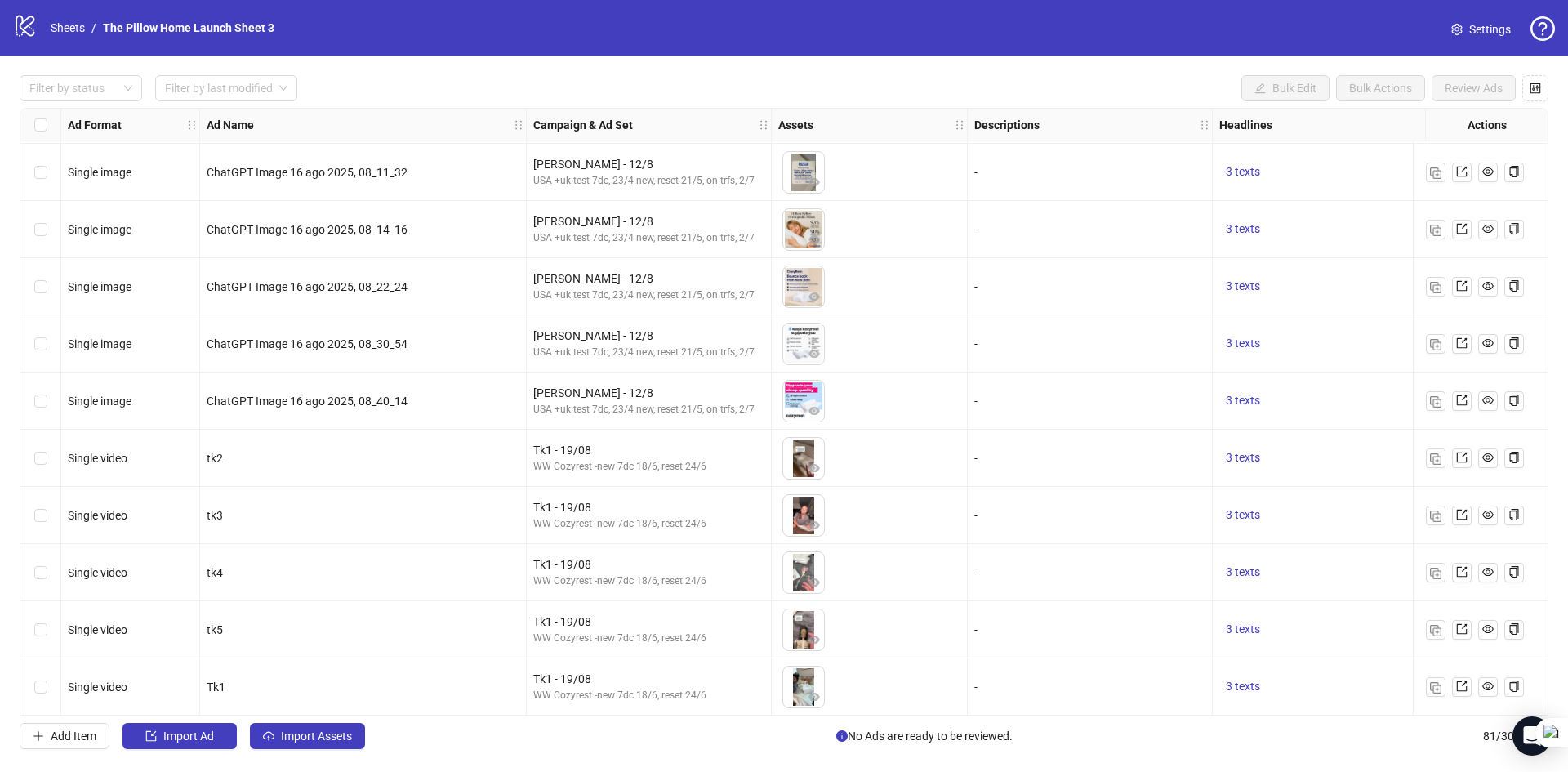
scroll to position [4063, 0]
drag, startPoint x: 701, startPoint y: 705, endPoint x: 712, endPoint y: 708, distance: 11.4
click at [712, 708] on div "Tk1 - 19/08 WW Cozyrest -new 7dc 18/6, reset 24/6" at bounding box center [649, 687] width 245 height 58
click at [44, 689] on label "Select row 81" at bounding box center [41, 687] width 13 height 18
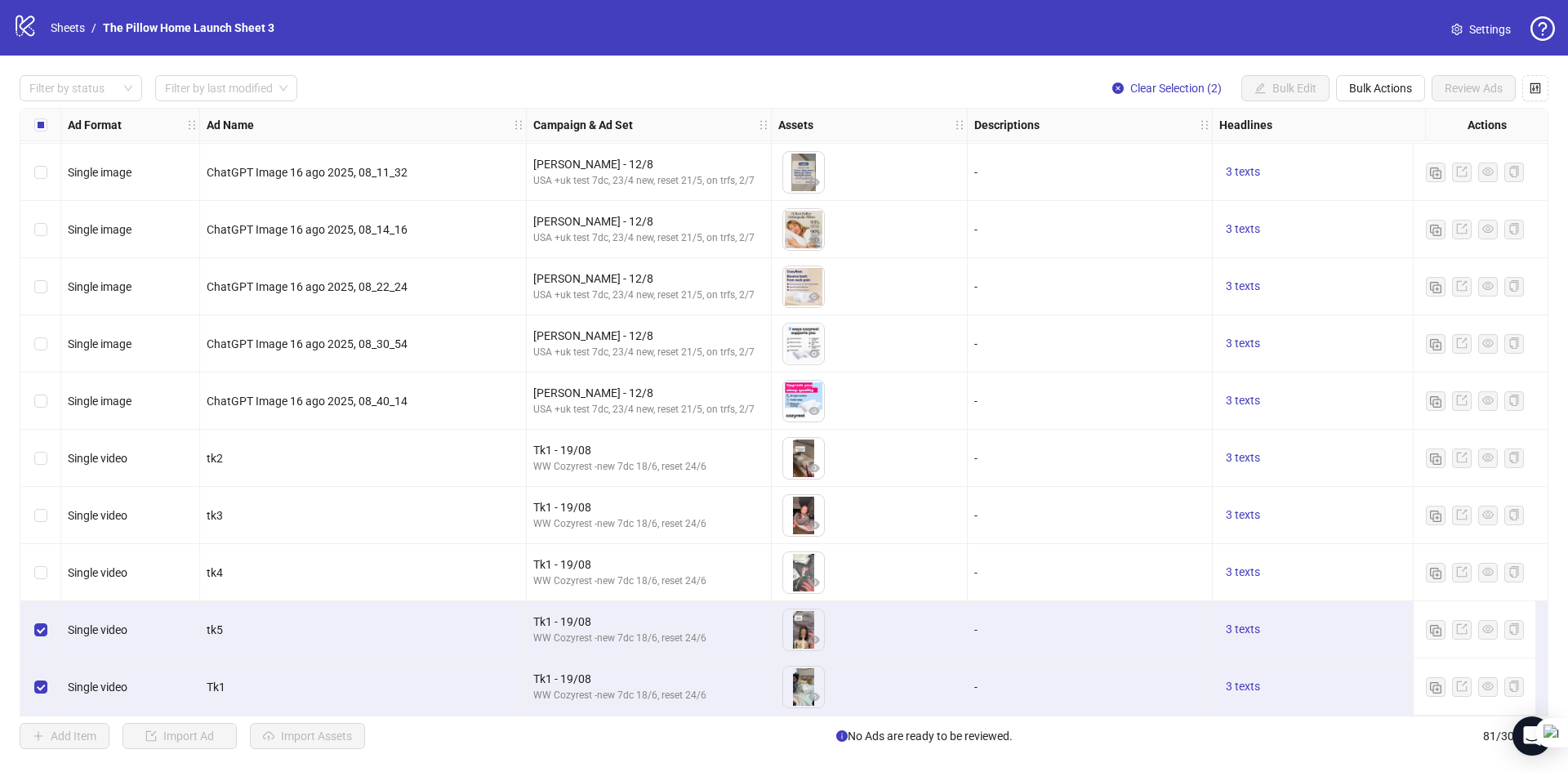
click at [43, 576] on div "Select row 79" at bounding box center [40, 573] width 41 height 58
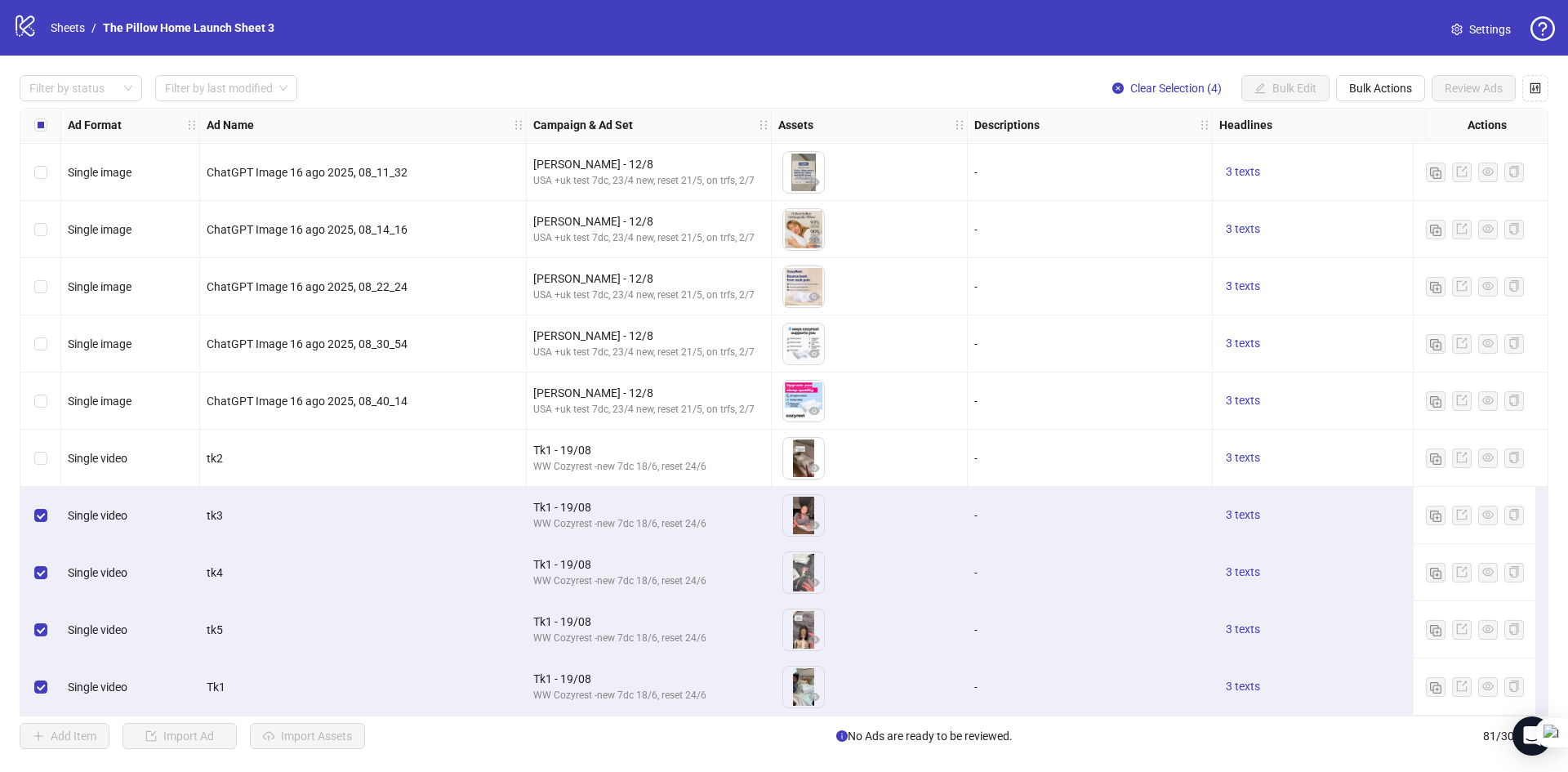
click at [31, 459] on div "Select row 77" at bounding box center [40, 458] width 41 height 58
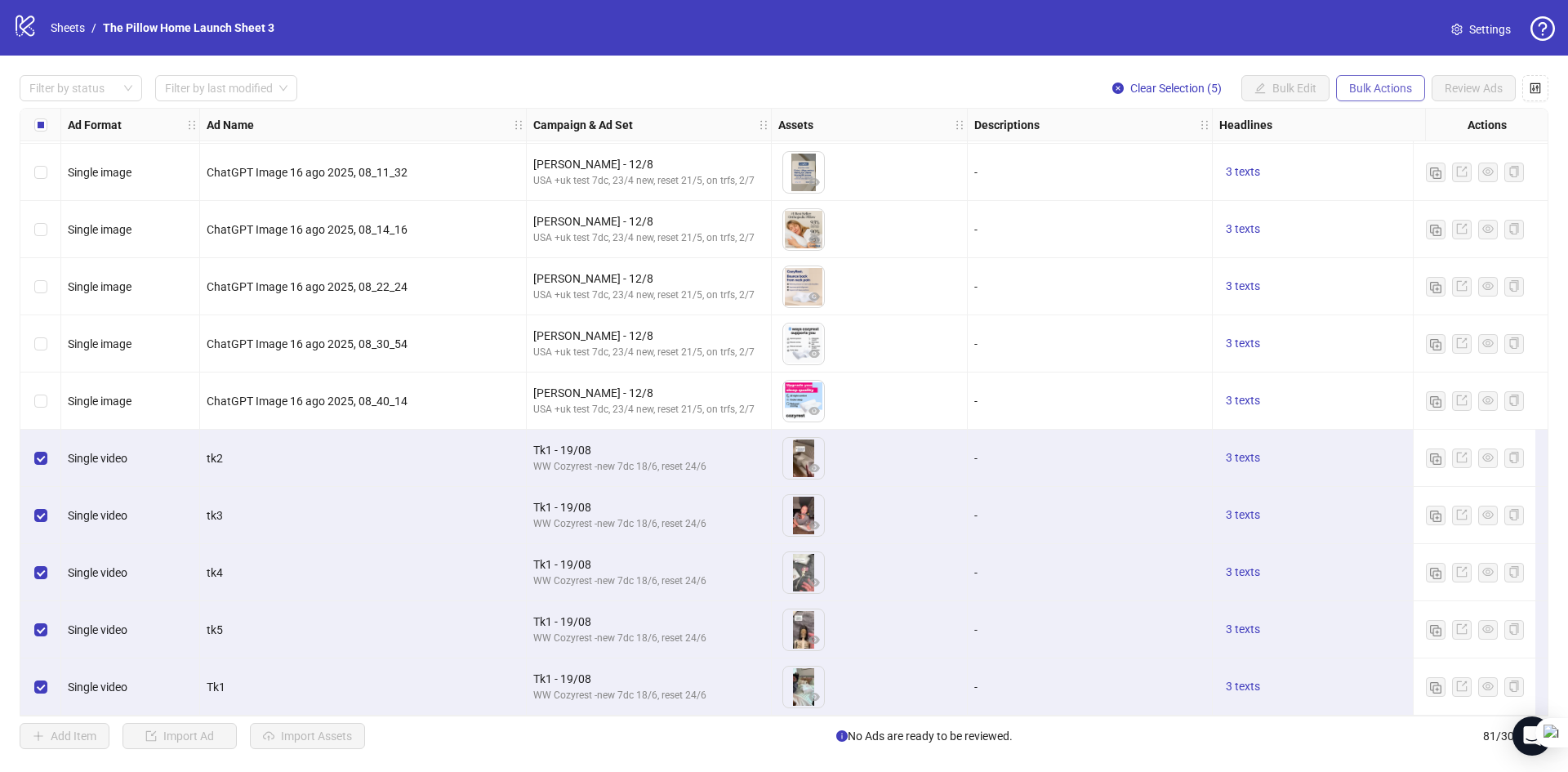
click at [1381, 81] on button "Bulk Actions" at bounding box center [1380, 88] width 89 height 26
click at [1403, 179] on span "Duplicate with assets" at bounding box center [1404, 174] width 112 height 18
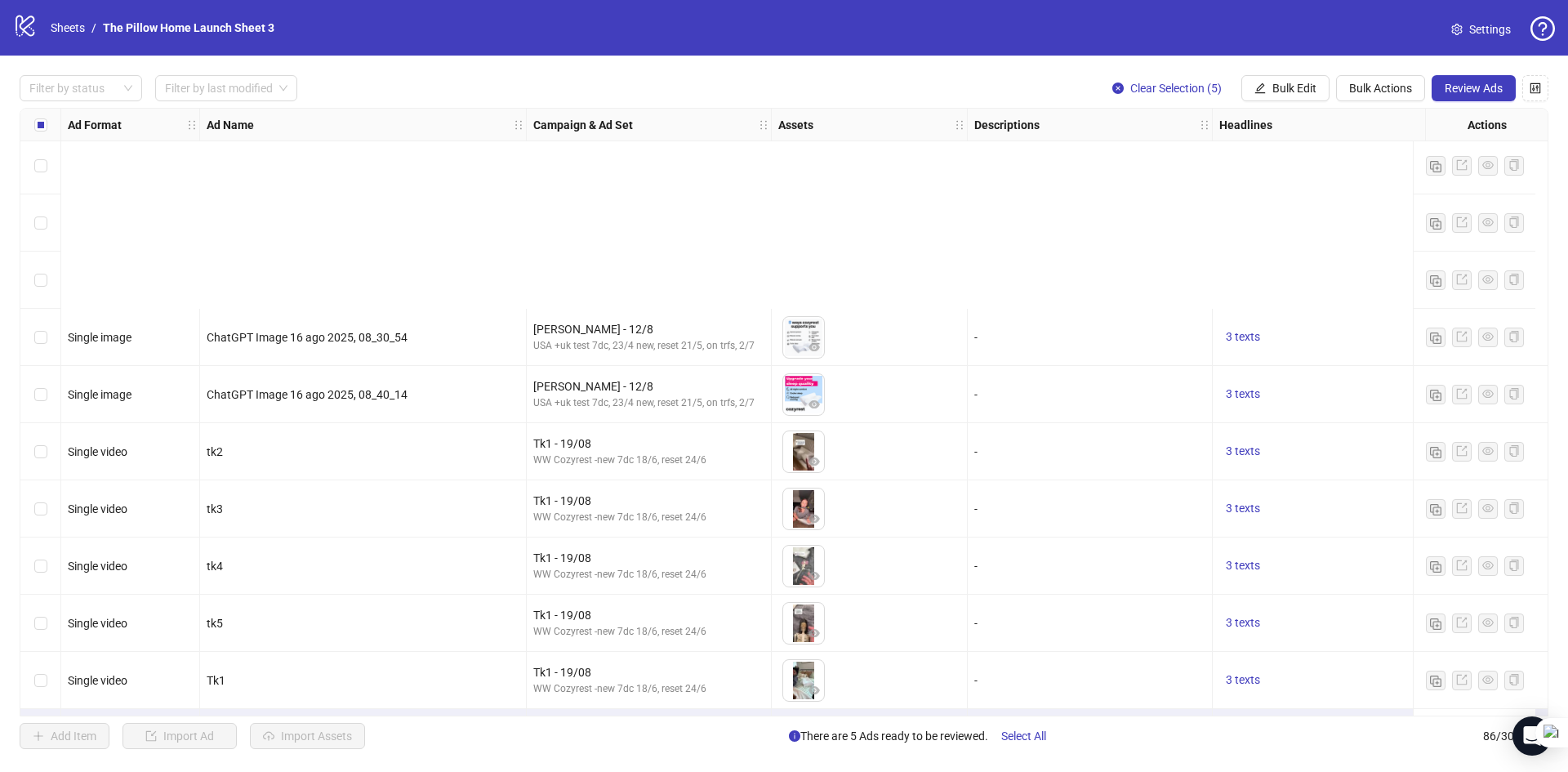
scroll to position [4349, 0]
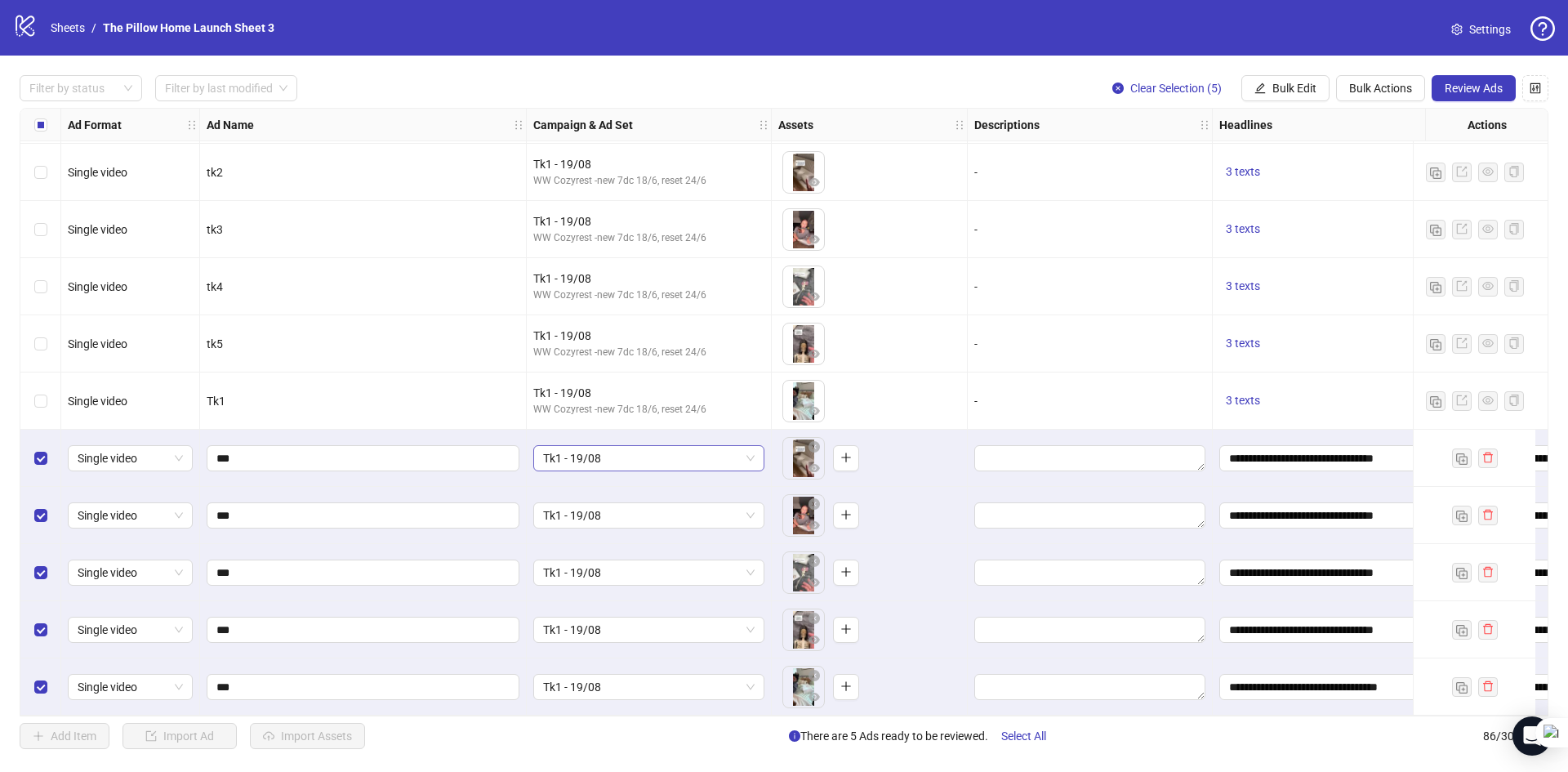
click at [682, 447] on span "Tk1 - 19/08" at bounding box center [648, 457] width 211 height 24
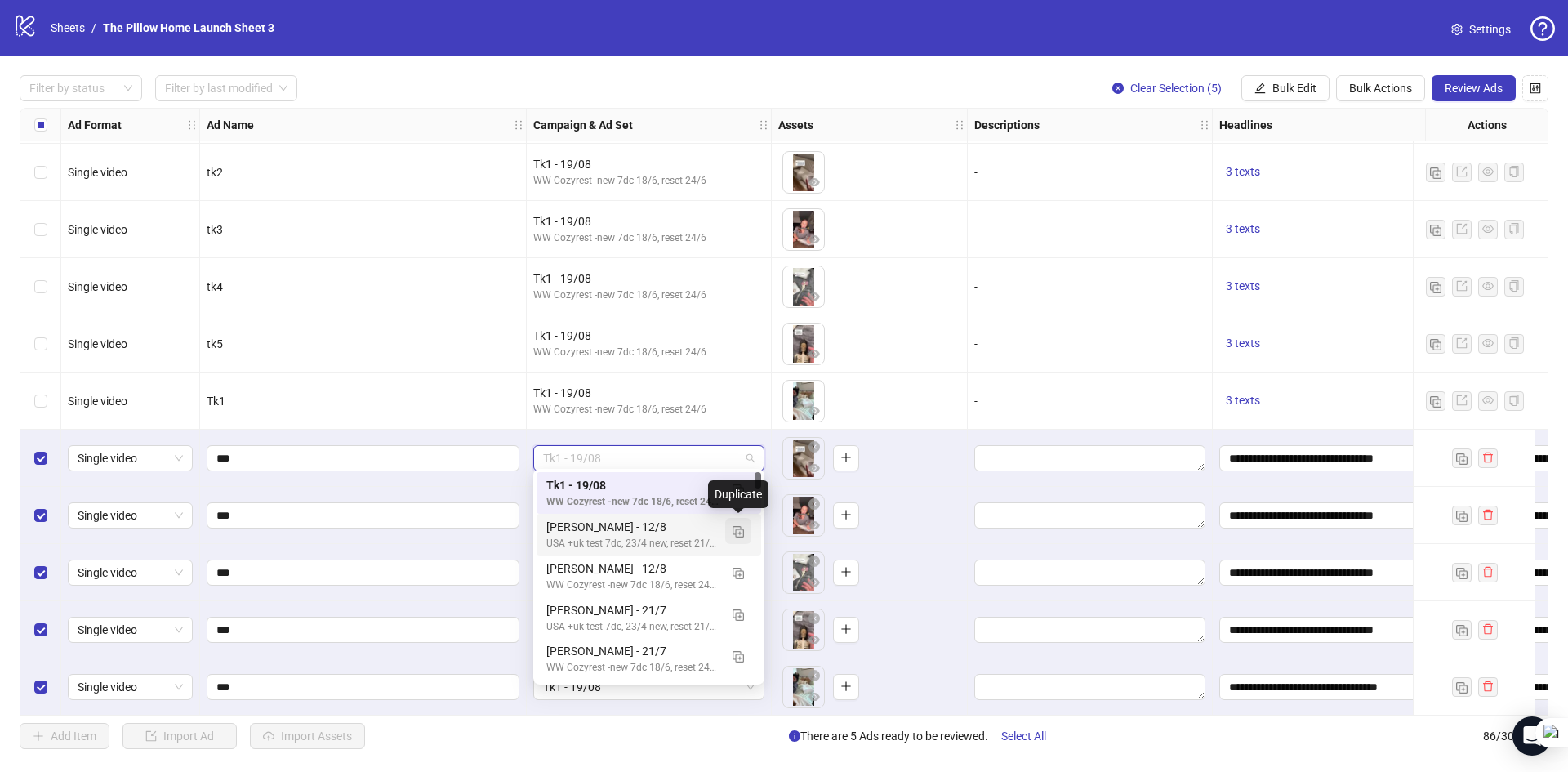
click at [733, 532] on img "button" at bounding box center [739, 532] width 12 height 12
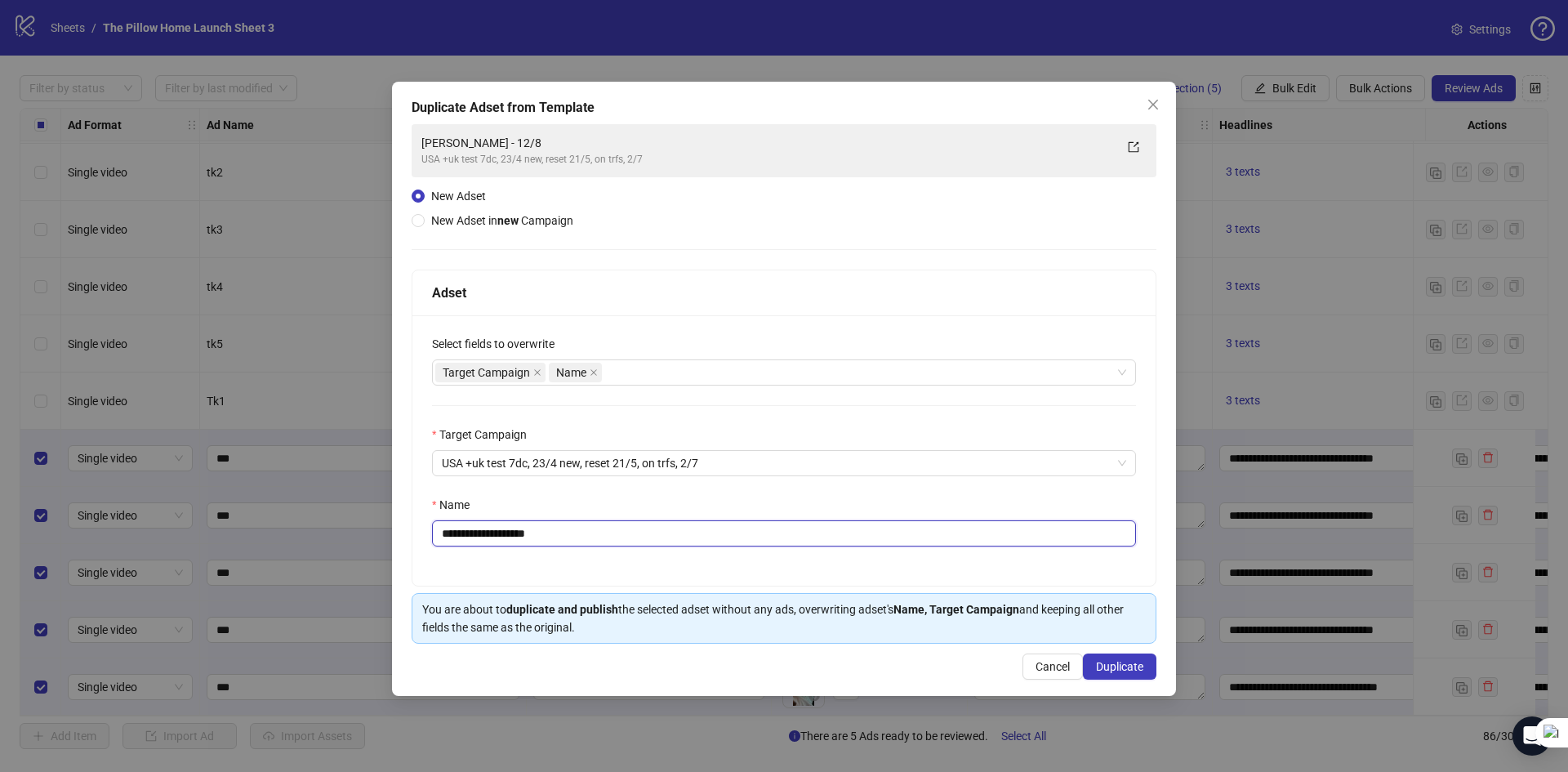
drag, startPoint x: 480, startPoint y: 536, endPoint x: 350, endPoint y: 538, distance: 130.0
click at [365, 536] on div "**********" at bounding box center [784, 386] width 1568 height 772
type input "**********"
click at [1127, 667] on span "Duplicate" at bounding box center [1119, 667] width 48 height 13
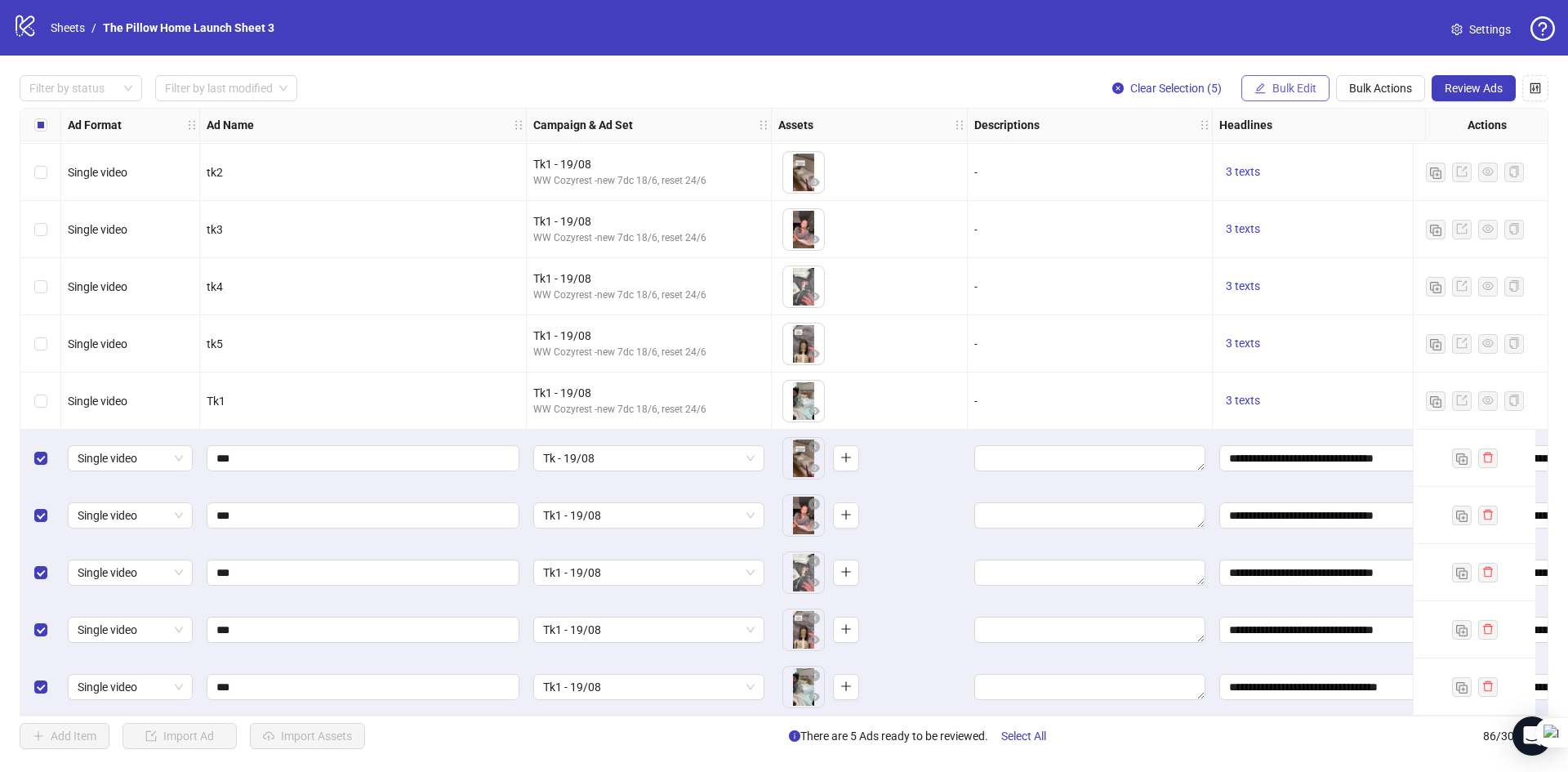
click at [1313, 80] on button "Bulk Edit" at bounding box center [1285, 88] width 88 height 26
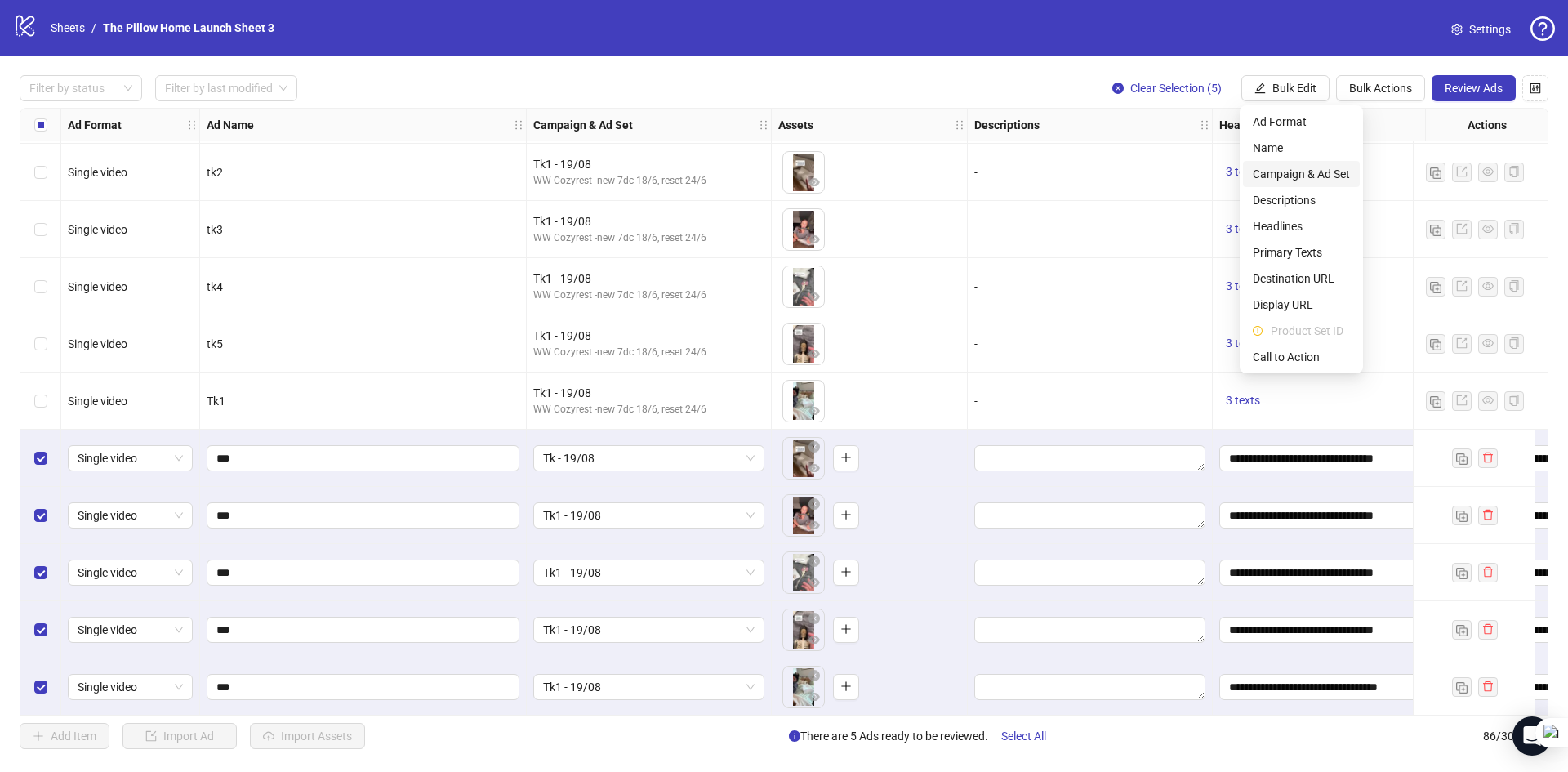
click at [1288, 175] on span "Campaign & Ad Set" at bounding box center [1301, 174] width 97 height 18
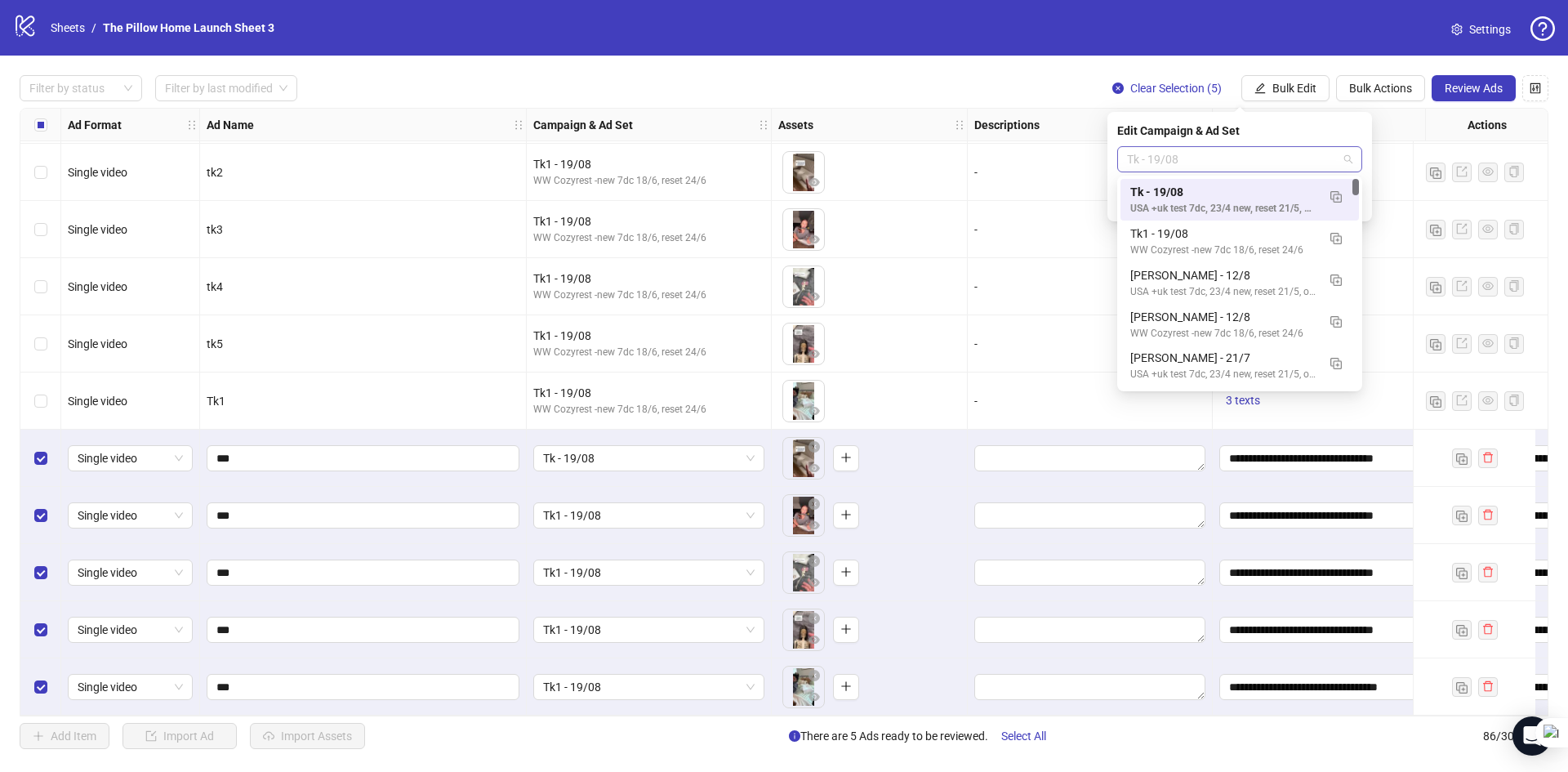
click at [1278, 156] on span "Tk - 19/08" at bounding box center [1239, 159] width 225 height 24
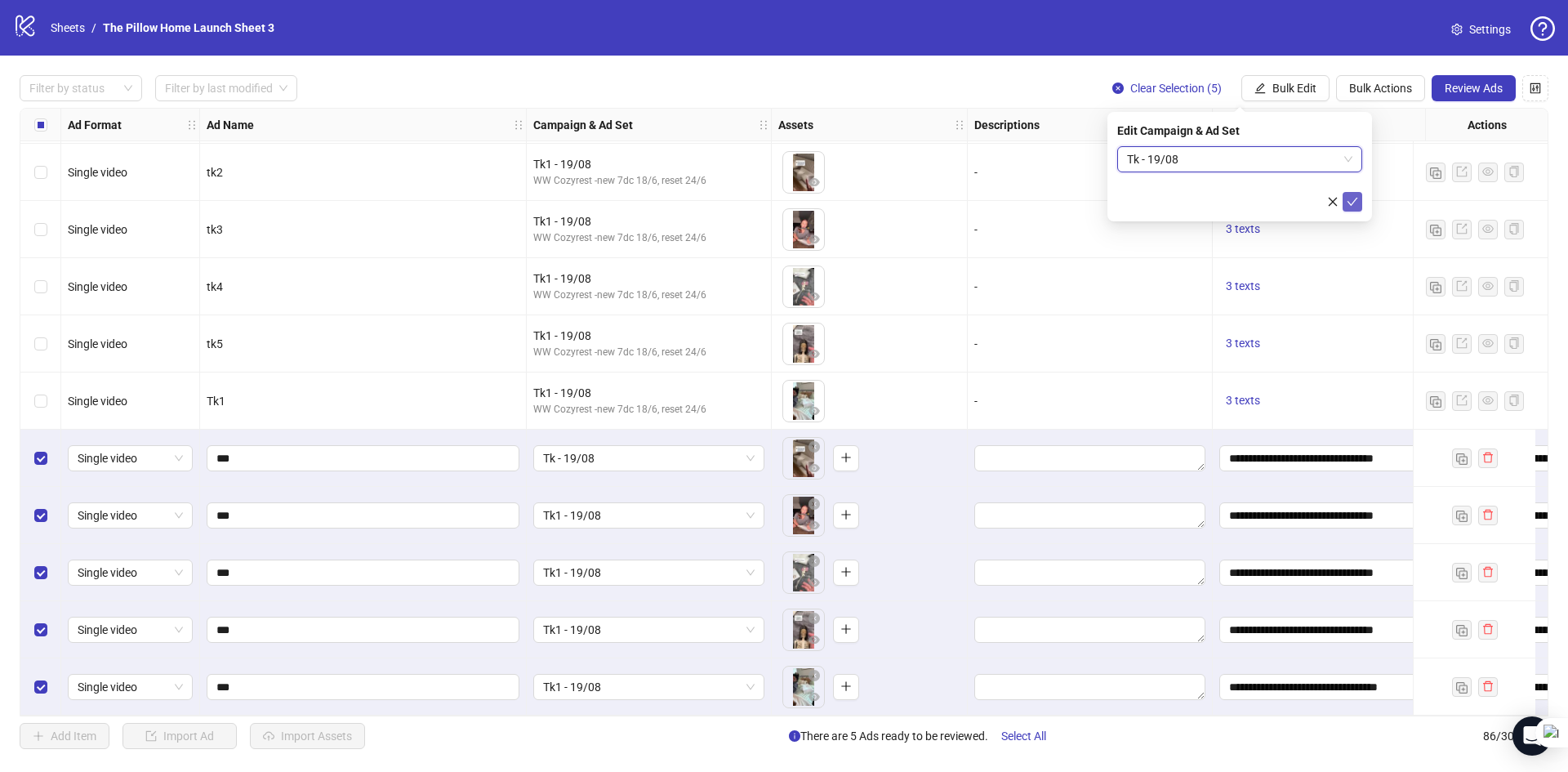
click at [1352, 196] on icon "check" at bounding box center [1353, 202] width 12 height 12
click at [663, 544] on div "Tk - 19/08" at bounding box center [649, 573] width 245 height 58
click at [643, 512] on span "Tk - 19/08" at bounding box center [648, 515] width 211 height 24
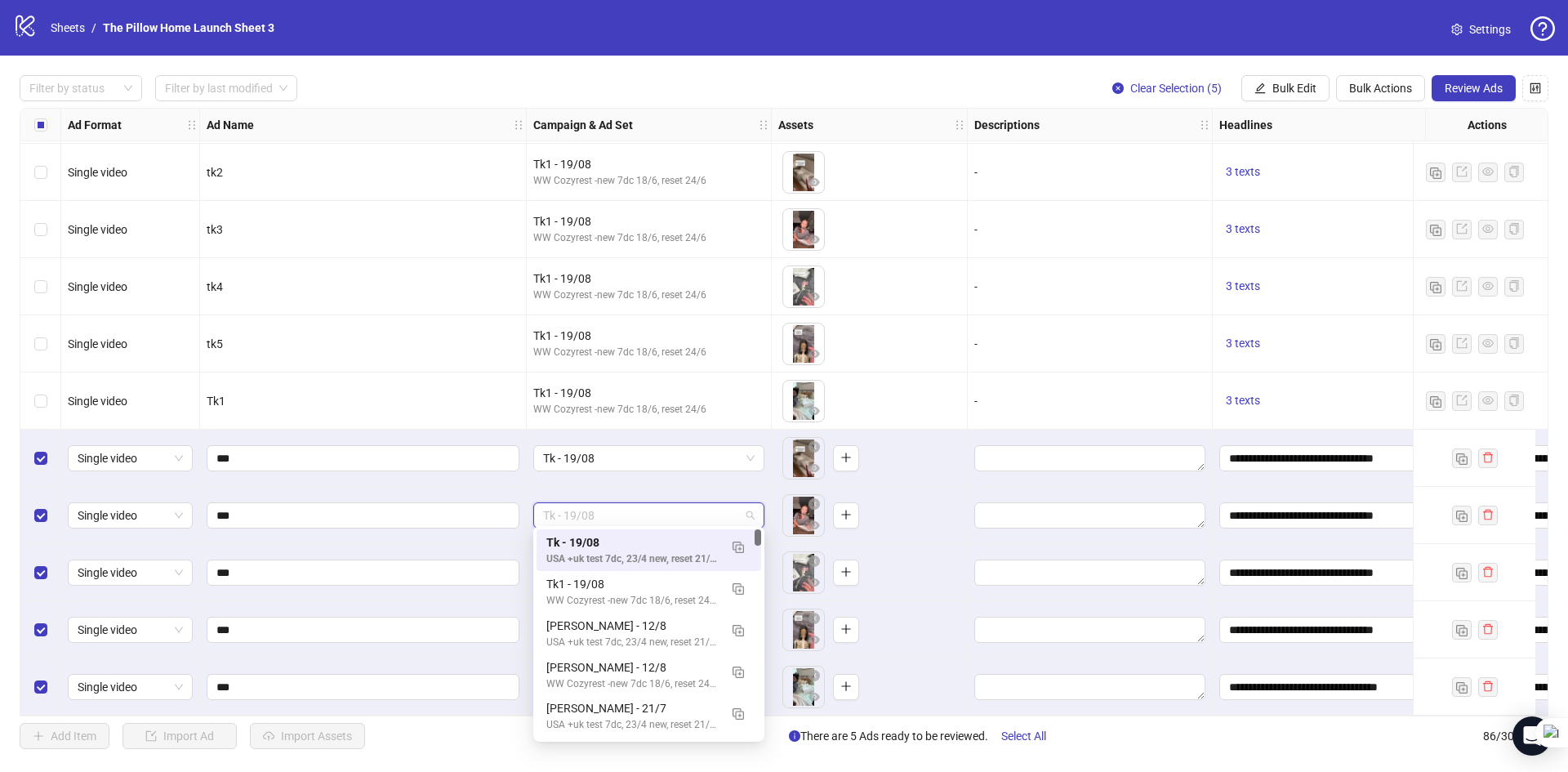
click at [643, 512] on span "Tk - 19/08" at bounding box center [648, 515] width 211 height 24
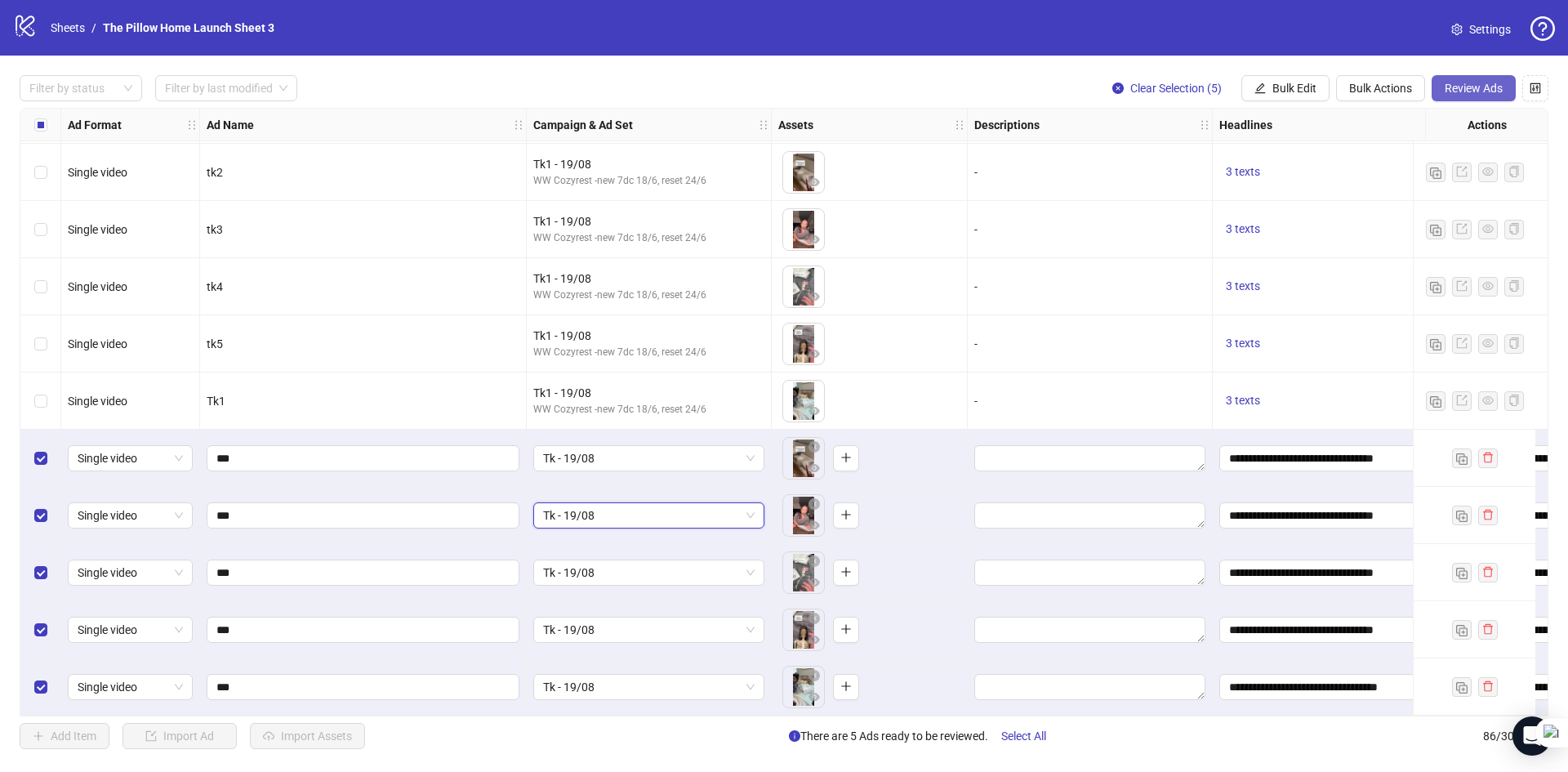
click at [1472, 98] on button "Review Ads" at bounding box center [1473, 88] width 84 height 26
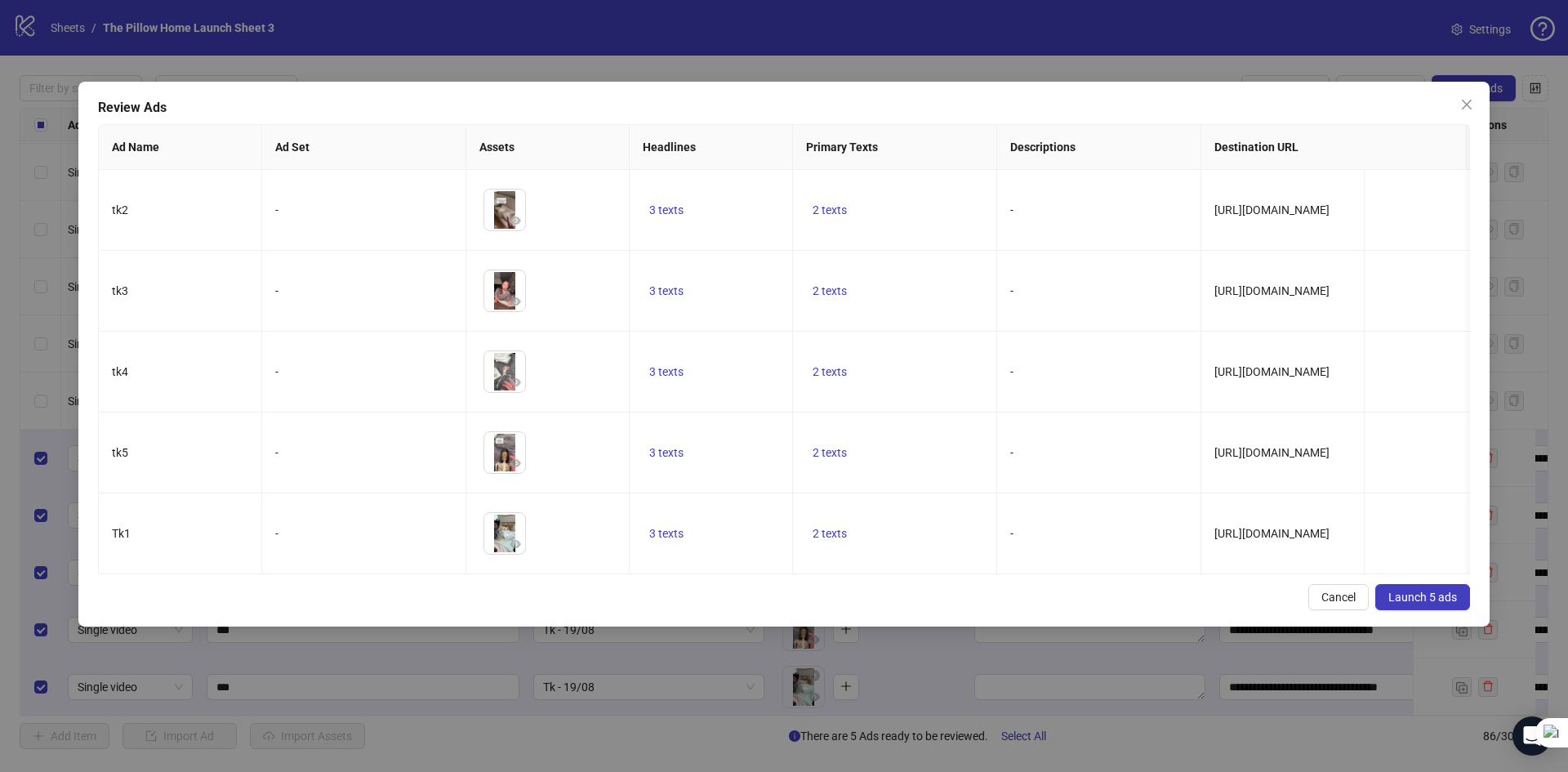
click at [1406, 598] on button "Launch 5 ads" at bounding box center [1423, 597] width 95 height 26
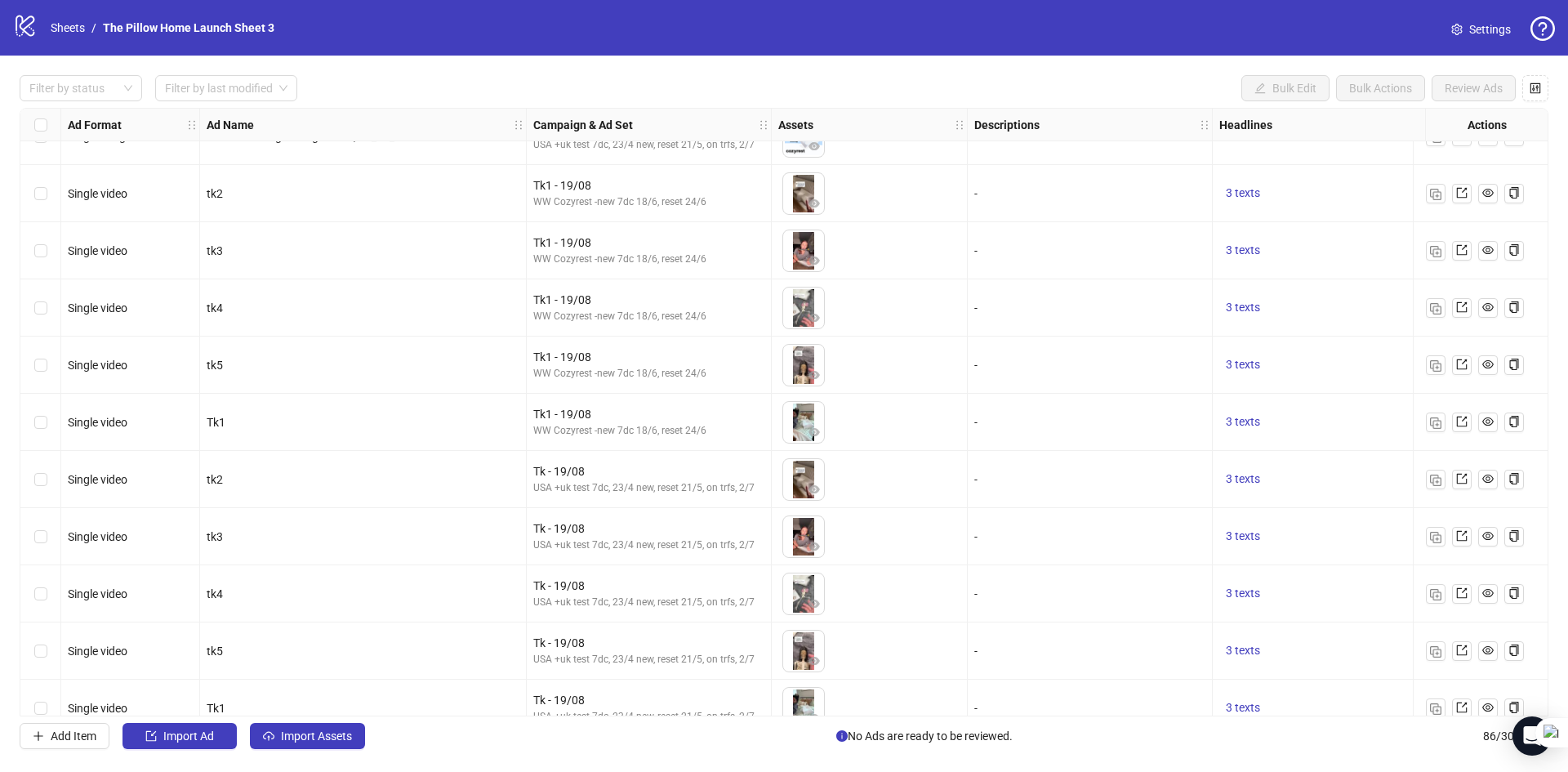
scroll to position [4349, 0]
